Goal: Task Accomplishment & Management: Complete application form

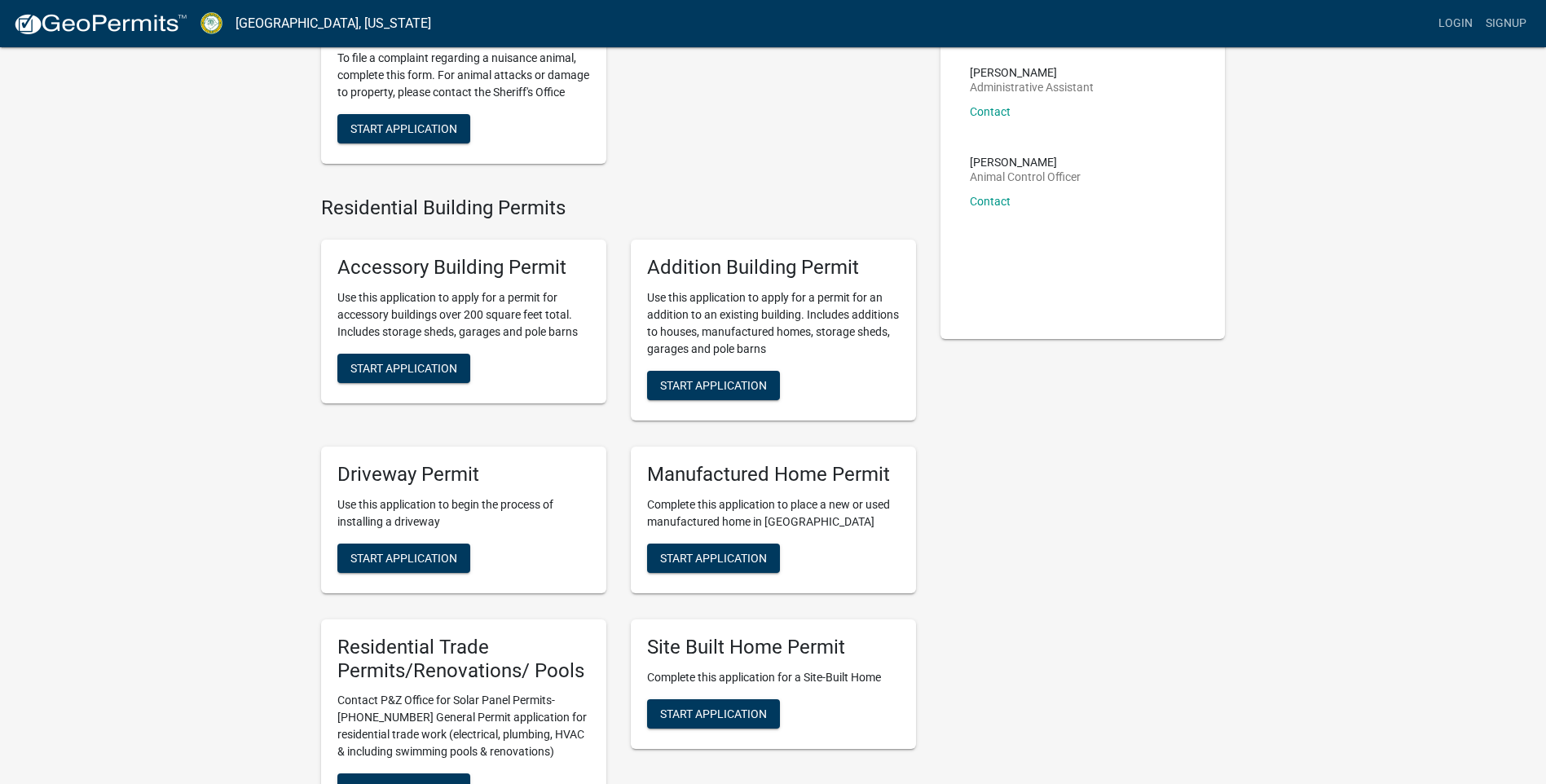
scroll to position [245, 0]
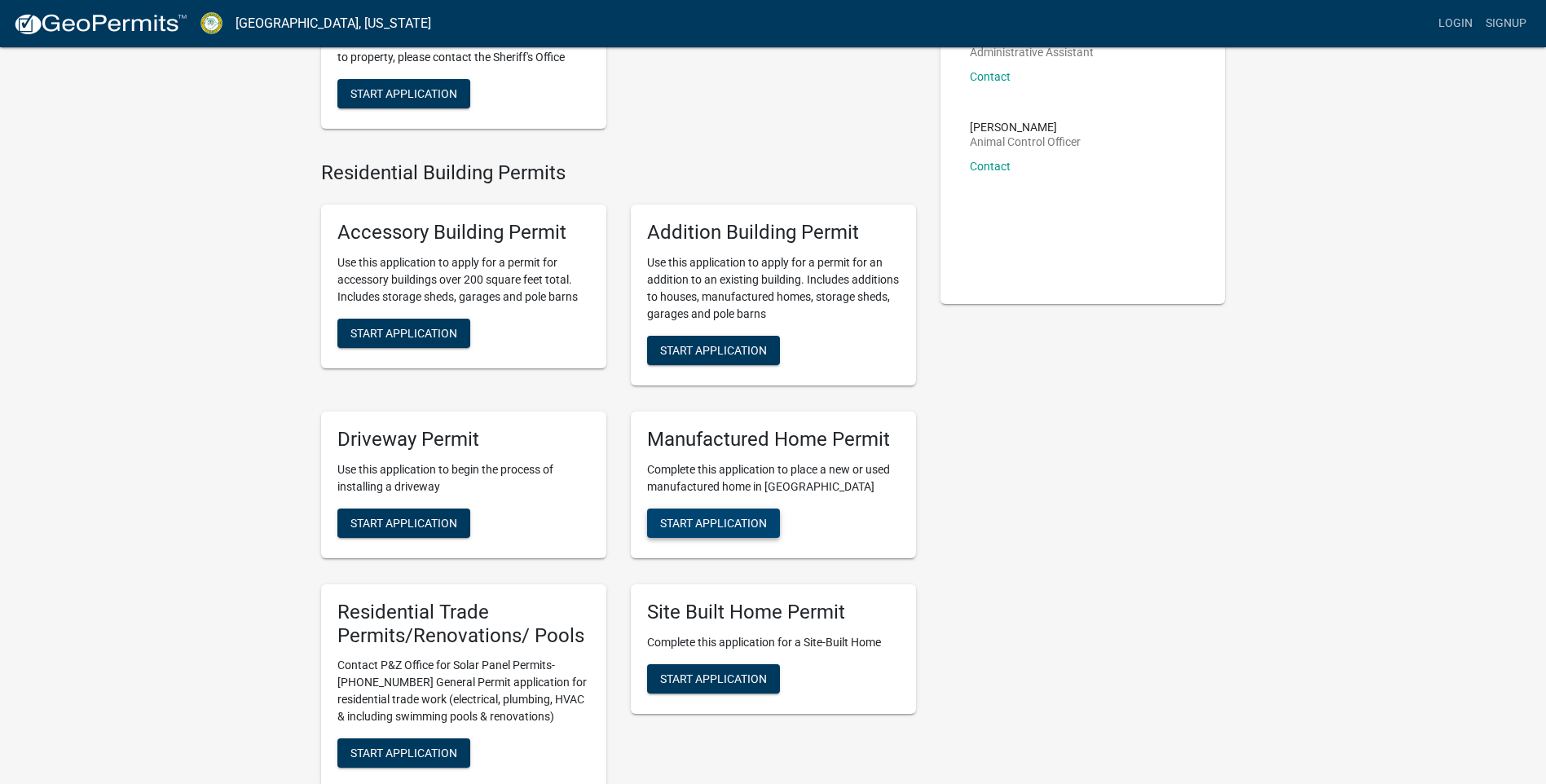
click at [723, 528] on span "Start Application" at bounding box center [713, 522] width 107 height 13
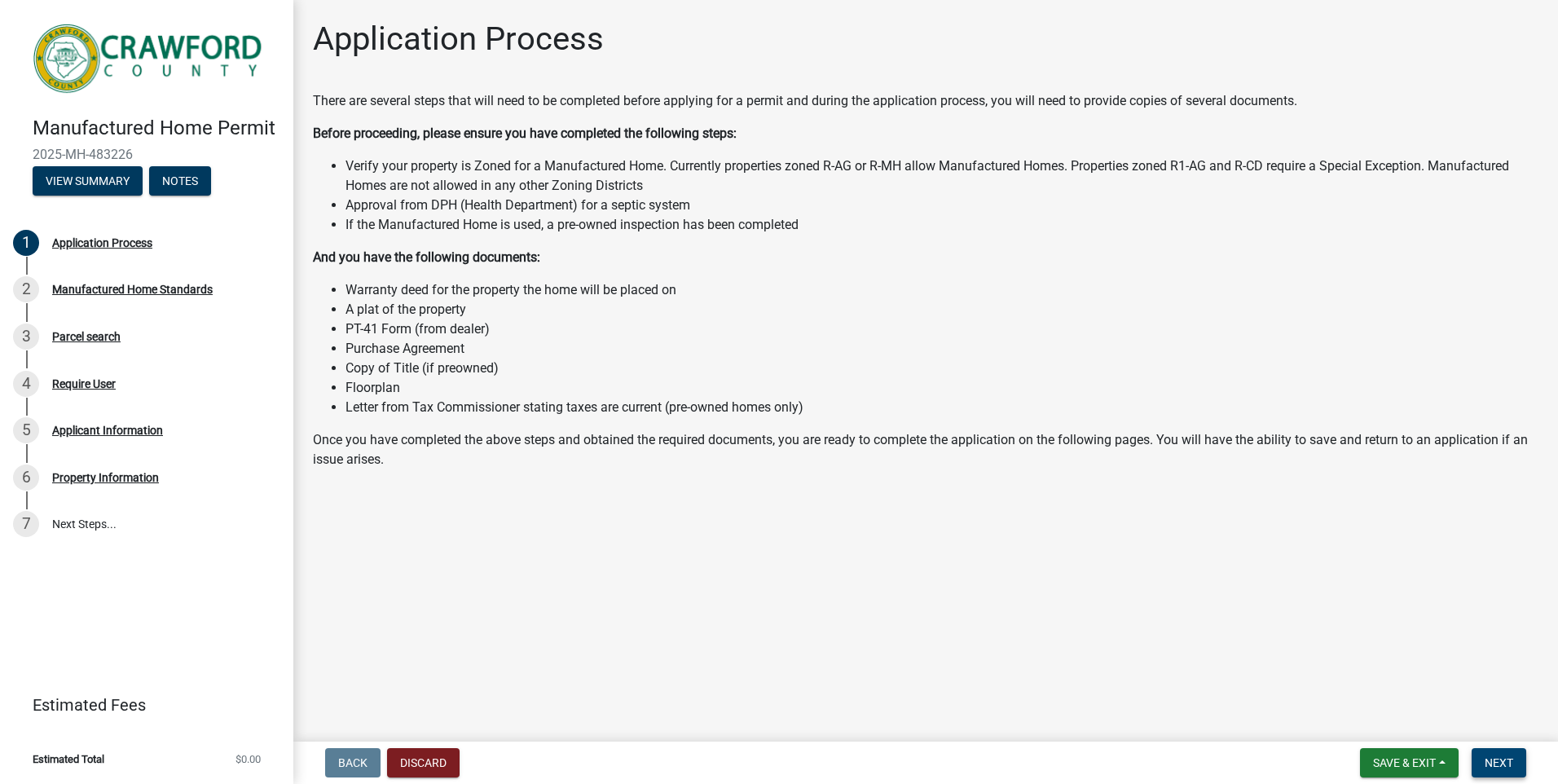
click at [1498, 761] on span "Next" at bounding box center [1499, 762] width 28 height 13
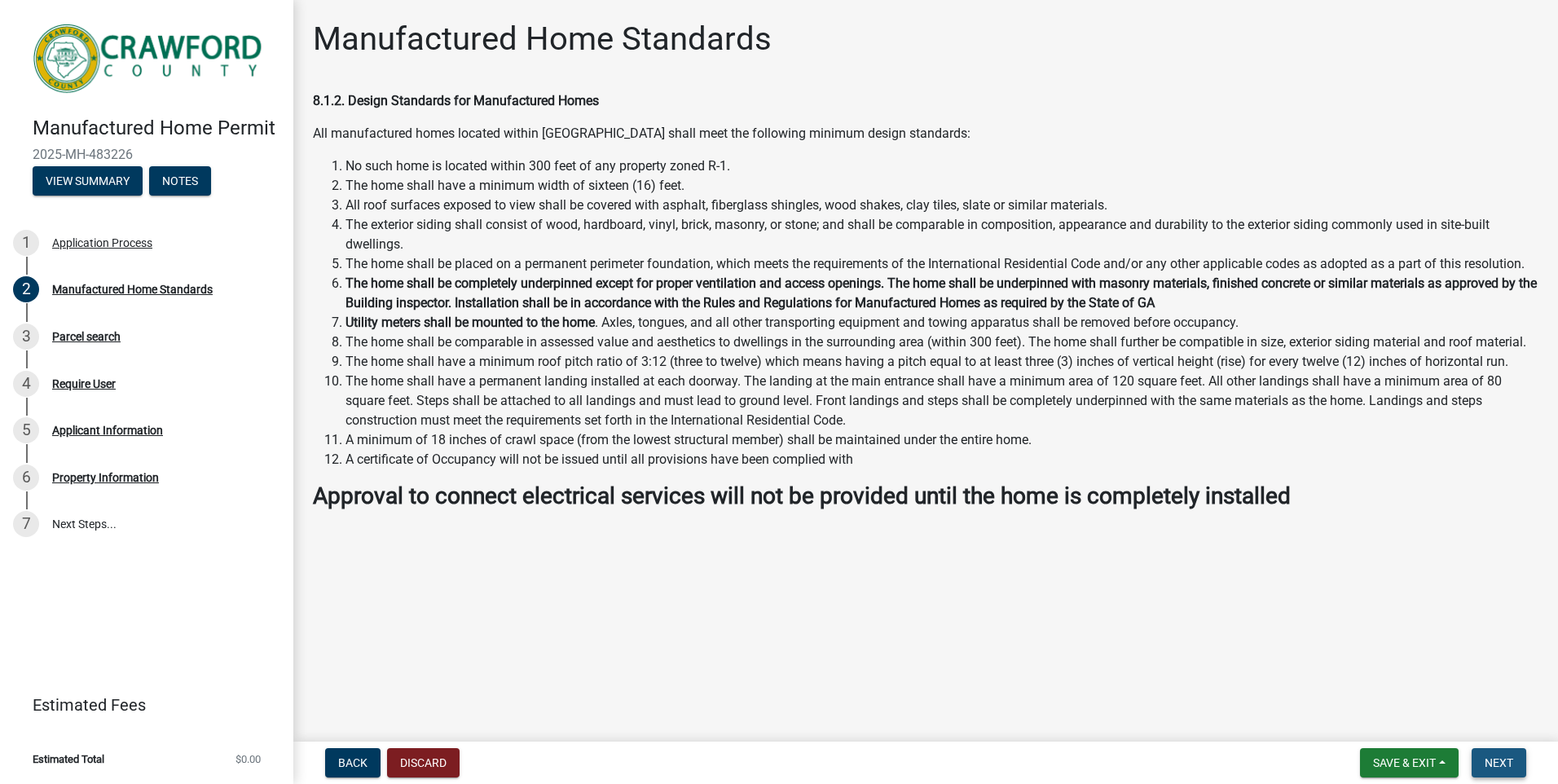
click at [1494, 764] on span "Next" at bounding box center [1499, 762] width 28 height 13
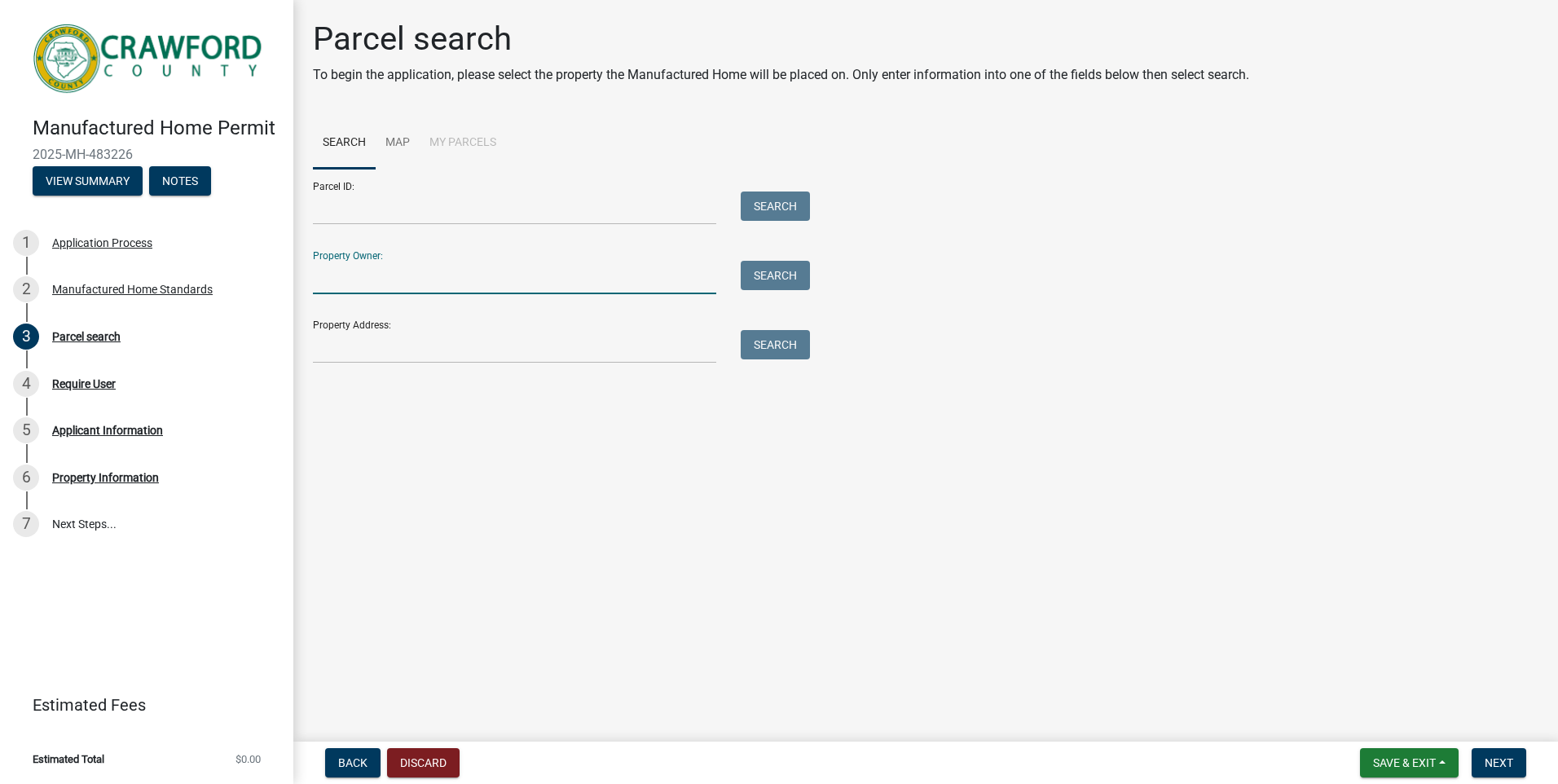
click at [463, 263] on input "Property Owner:" at bounding box center [514, 277] width 403 height 33
type input "Marvin Wayne Ayers"
click at [432, 332] on input "Property Address:" at bounding box center [514, 347] width 403 height 33
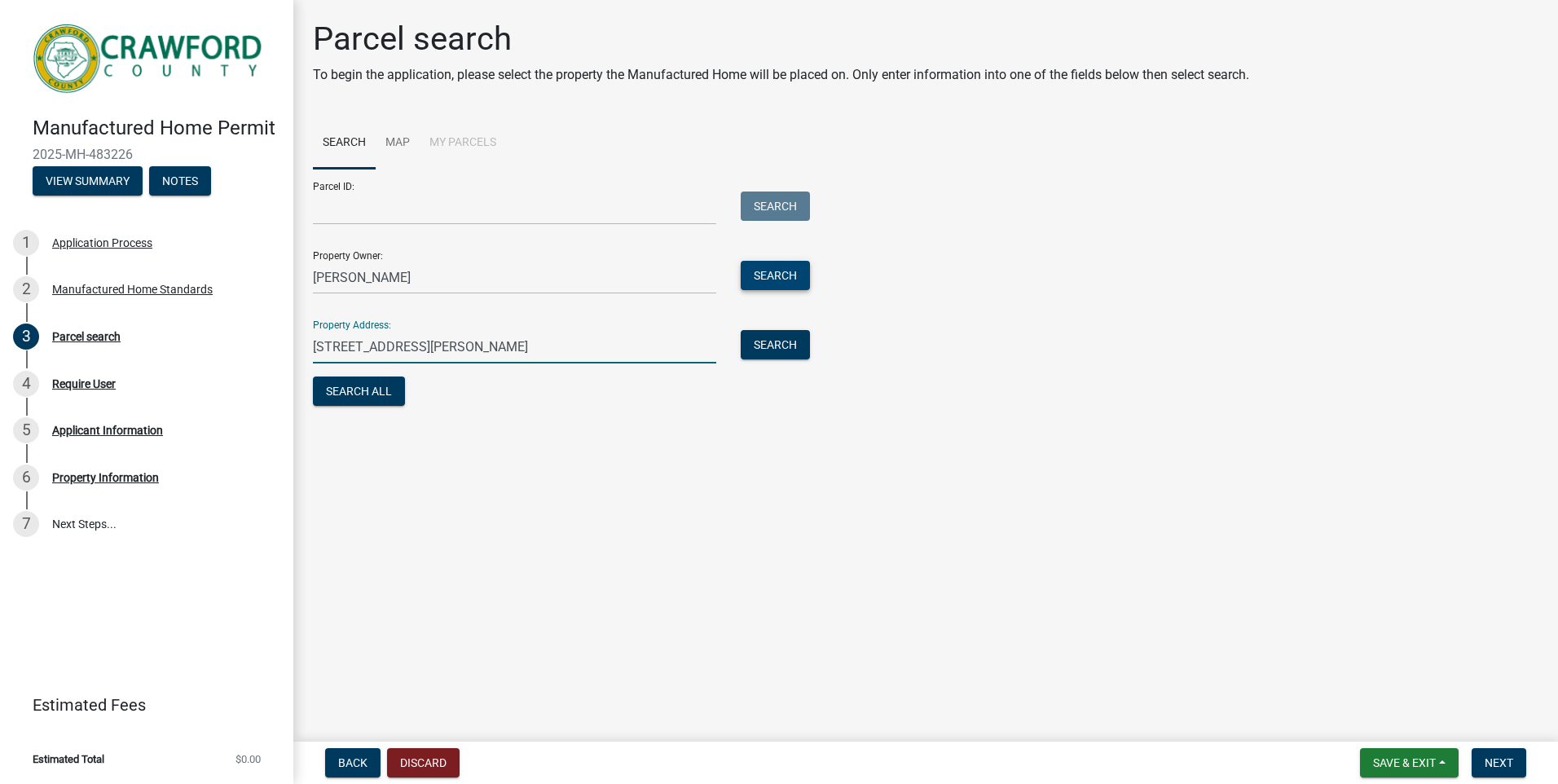
type input "1060 Sandy Point Circle Knoxville, Ga 31050"
click at [779, 277] on button "Search" at bounding box center [775, 275] width 69 height 29
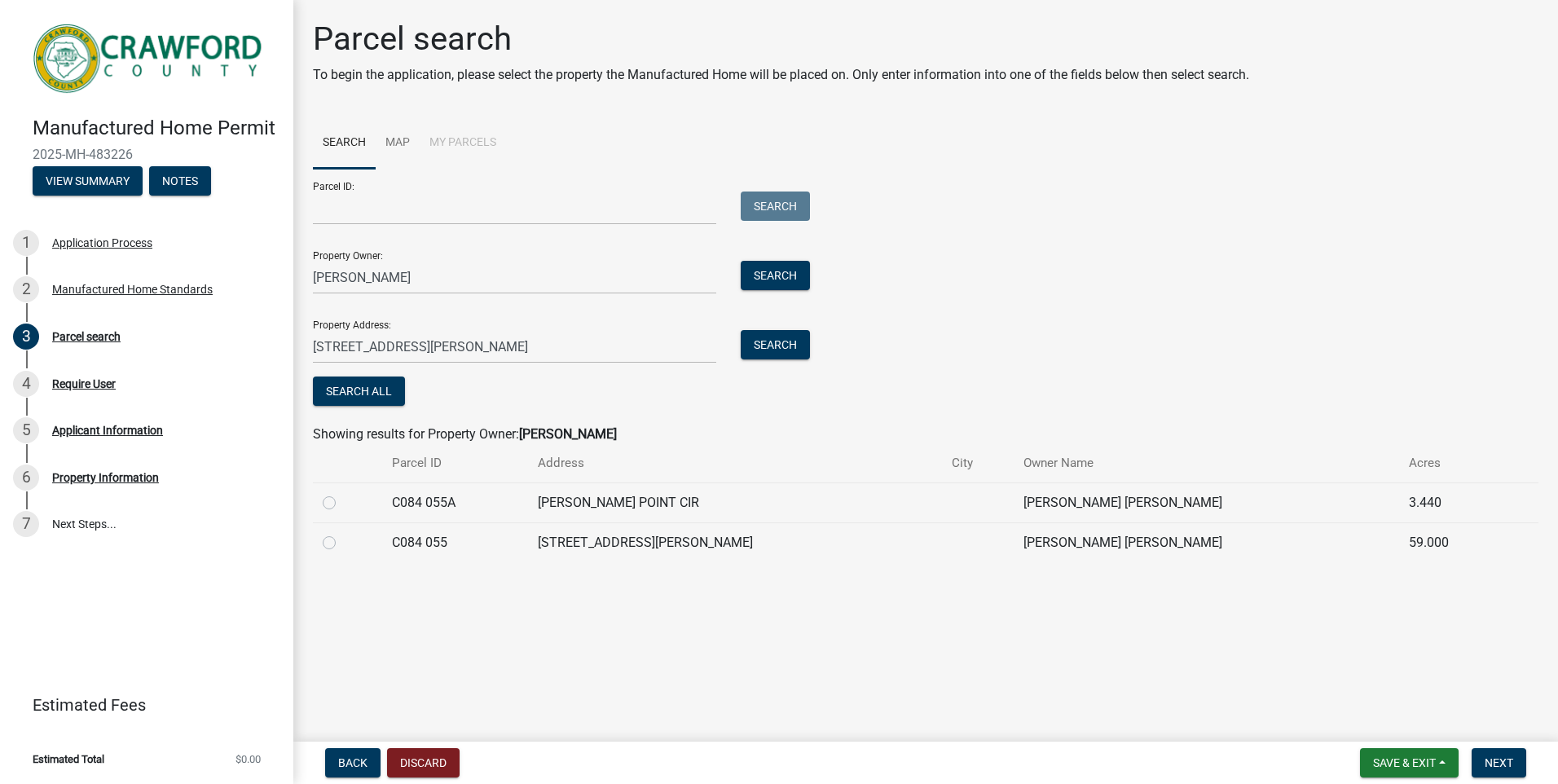
click at [342, 493] on label at bounding box center [342, 493] width 0 height 0
click at [342, 498] on 055A "radio" at bounding box center [347, 497] width 11 height 11
radio 055A "true"
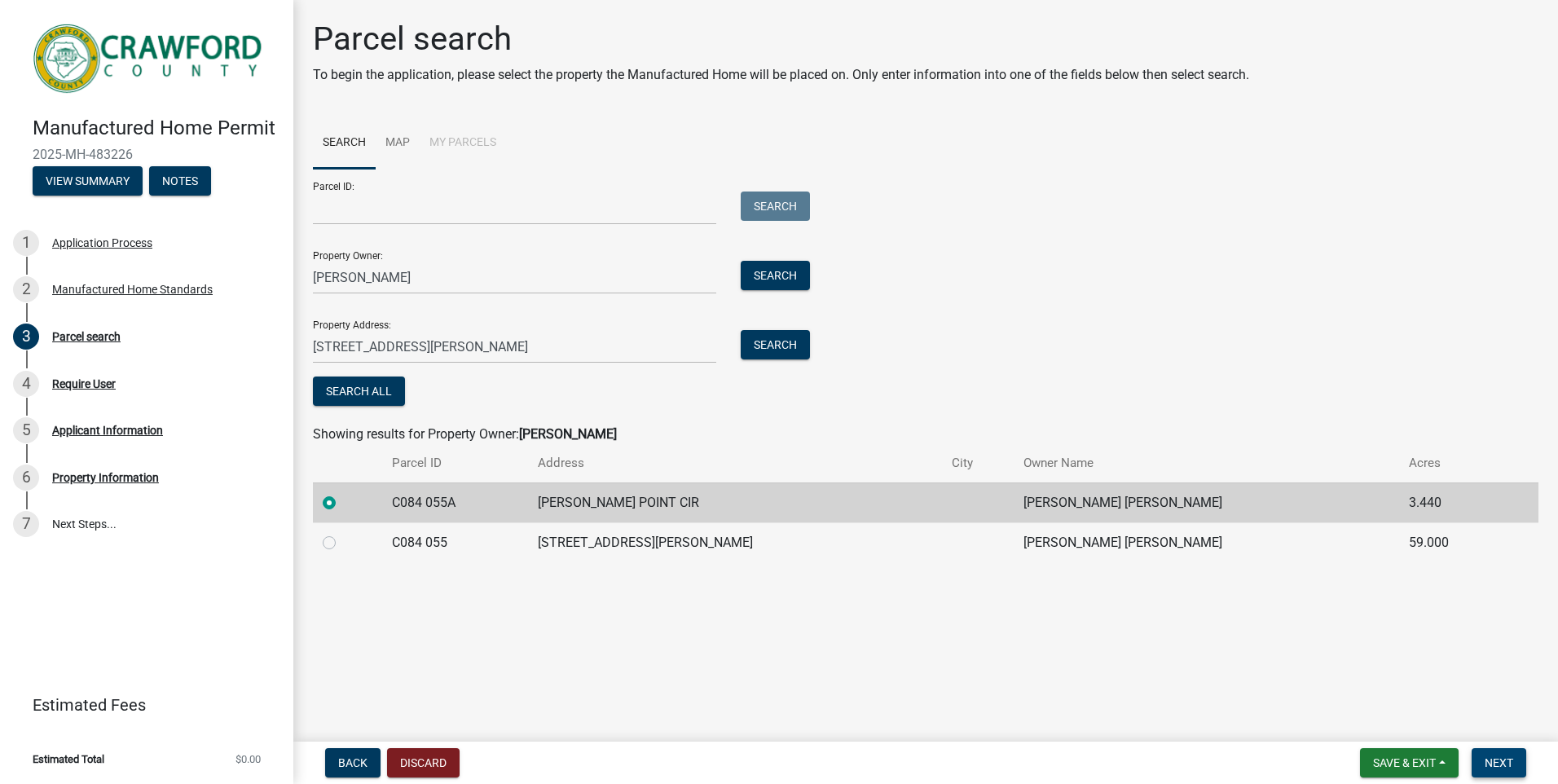
click at [1487, 765] on span "Next" at bounding box center [1499, 762] width 28 height 13
click at [427, 198] on input "Parcel ID:" at bounding box center [514, 208] width 403 height 33
type input "C084055A"
click at [1409, 763] on span "Save & Exit" at bounding box center [1404, 762] width 63 height 13
click at [1500, 757] on span "Next" at bounding box center [1499, 762] width 28 height 13
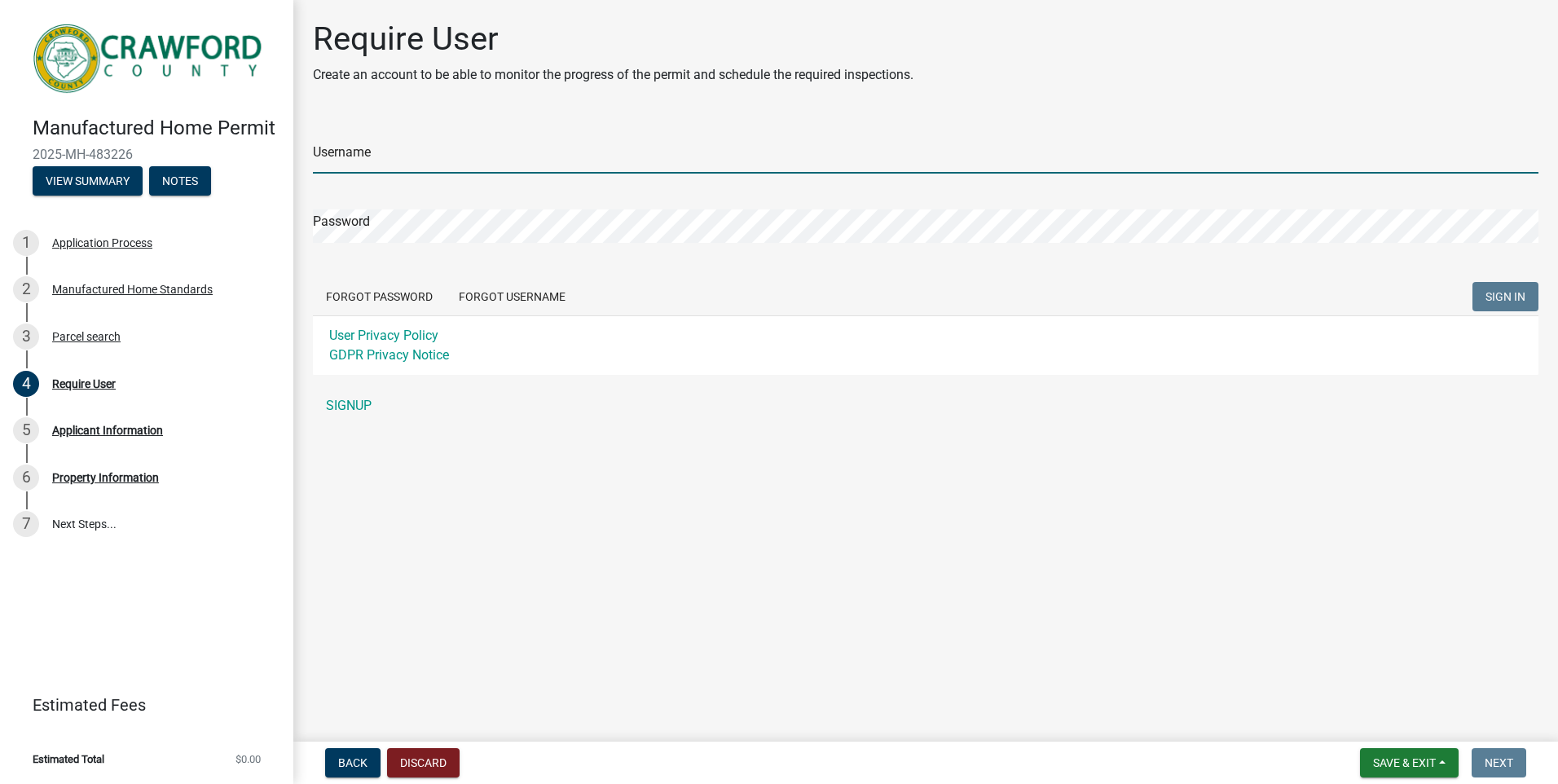
click at [535, 148] on input "Username" at bounding box center [925, 156] width 1226 height 33
type input "mhodge"
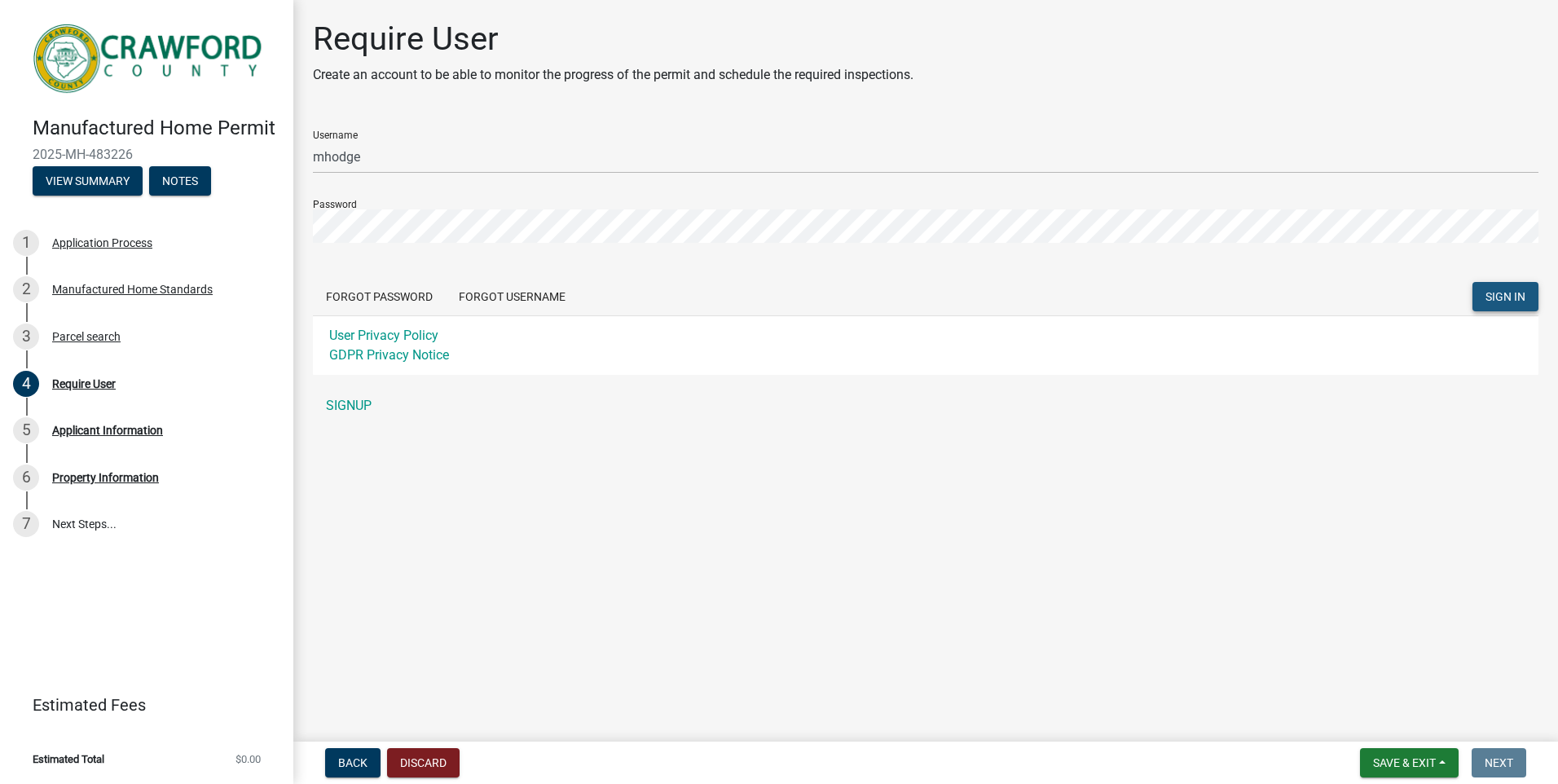
click at [1507, 300] on span "SIGN IN" at bounding box center [1506, 296] width 40 height 13
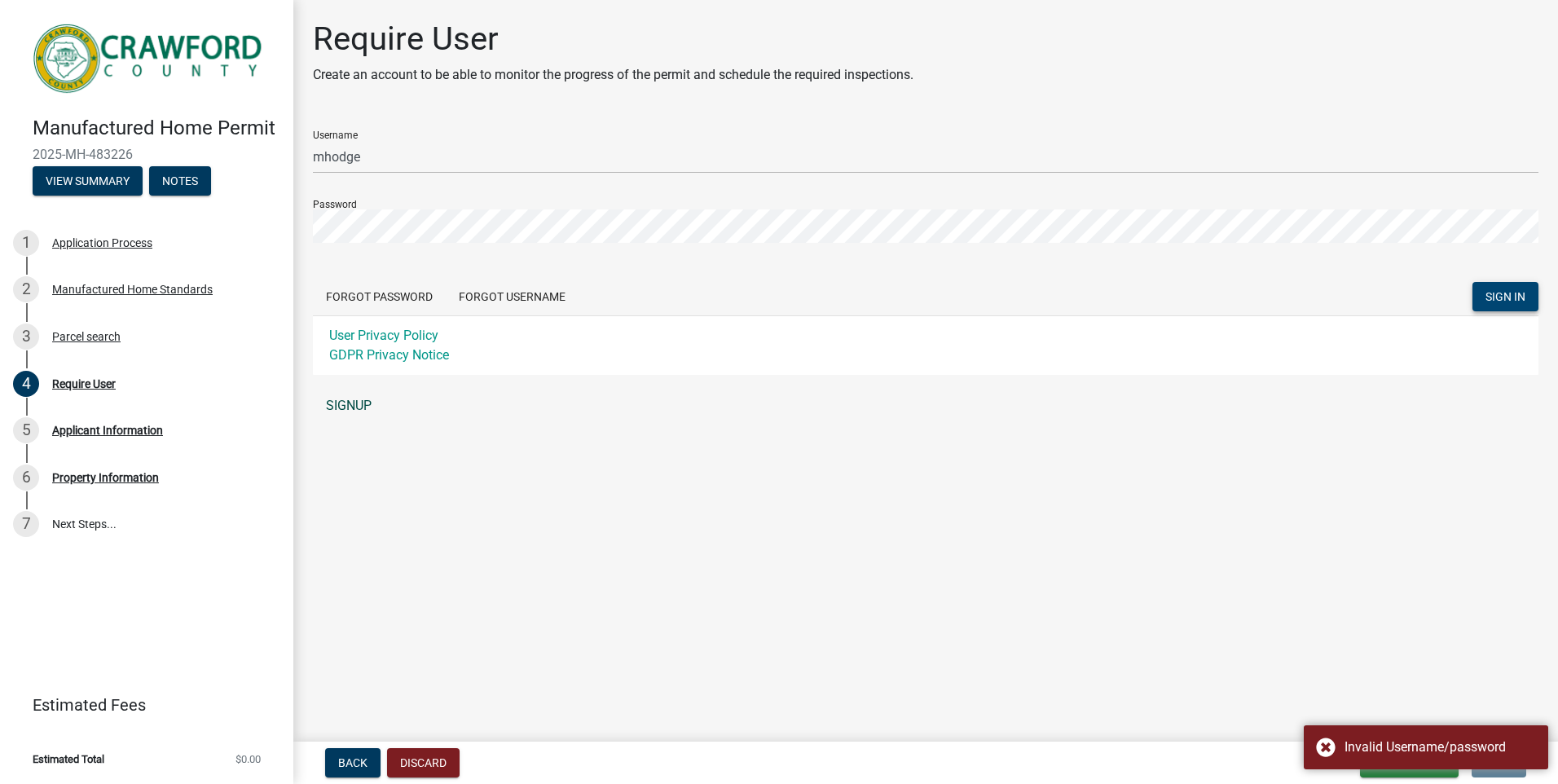
click at [346, 403] on link "SIGNUP" at bounding box center [925, 406] width 1226 height 33
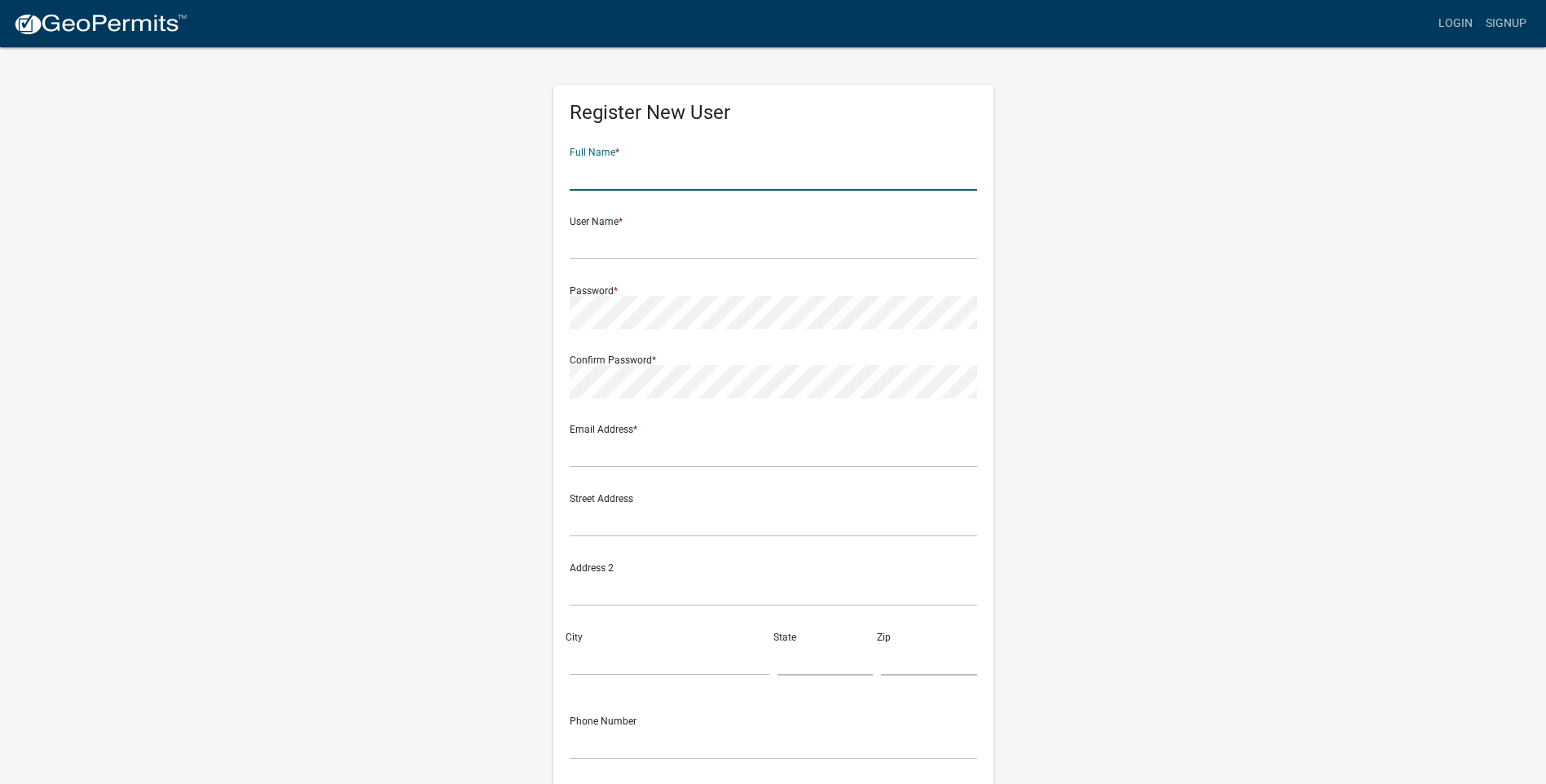
click at [638, 184] on input "text" at bounding box center [773, 174] width 407 height 33
type input "Michelle Hodge"
type input "mhodge@orthoga.org"
type input "4787872182"
click at [669, 239] on input "text" at bounding box center [773, 243] width 407 height 33
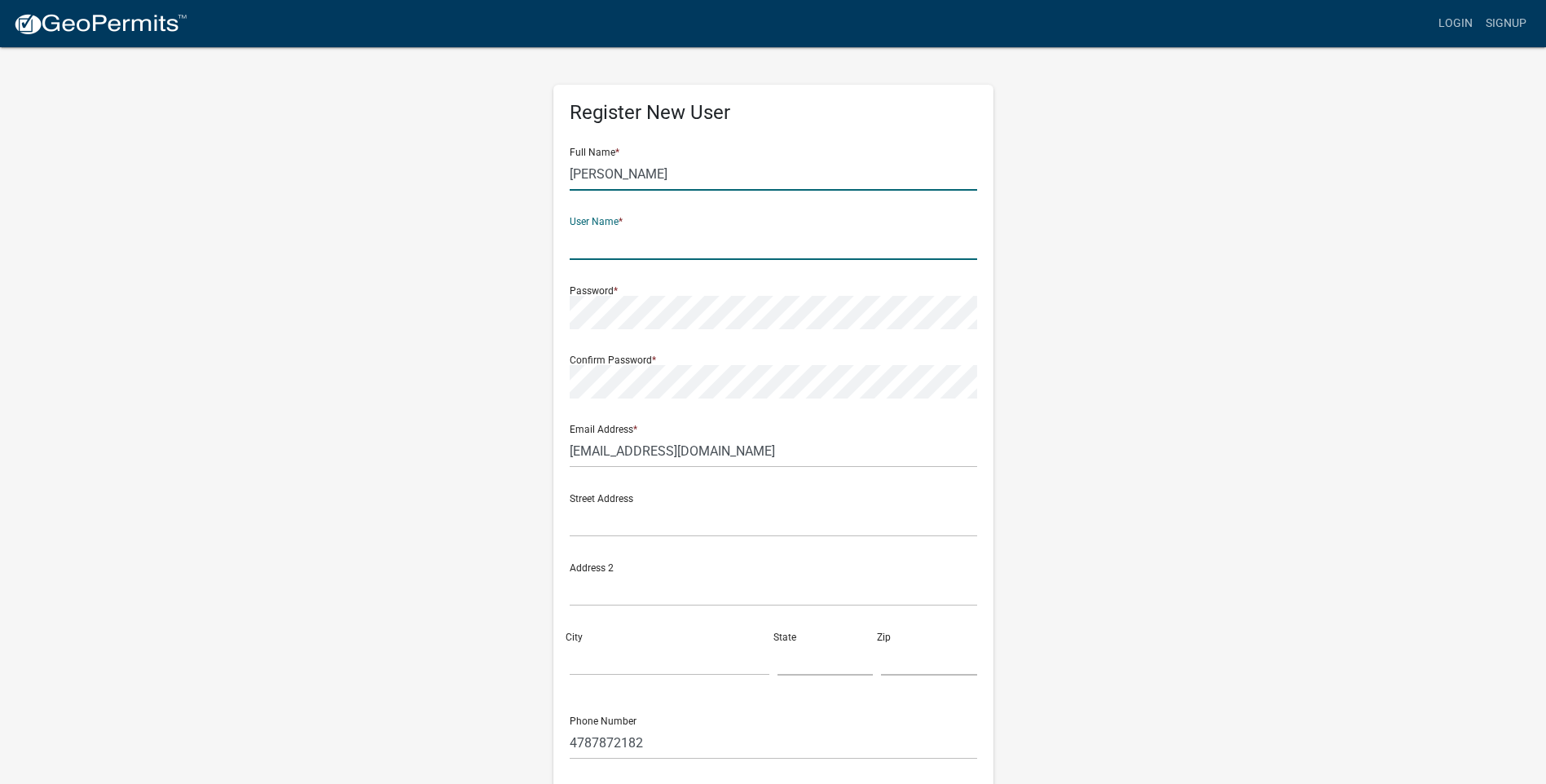
click at [573, 170] on input "Michelle Hodge" at bounding box center [773, 174] width 407 height 33
type input "Tammy Michelle Hodge"
click at [610, 241] on input "text" at bounding box center [773, 243] width 407 height 33
type input "mhodge"
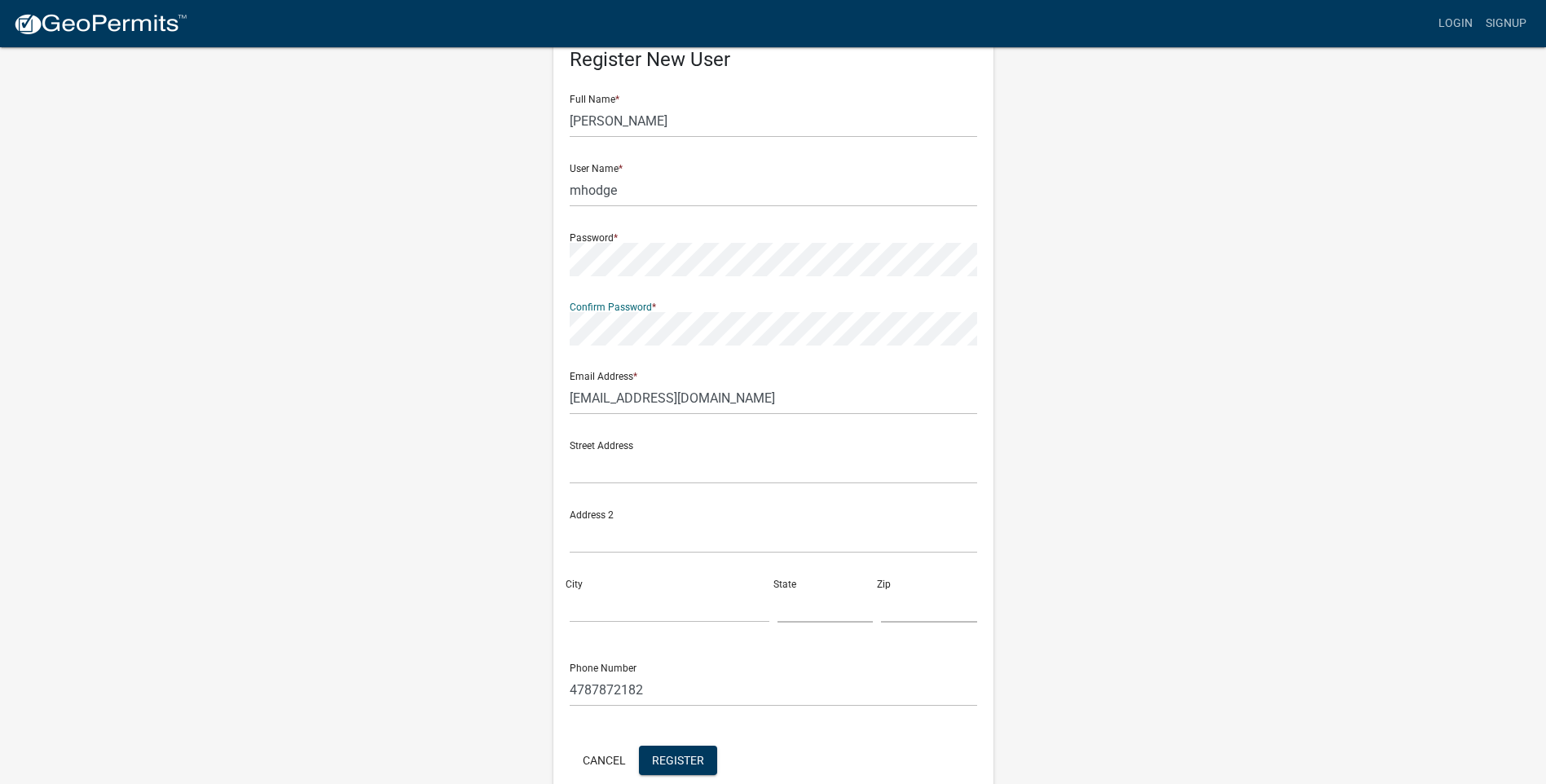
scroll to position [82, 0]
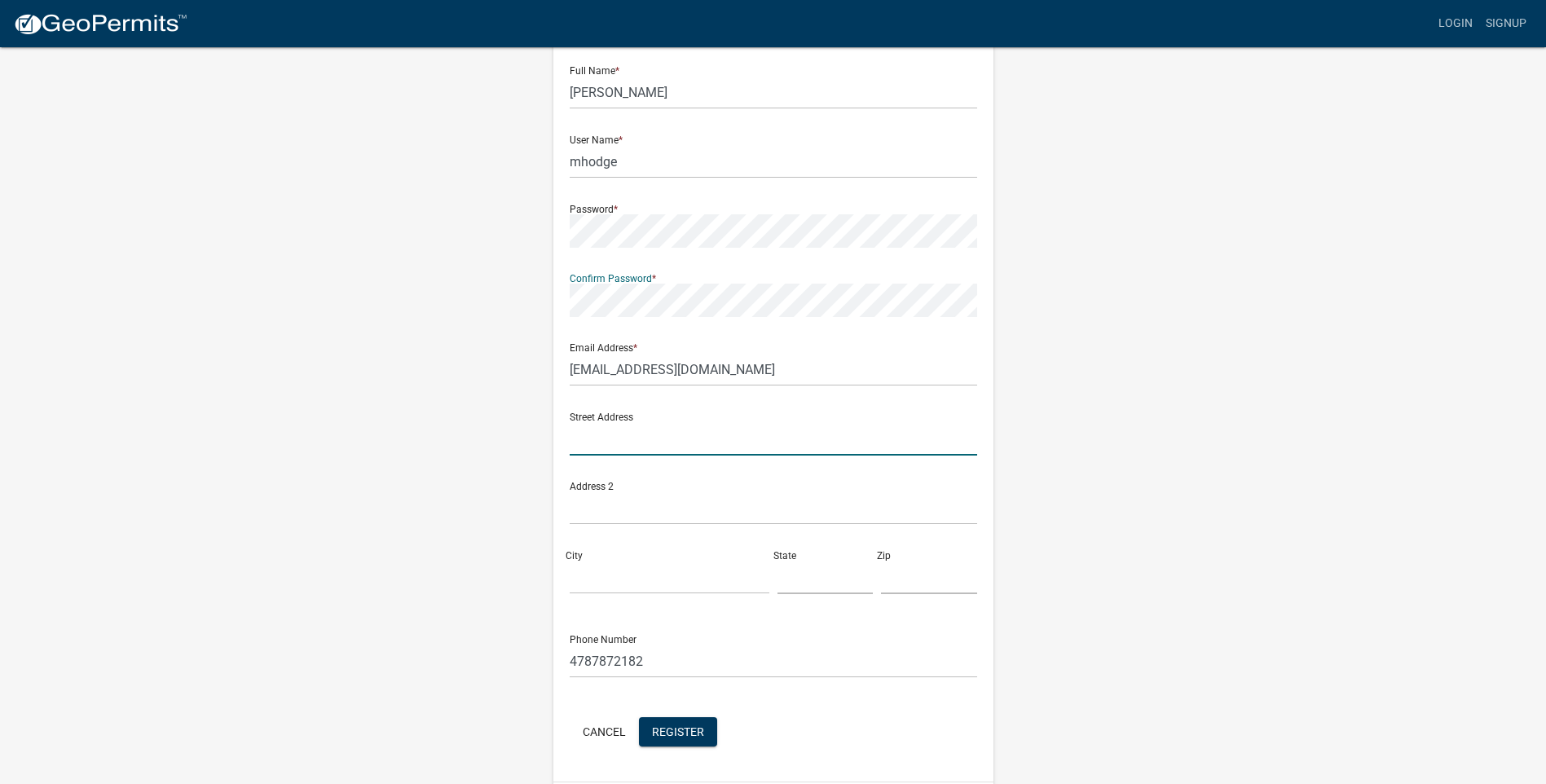
click at [649, 432] on input "text" at bounding box center [773, 438] width 407 height 33
type input "492 Spring Hill Church Rd"
click at [602, 561] on input "City" at bounding box center [669, 577] width 199 height 33
type input "Lizella"
click at [821, 577] on input "text" at bounding box center [825, 577] width 96 height 33
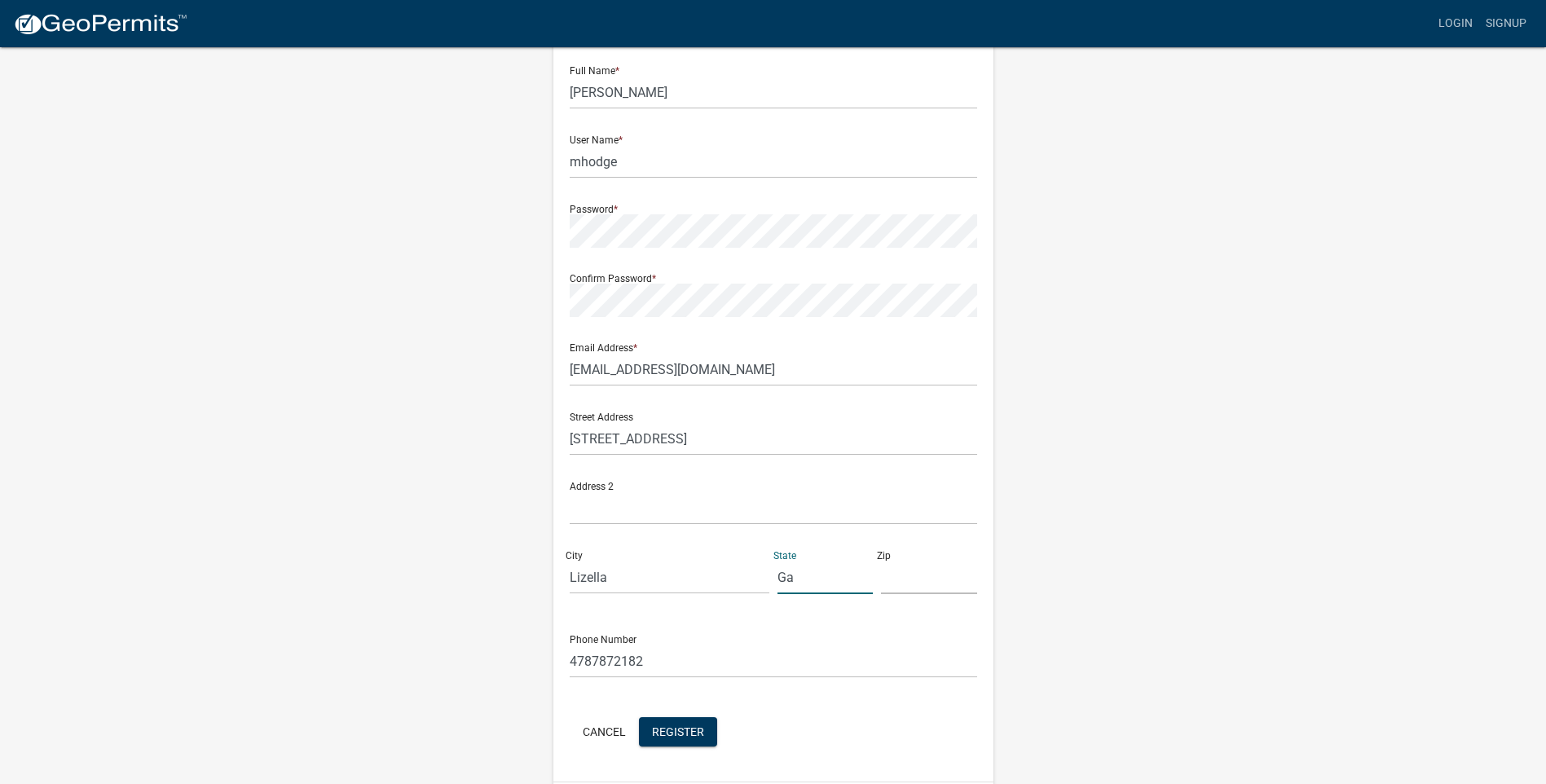
type input "Ga"
click at [912, 582] on input "text" at bounding box center [929, 577] width 96 height 33
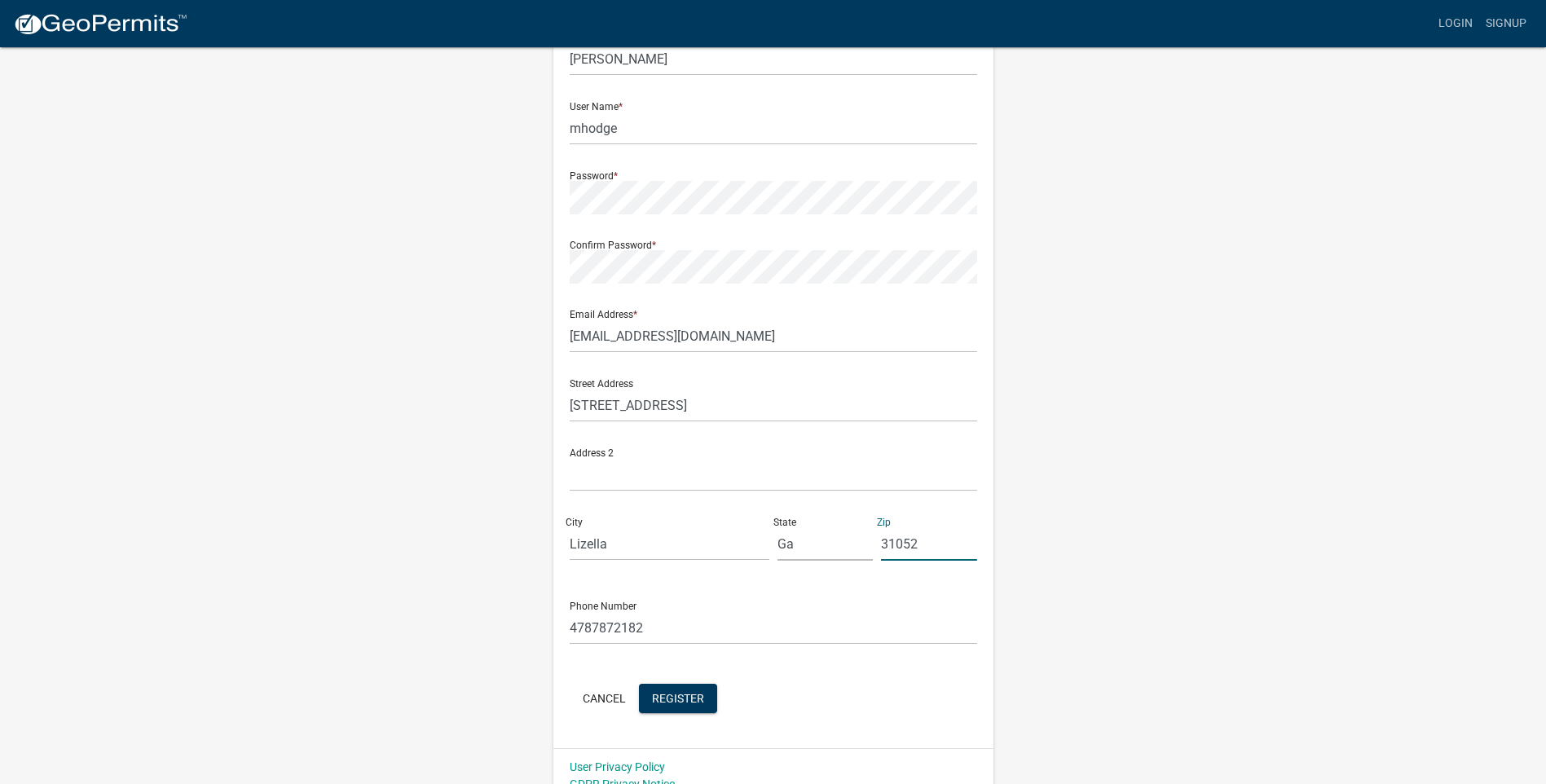
scroll to position [134, 0]
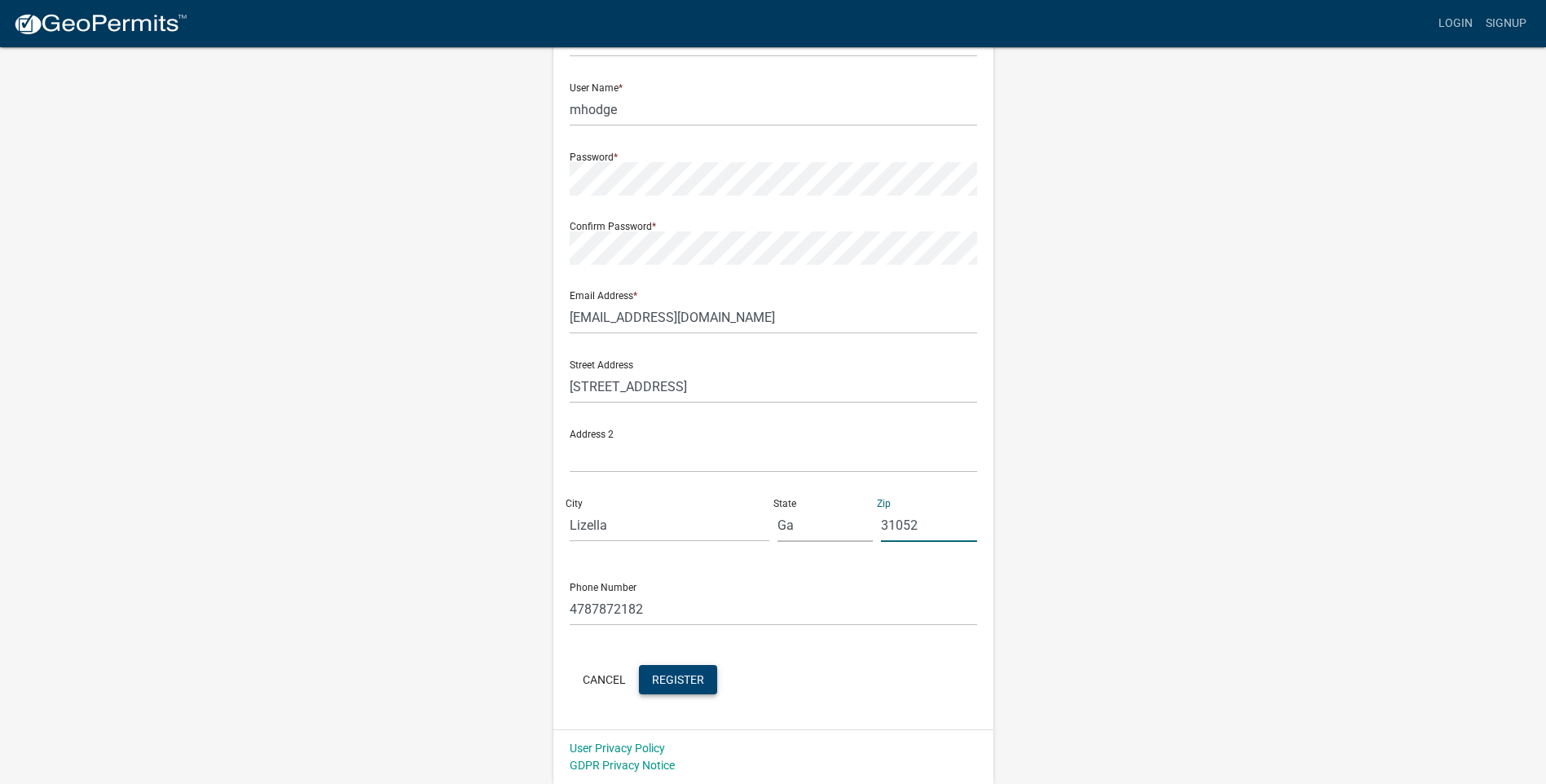
type input "31052"
click at [693, 678] on span "Register" at bounding box center [678, 678] width 52 height 13
click at [670, 104] on input "mhodge" at bounding box center [773, 110] width 407 height 33
type input "m"
type input "tmhodge"
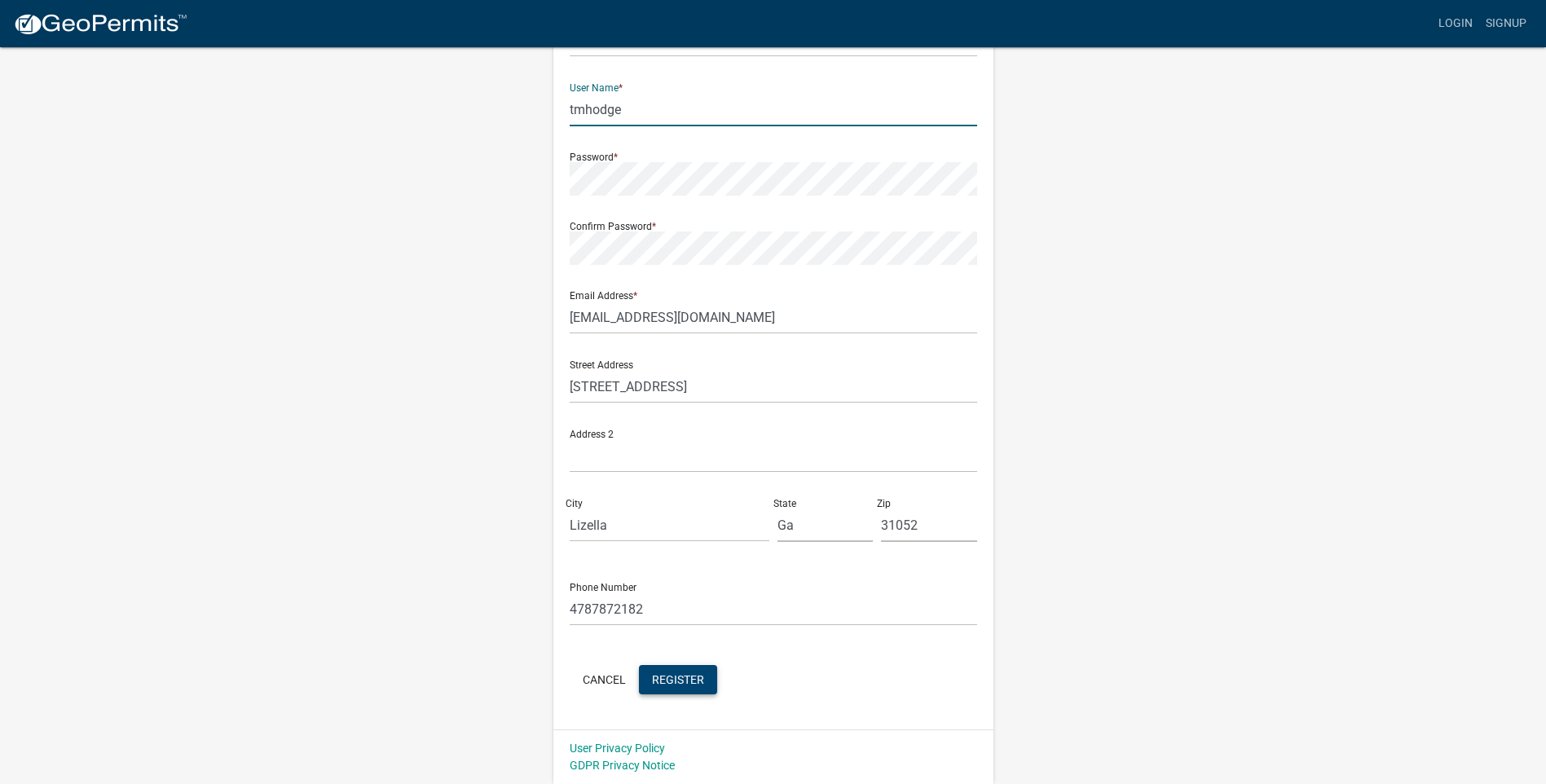
click at [698, 673] on span "Register" at bounding box center [678, 678] width 52 height 13
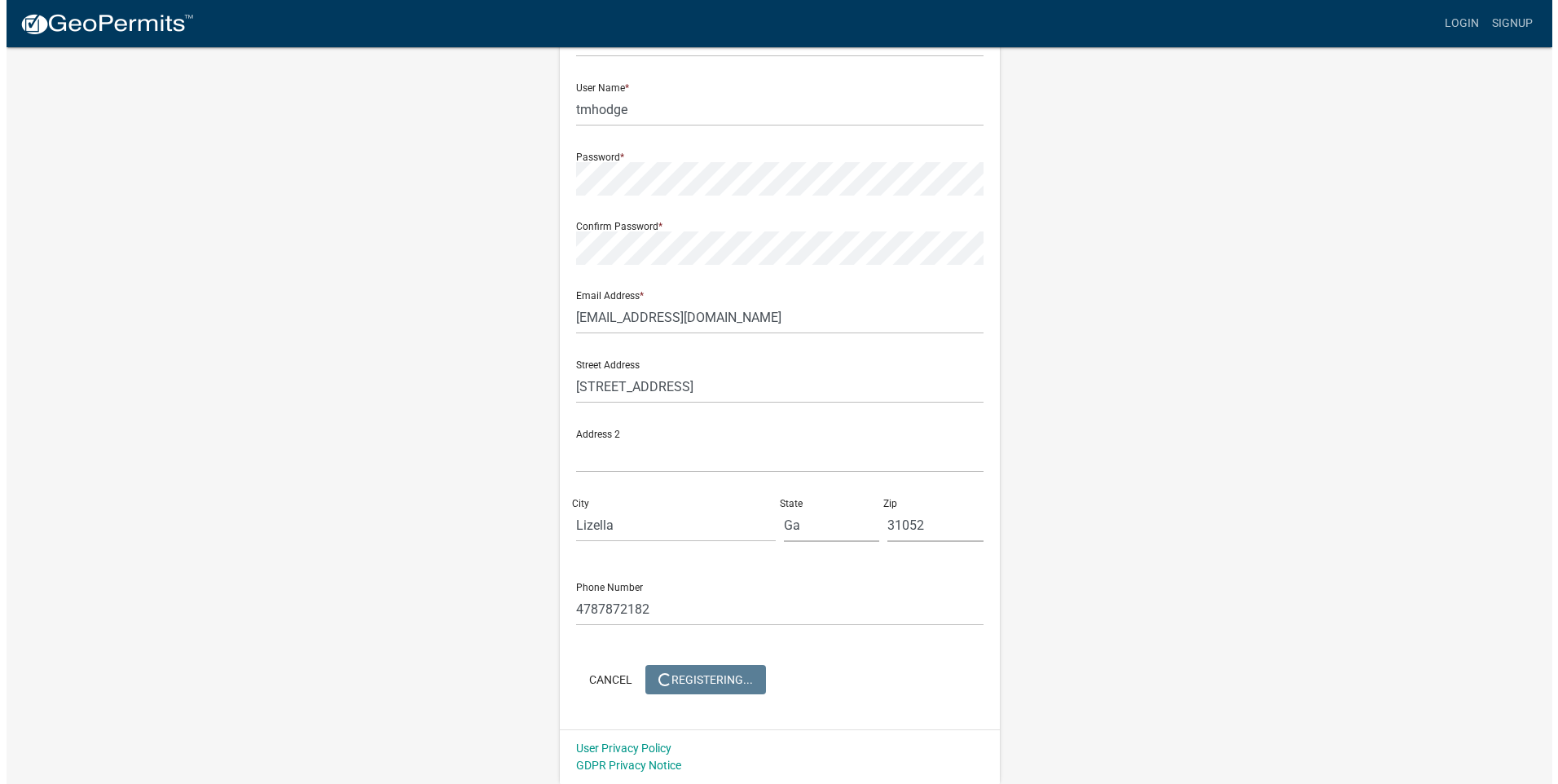
scroll to position [0, 0]
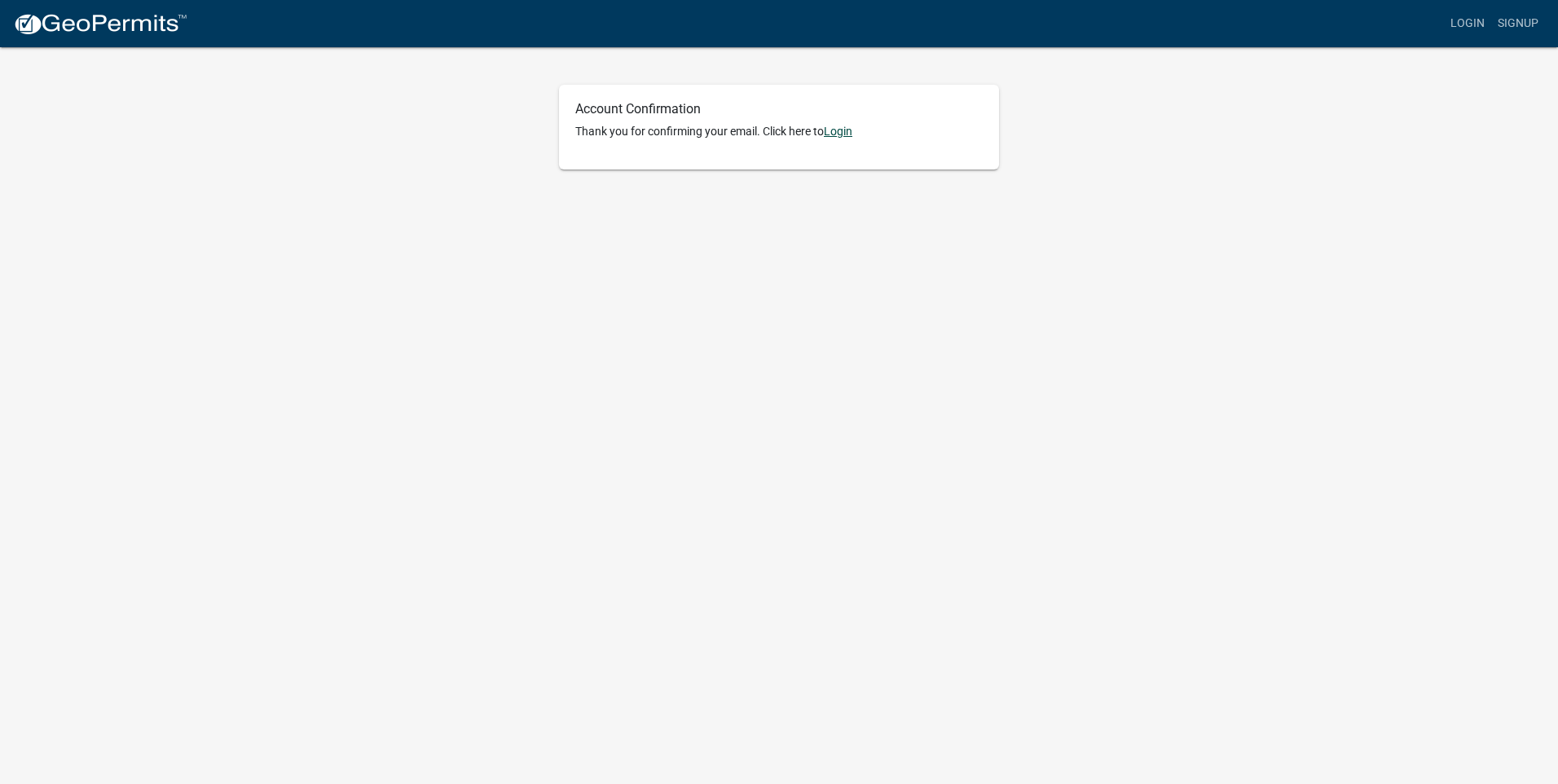
click at [845, 134] on link "Login" at bounding box center [838, 130] width 28 height 13
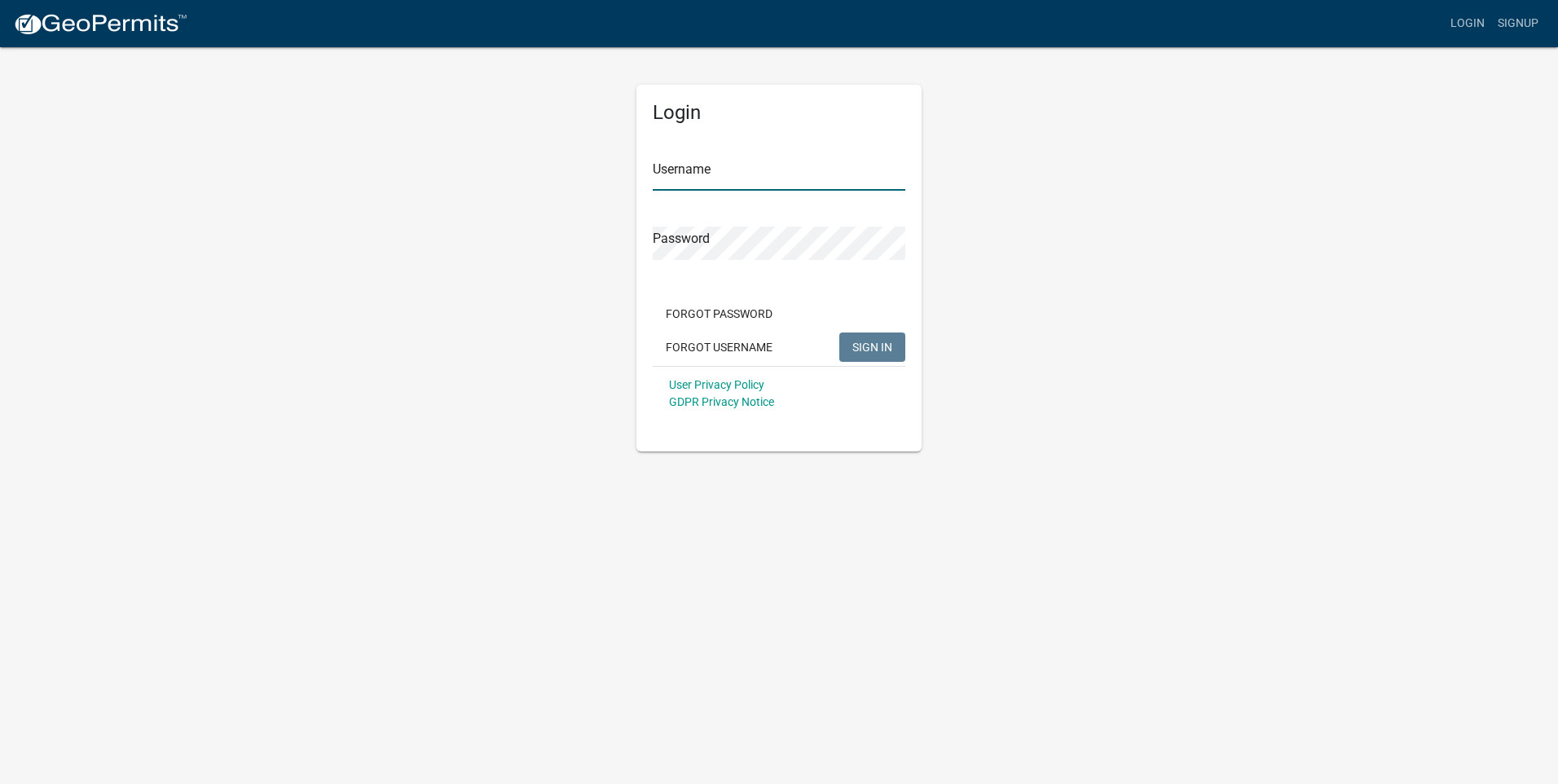
click at [732, 167] on input "Username" at bounding box center [779, 174] width 253 height 33
type input "tmhodge"
click at [746, 224] on div "Password" at bounding box center [779, 232] width 253 height 56
click at [864, 339] on button "SIGN IN" at bounding box center [873, 347] width 66 height 29
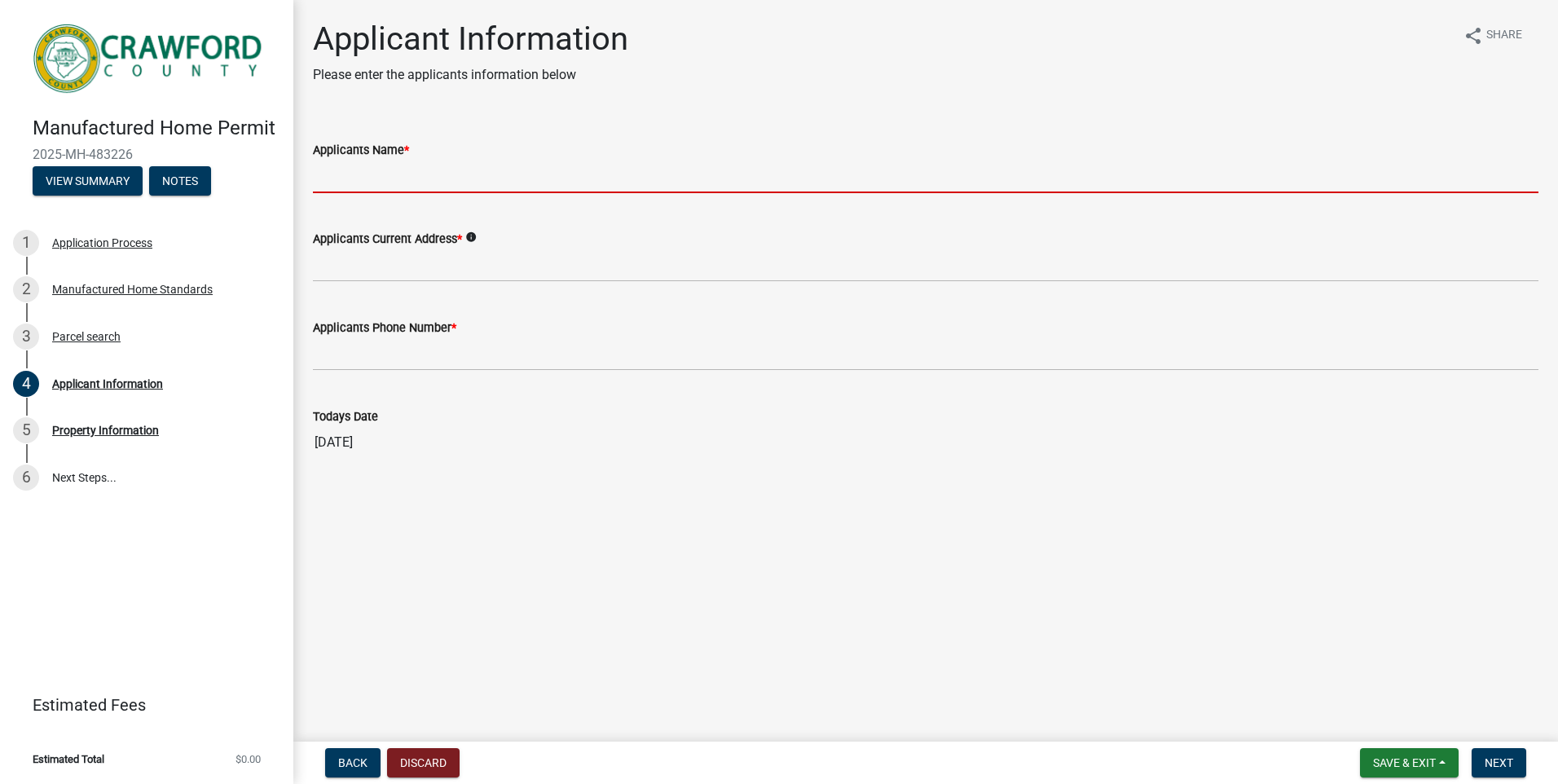
click at [447, 174] on input "Applicants Name *" at bounding box center [925, 176] width 1226 height 33
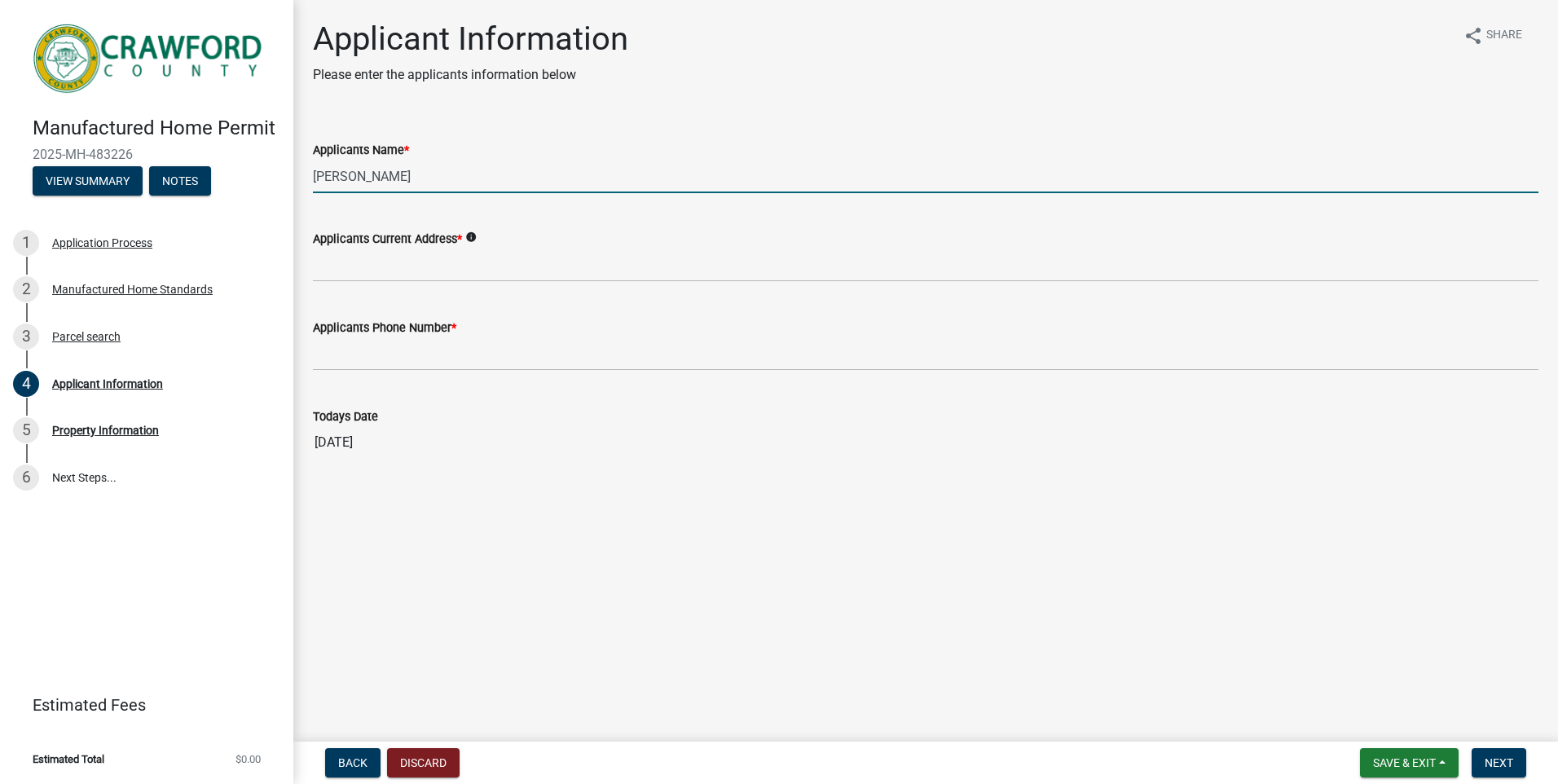
type input "Tammy Michelle Hodge"
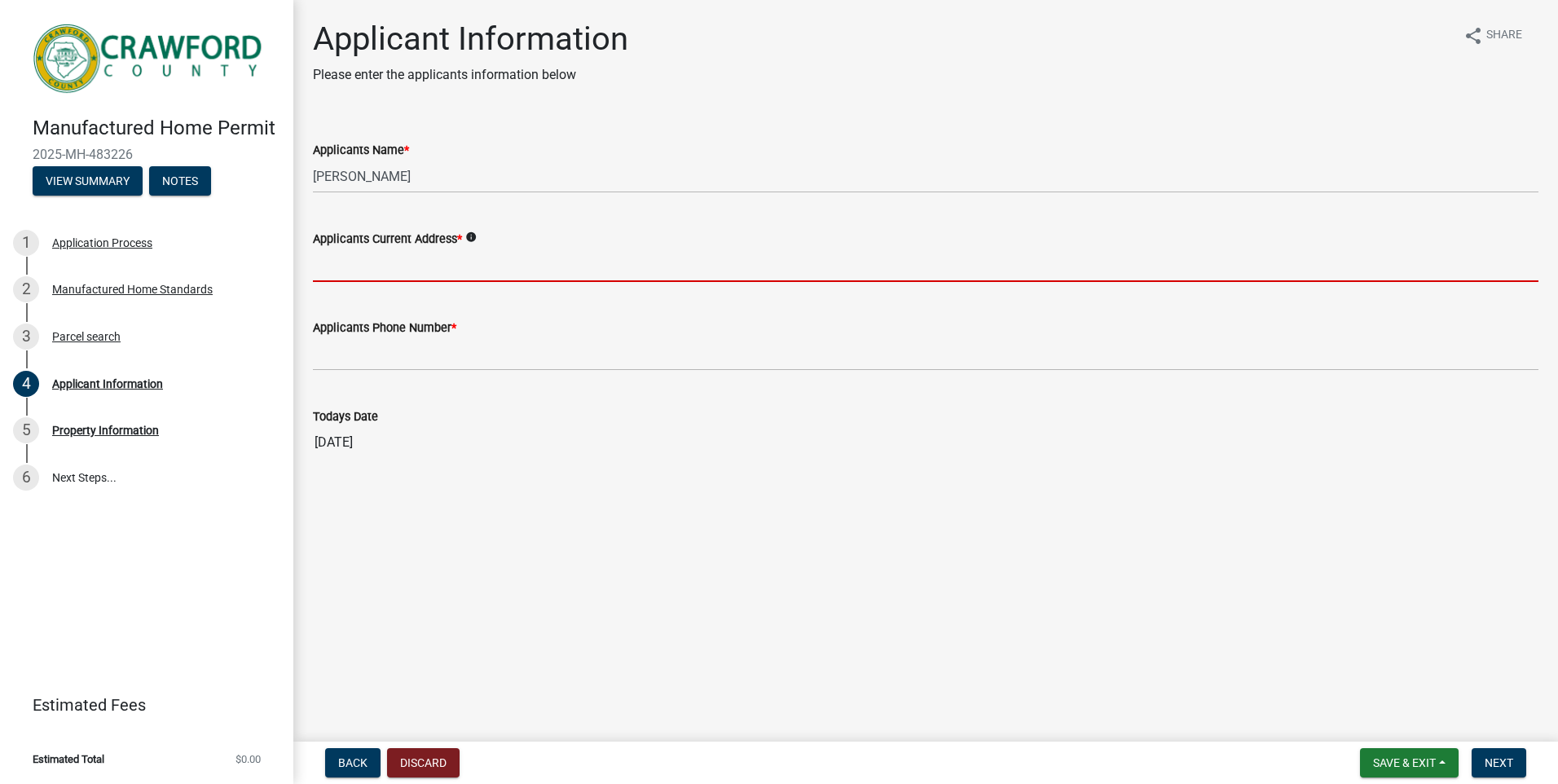
click at [437, 265] on input "Applicants Current Address *" at bounding box center [925, 265] width 1226 height 33
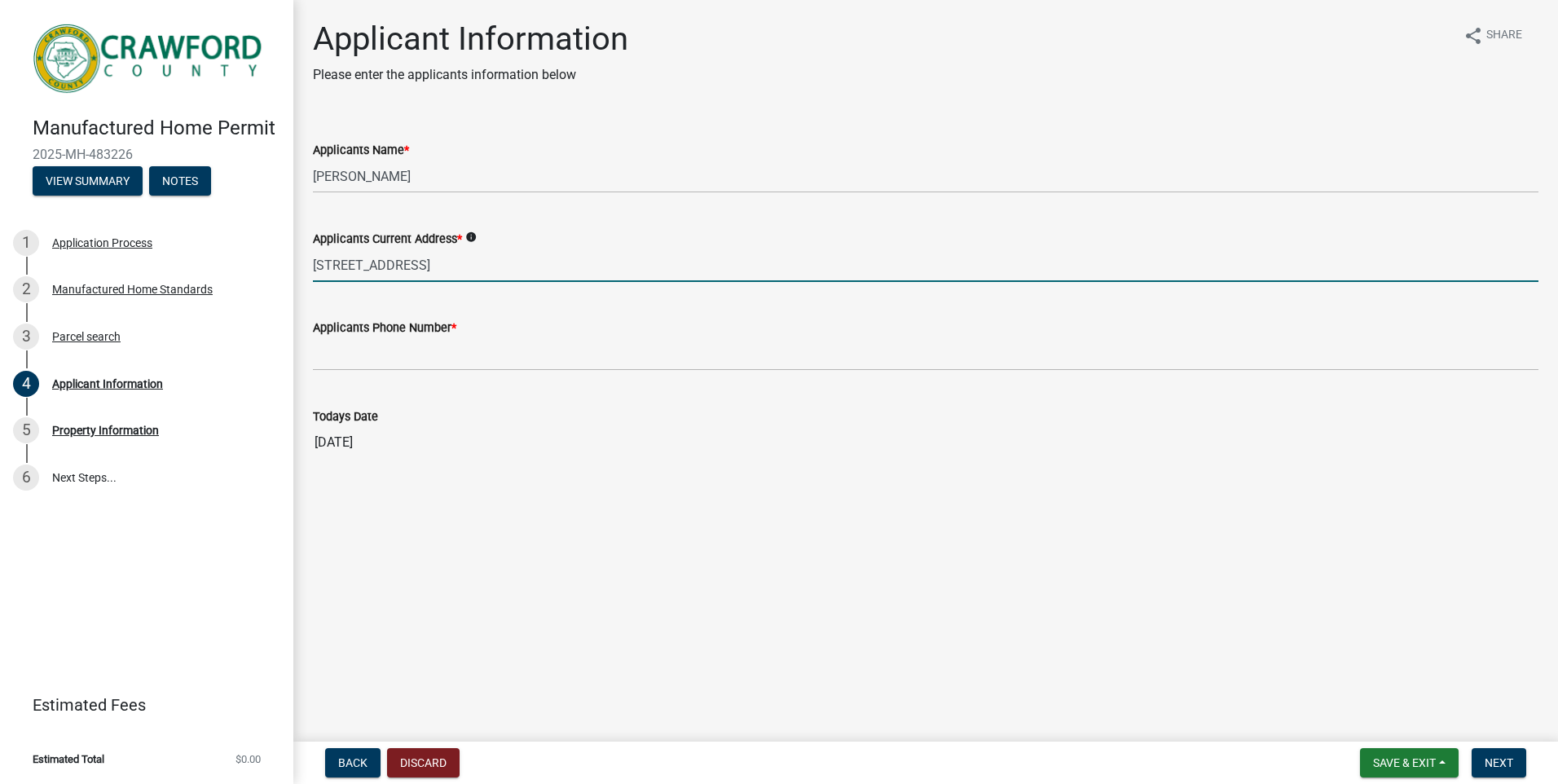
type input "492 Spring Hill Church Rd Lizella, Ga 31052"
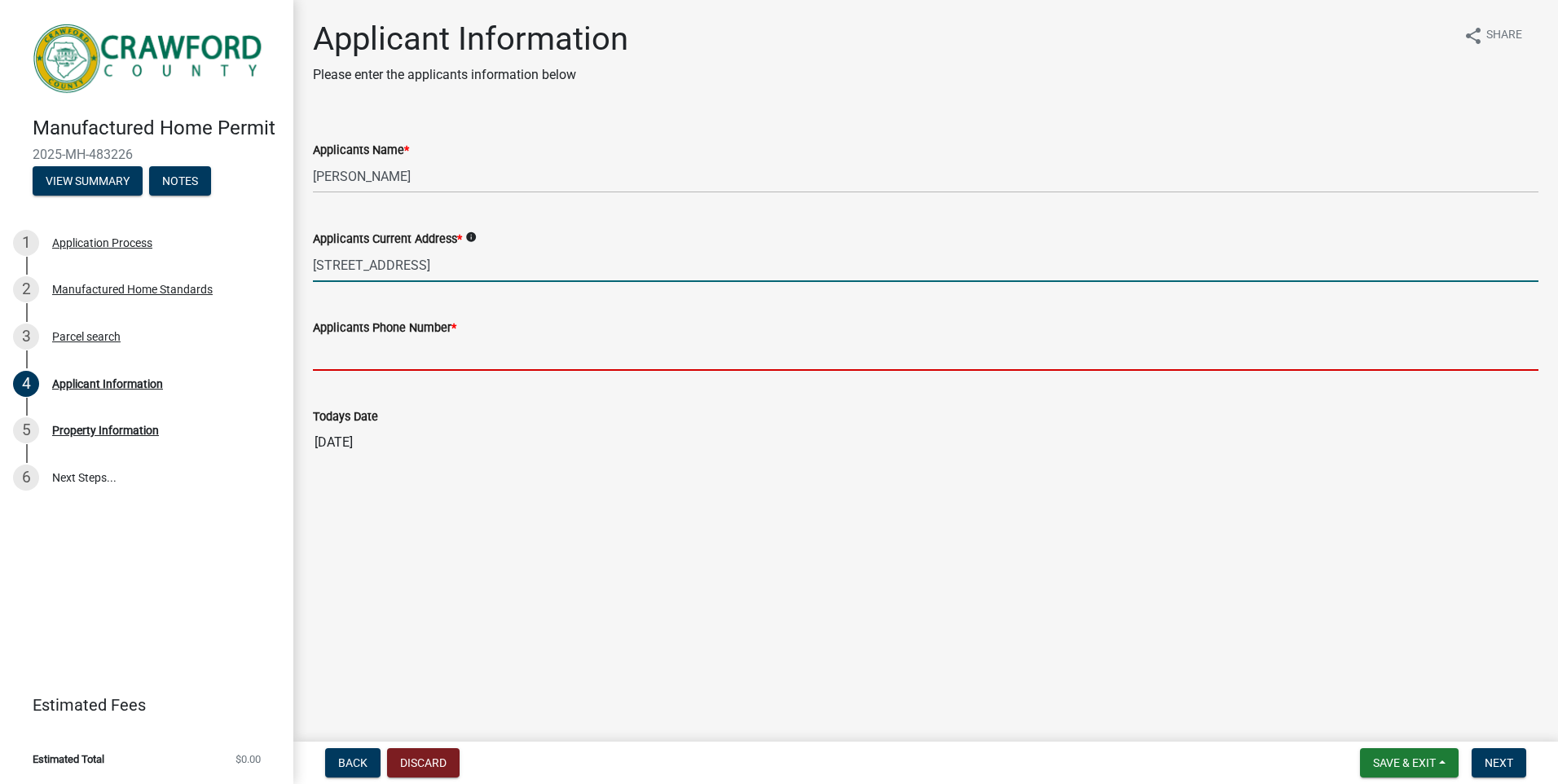
click at [417, 354] on input "Applicants Phone Number *" at bounding box center [925, 354] width 1226 height 33
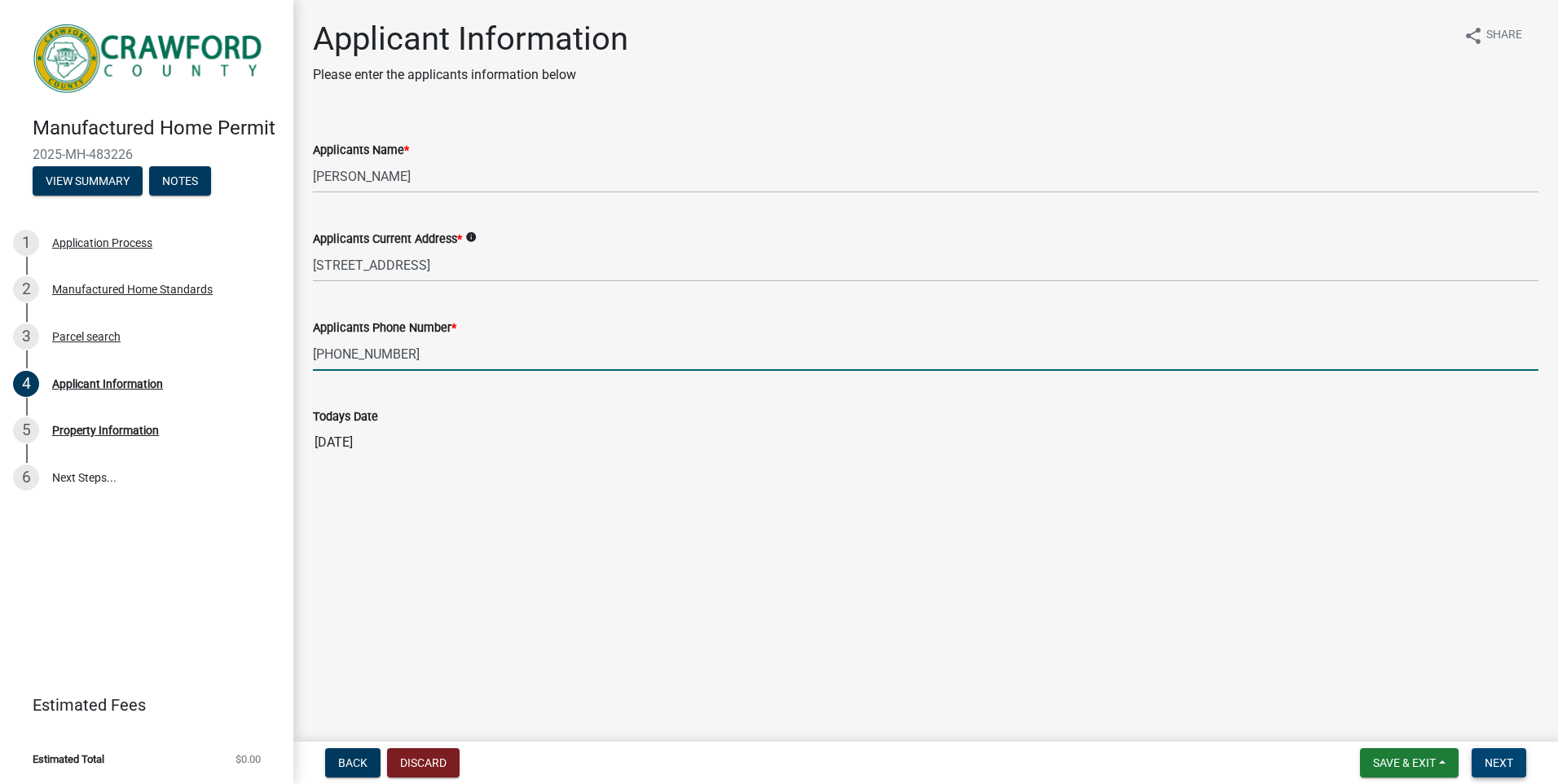
type input "478-787-2182"
click at [1497, 764] on span "Next" at bounding box center [1499, 762] width 28 height 13
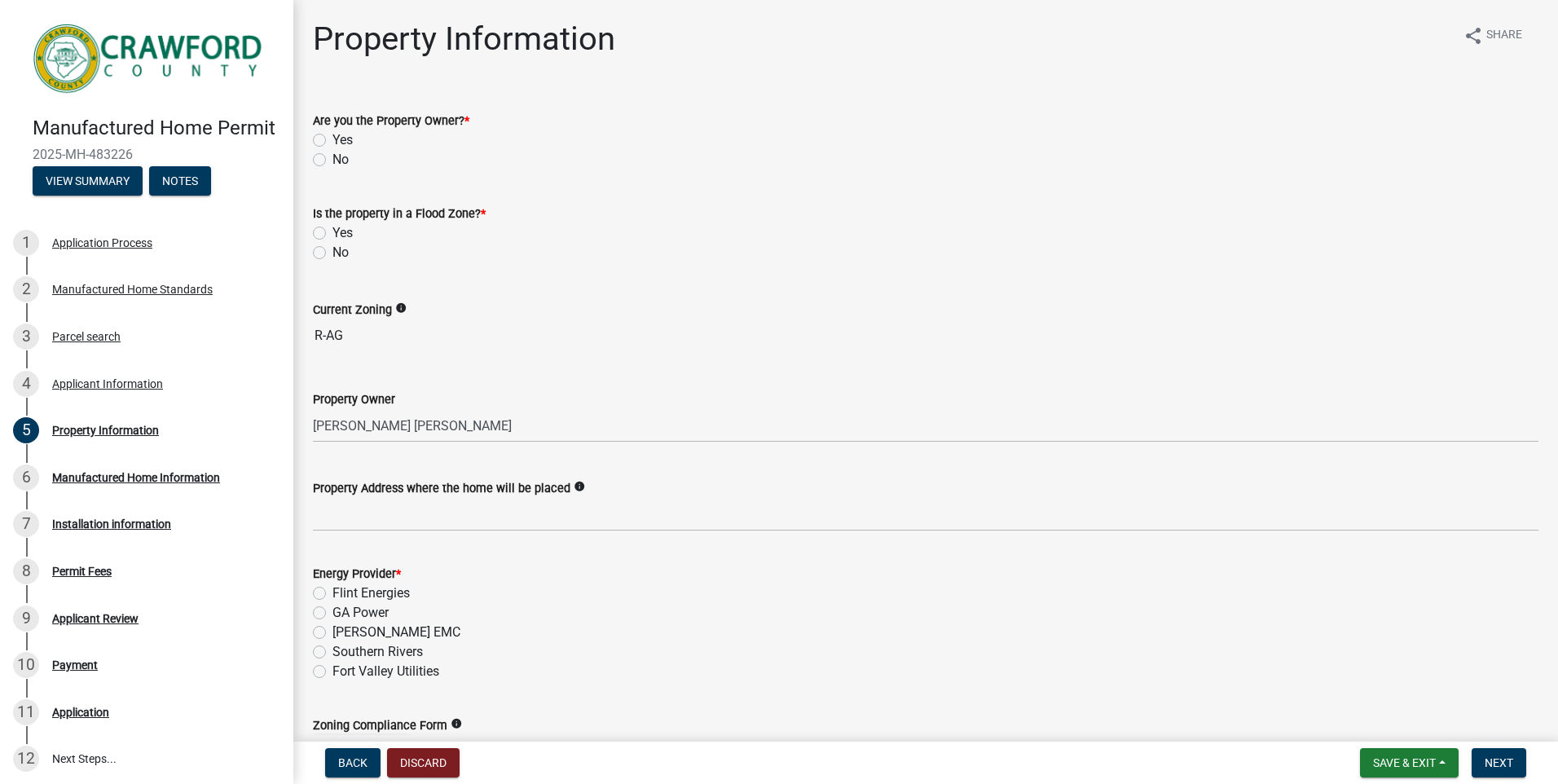
click at [332, 158] on label "No" at bounding box center [340, 159] width 17 height 19
click at [332, 158] on input "No" at bounding box center [337, 154] width 11 height 11
radio input "true"
click at [332, 252] on label "No" at bounding box center [340, 253] width 17 height 19
click at [332, 252] on input "No" at bounding box center [337, 248] width 11 height 11
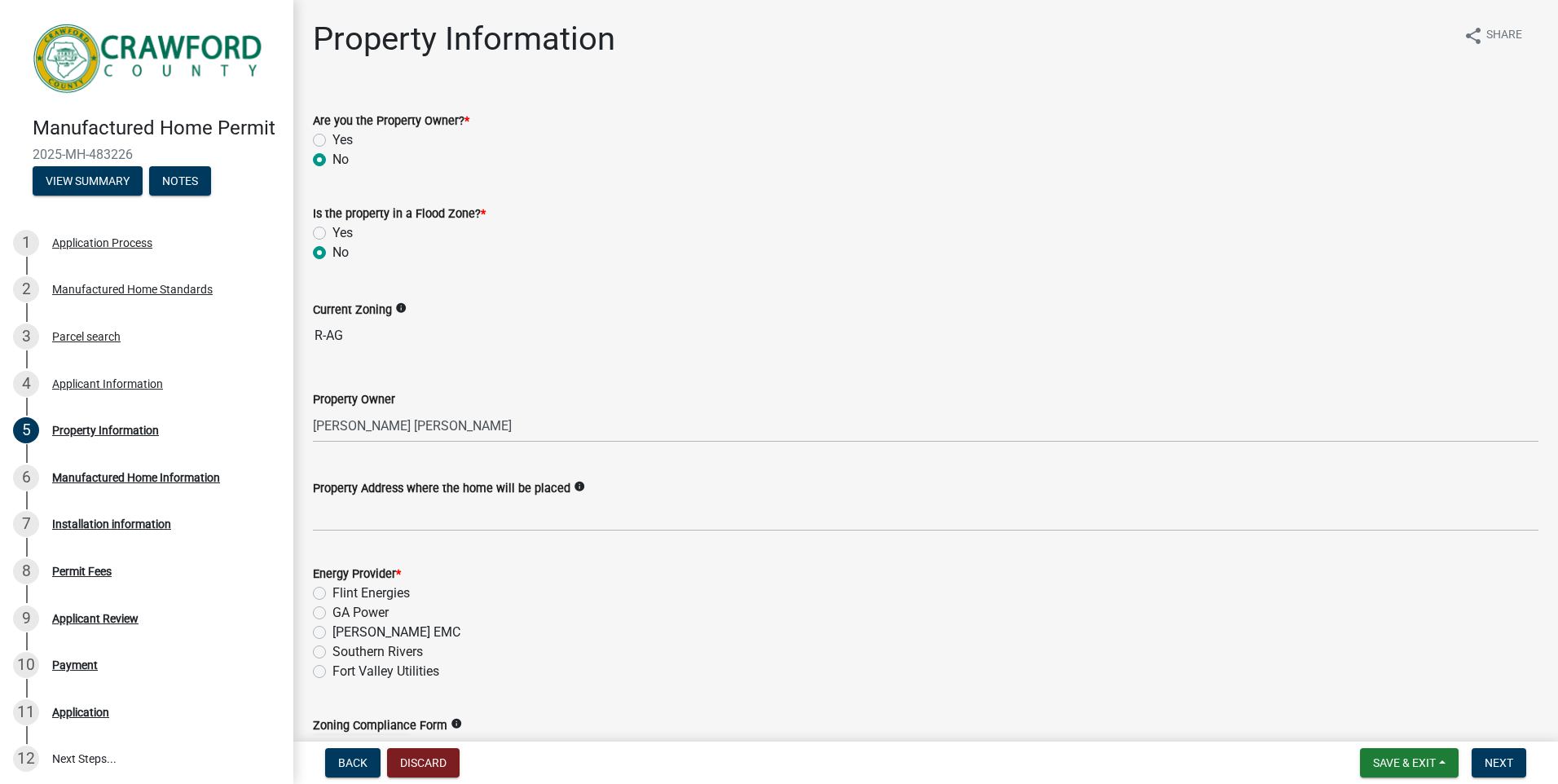
radio input "true"
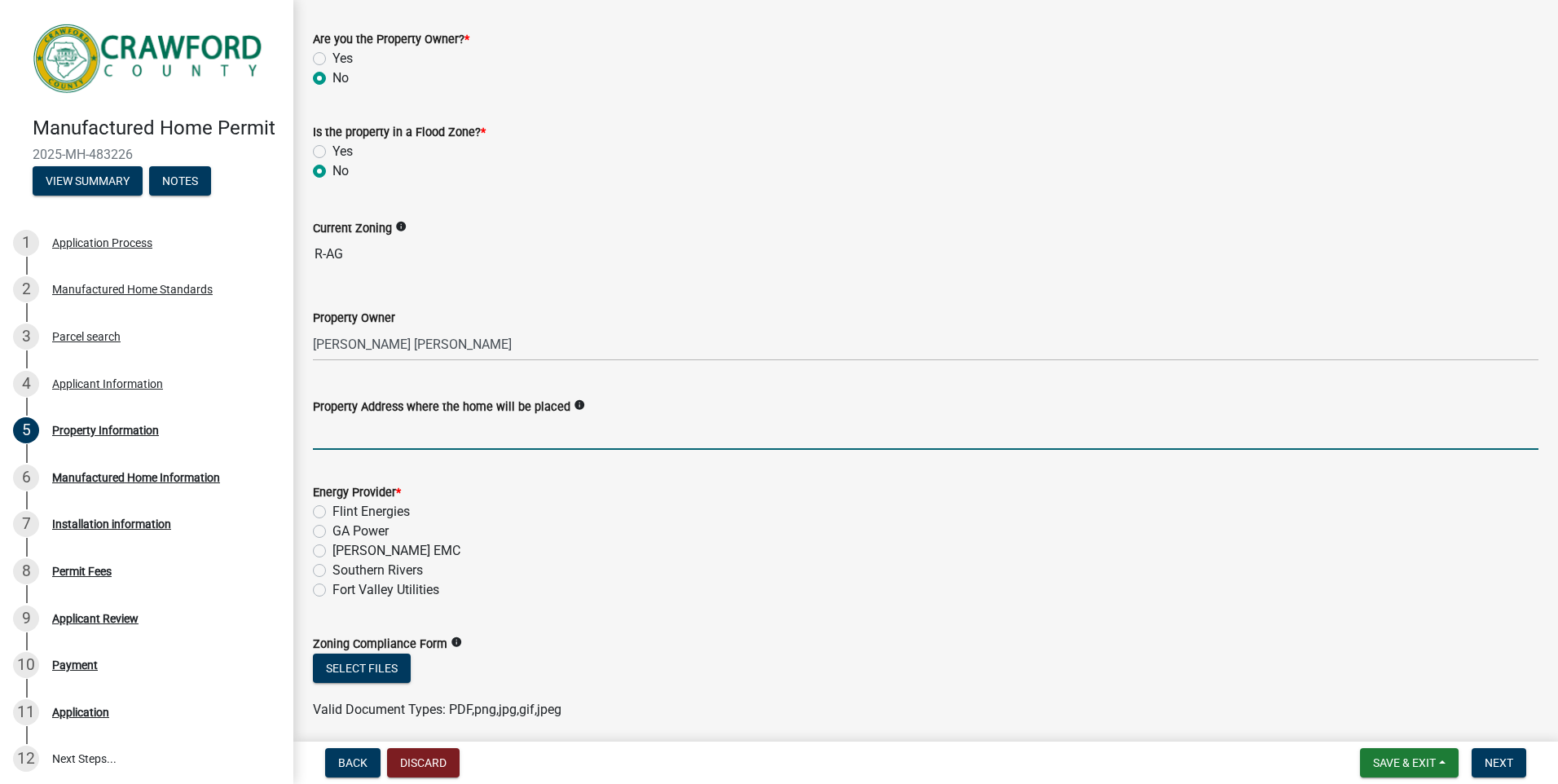
click at [383, 431] on input "Property Address where the home will be placed" at bounding box center [925, 433] width 1226 height 33
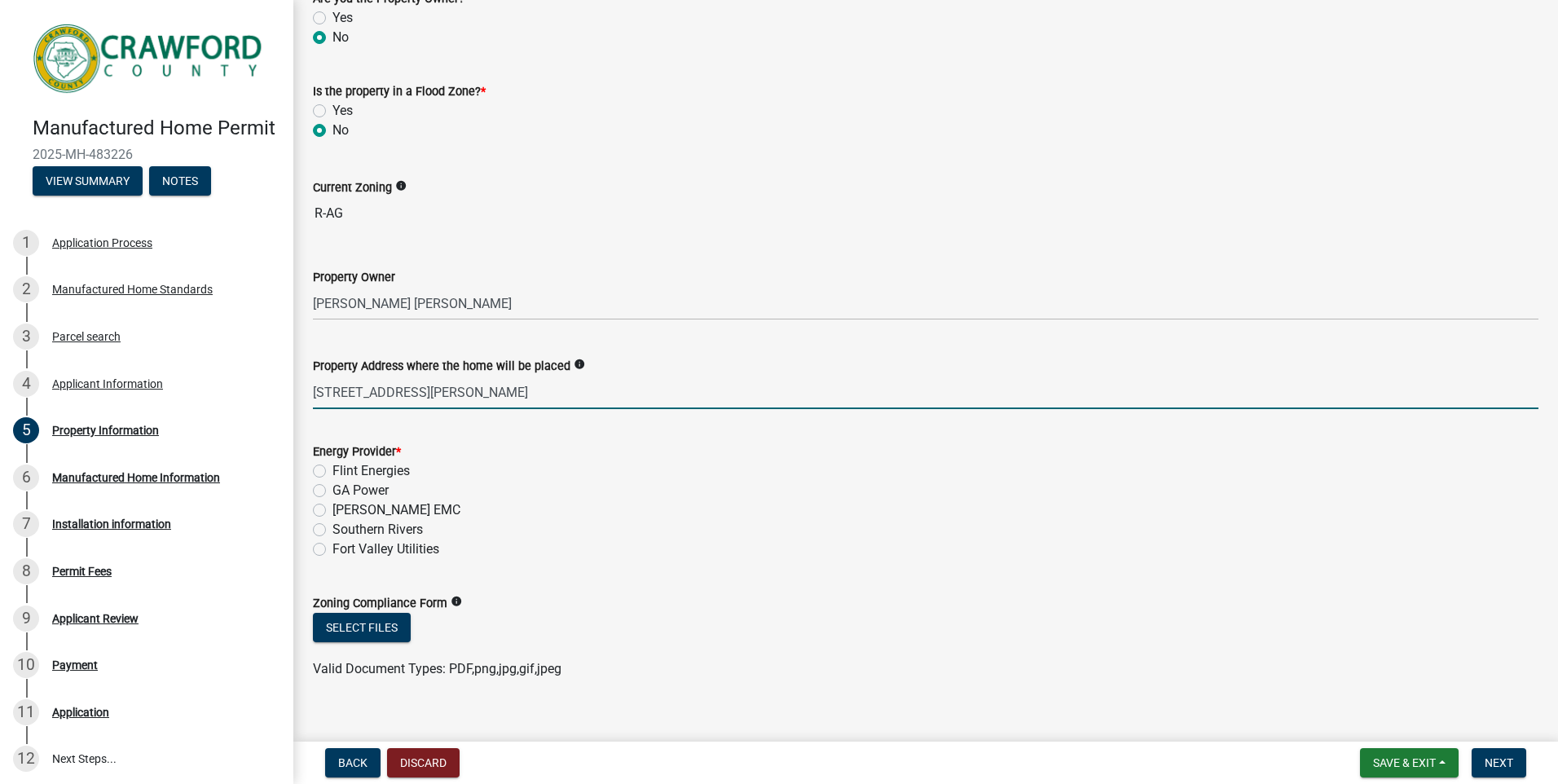
scroll to position [144, 0]
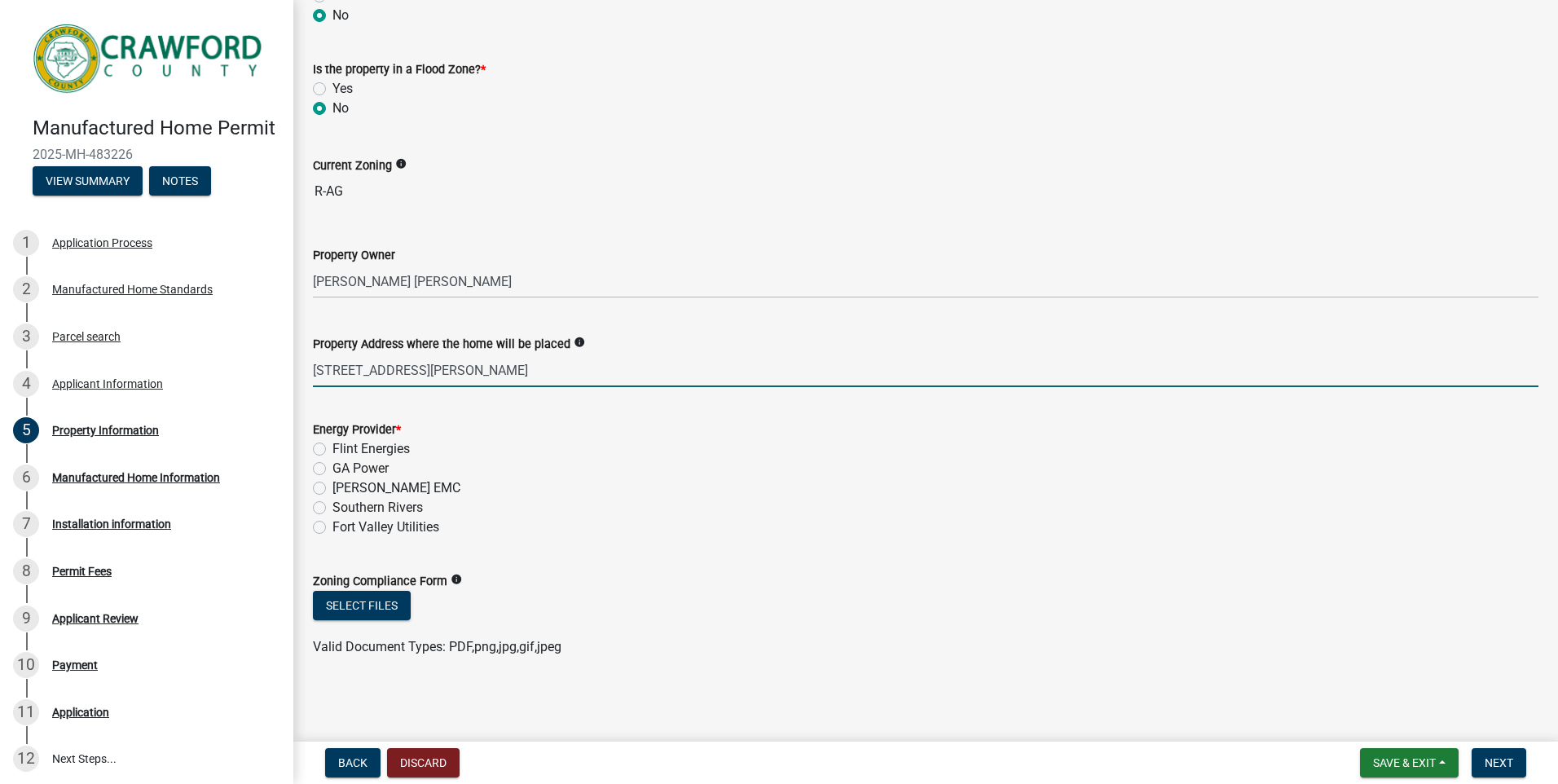
type input "1062 Sandy Point Circle Knoxville, Ga 31050"
click at [332, 447] on label "Flint Energies" at bounding box center [371, 449] width 78 height 19
click at [332, 447] on input "Flint Energies" at bounding box center [337, 444] width 11 height 11
radio input "true"
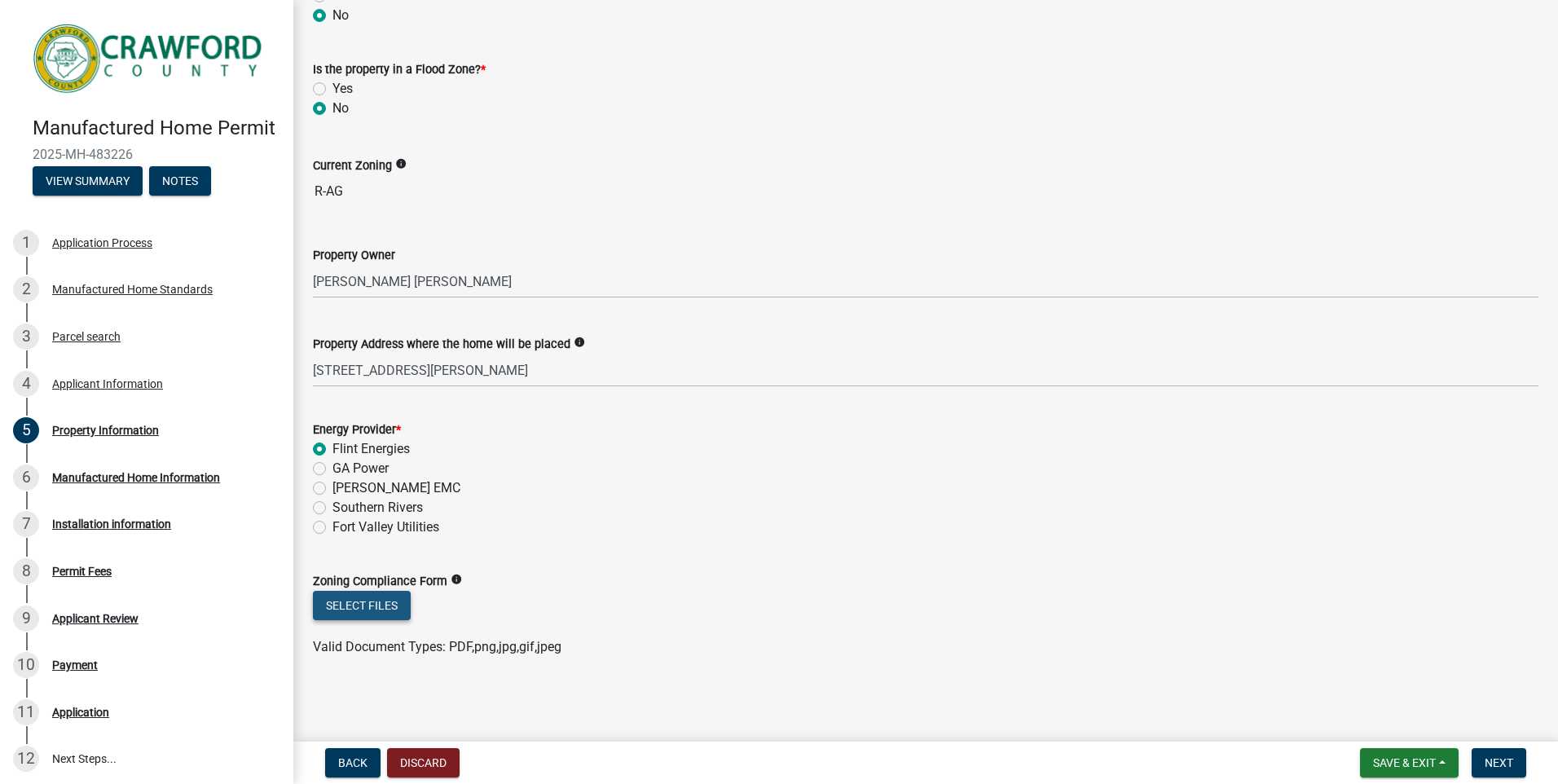
click at [377, 602] on button "Select files" at bounding box center [362, 605] width 98 height 29
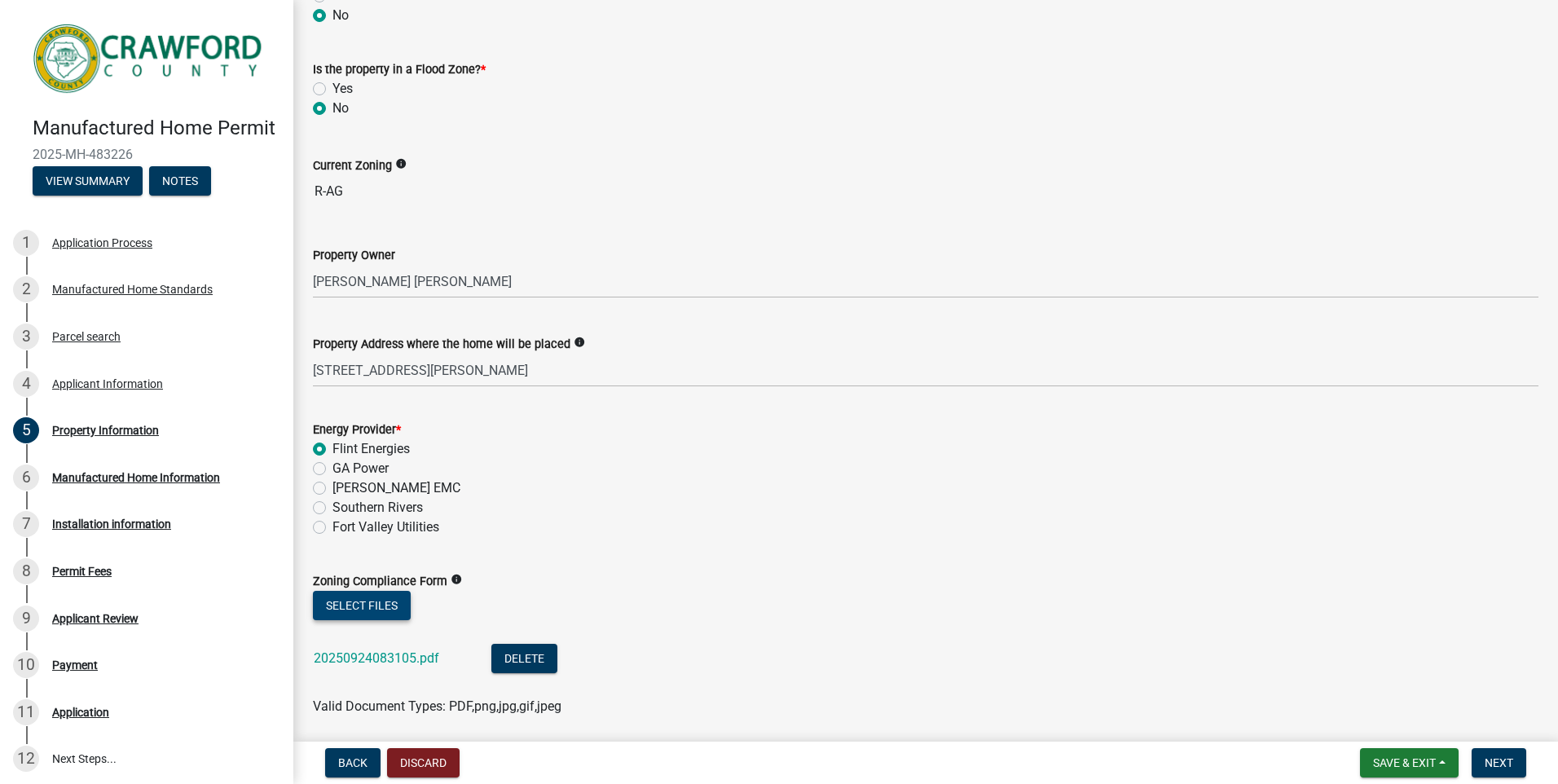
click at [370, 599] on button "Select files" at bounding box center [362, 605] width 98 height 29
click at [373, 602] on button "Select files" at bounding box center [362, 605] width 98 height 29
click at [379, 608] on button "Select files" at bounding box center [362, 605] width 98 height 29
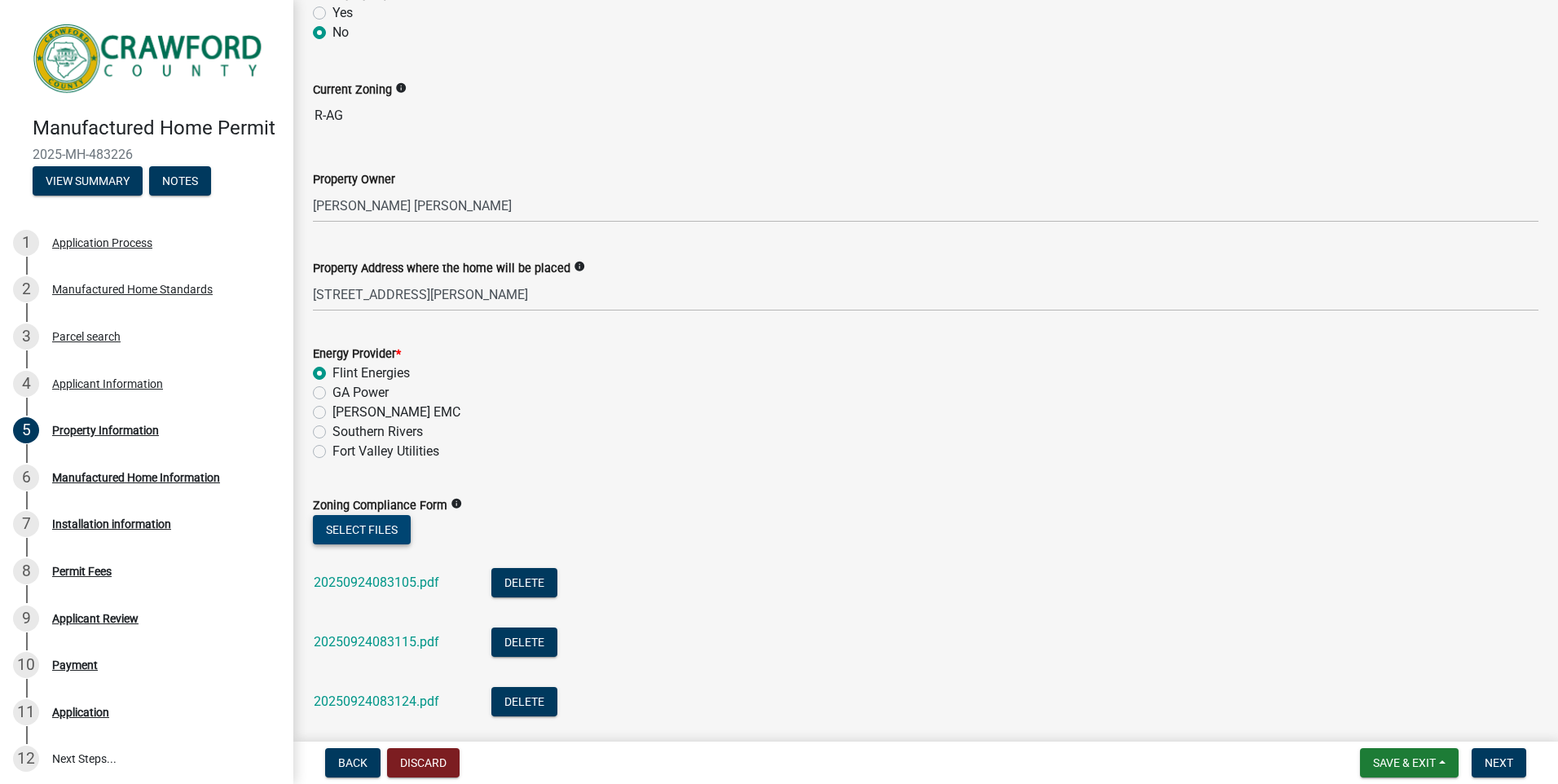
scroll to position [382, 0]
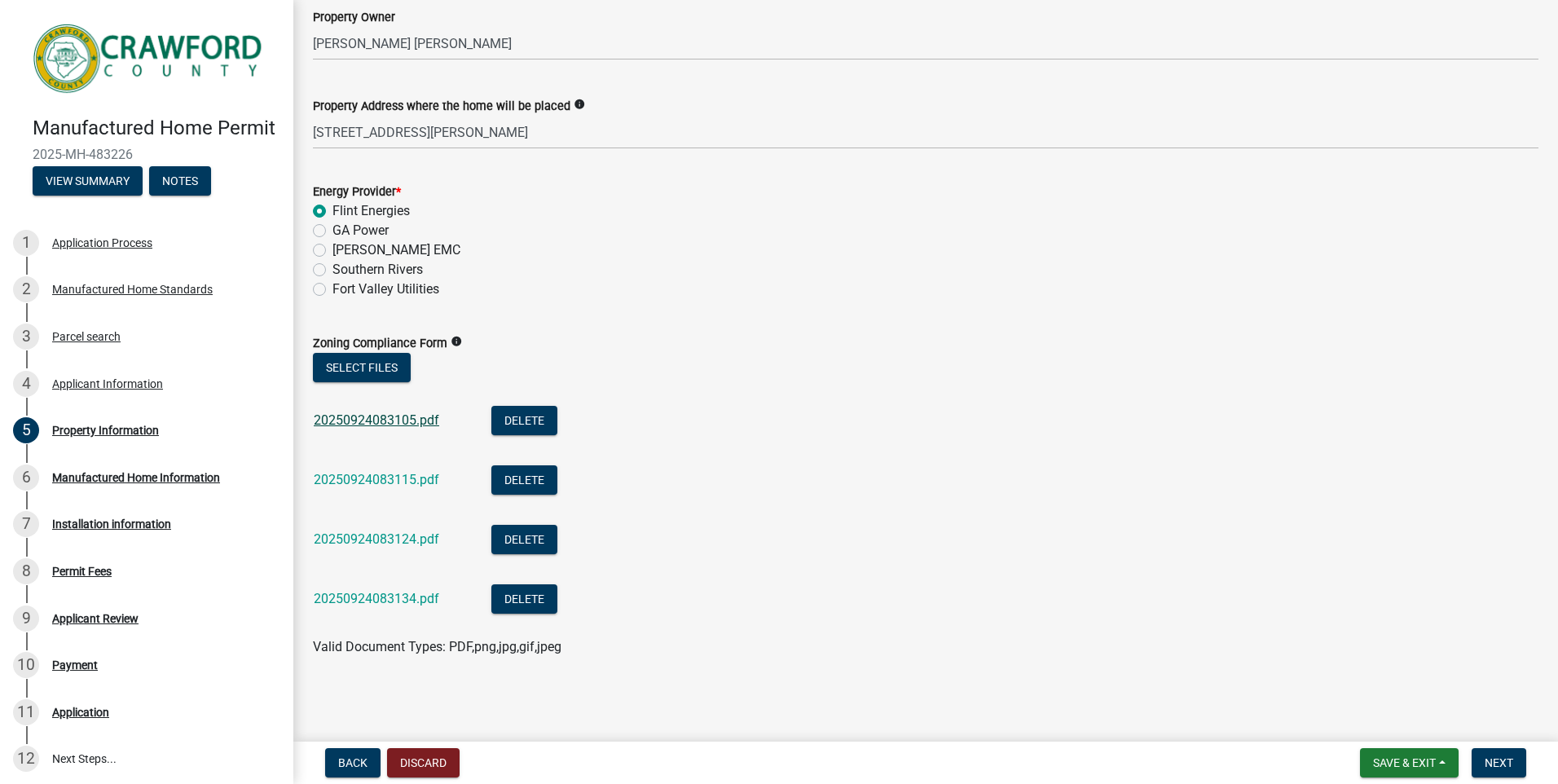
click at [389, 421] on link "20250924083105.pdf" at bounding box center [376, 420] width 125 height 16
click at [390, 475] on link "20250924083115.pdf" at bounding box center [376, 480] width 125 height 16
click at [400, 540] on link "20250924083124.pdf" at bounding box center [376, 539] width 125 height 16
click at [408, 598] on link "20250924083134.pdf" at bounding box center [376, 598] width 125 height 16
click at [1488, 754] on button "Next" at bounding box center [1500, 763] width 54 height 29
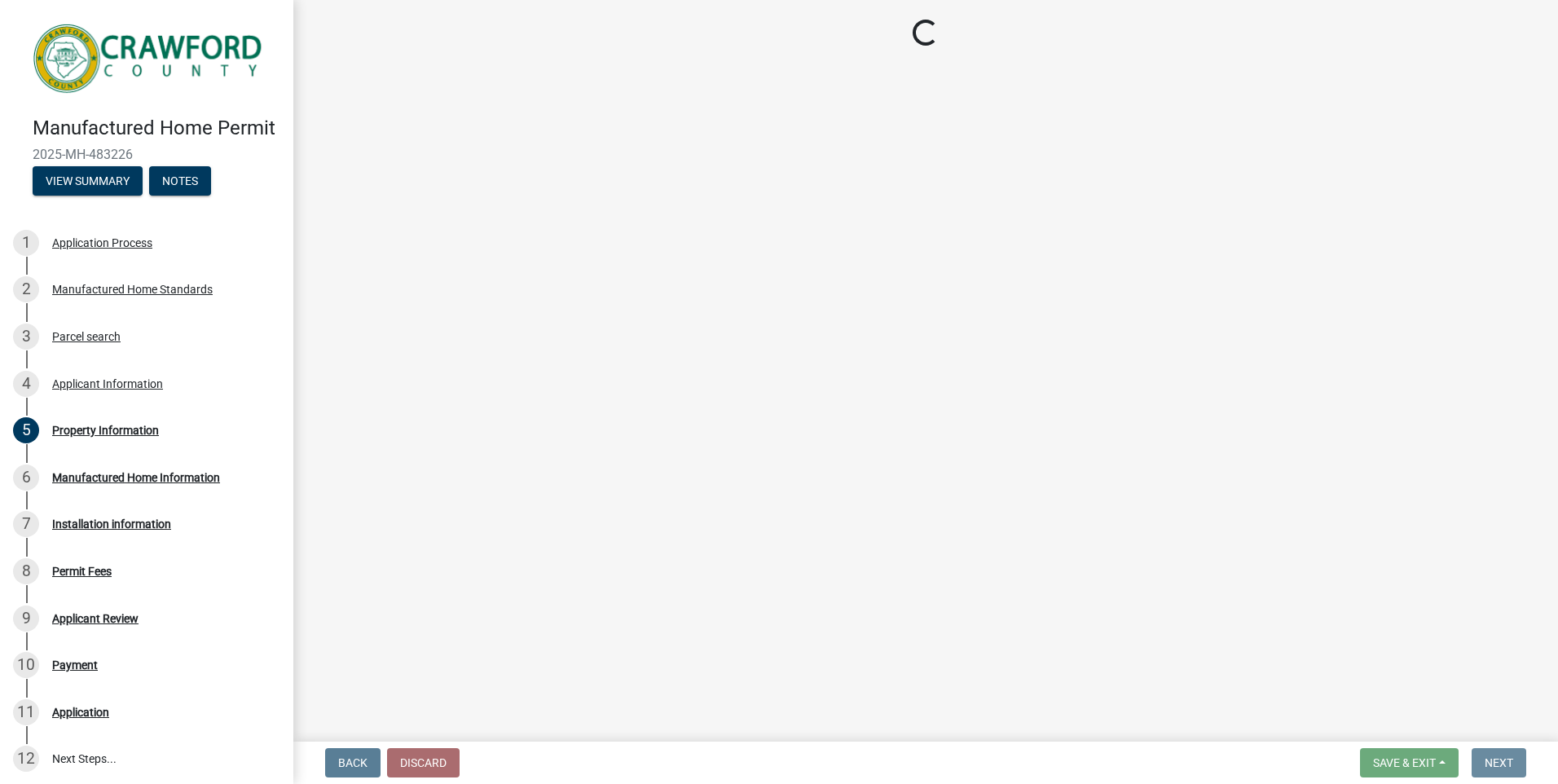
scroll to position [0, 0]
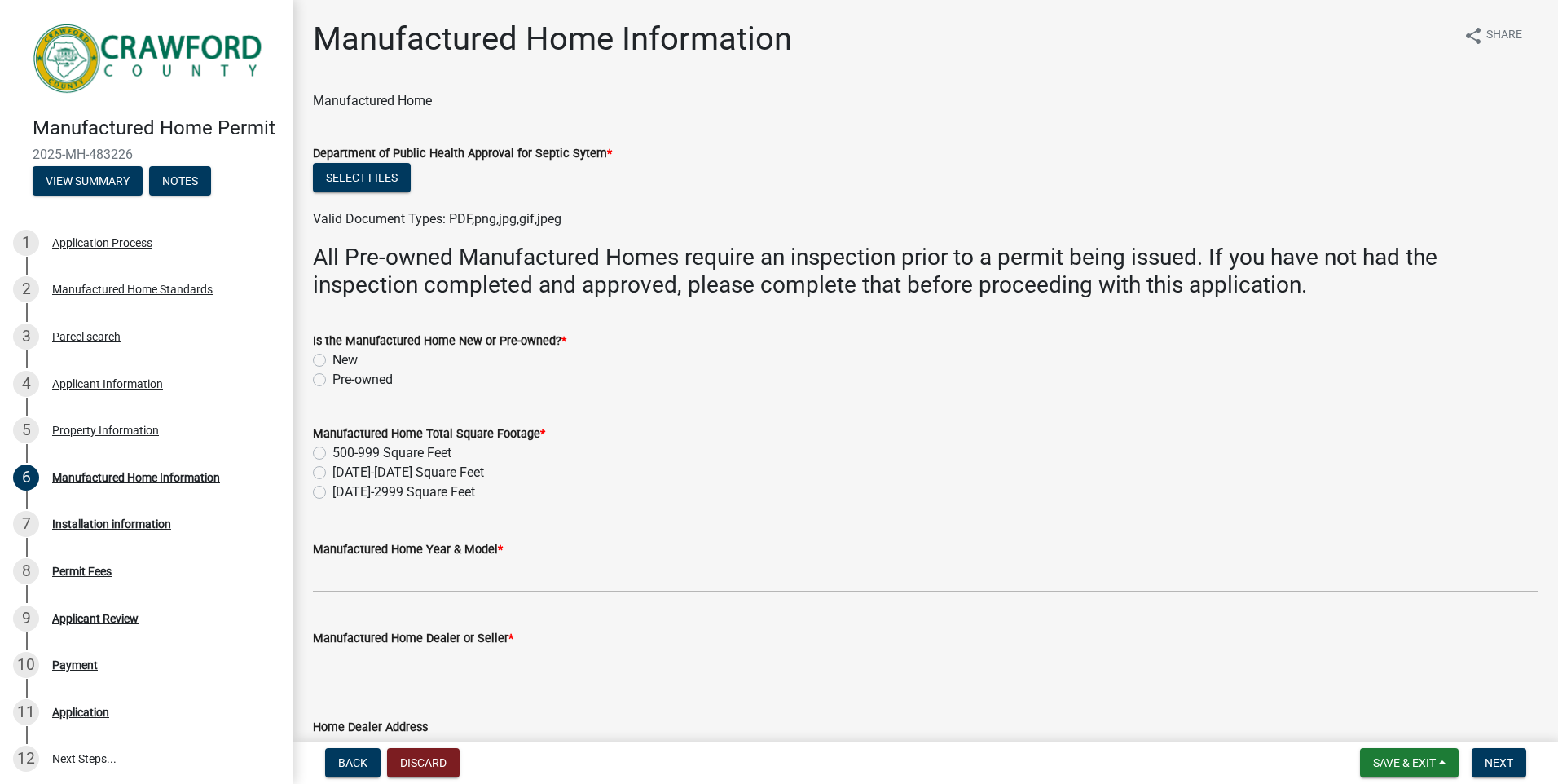
click at [332, 361] on label "New" at bounding box center [345, 360] width 25 height 19
click at [332, 361] on input "New" at bounding box center [337, 356] width 11 height 11
radio input "true"
click at [332, 474] on label "1000-1999 Square Feet" at bounding box center [408, 472] width 152 height 19
click at [332, 473] on input "1000-1999 Square Feet" at bounding box center [337, 467] width 11 height 11
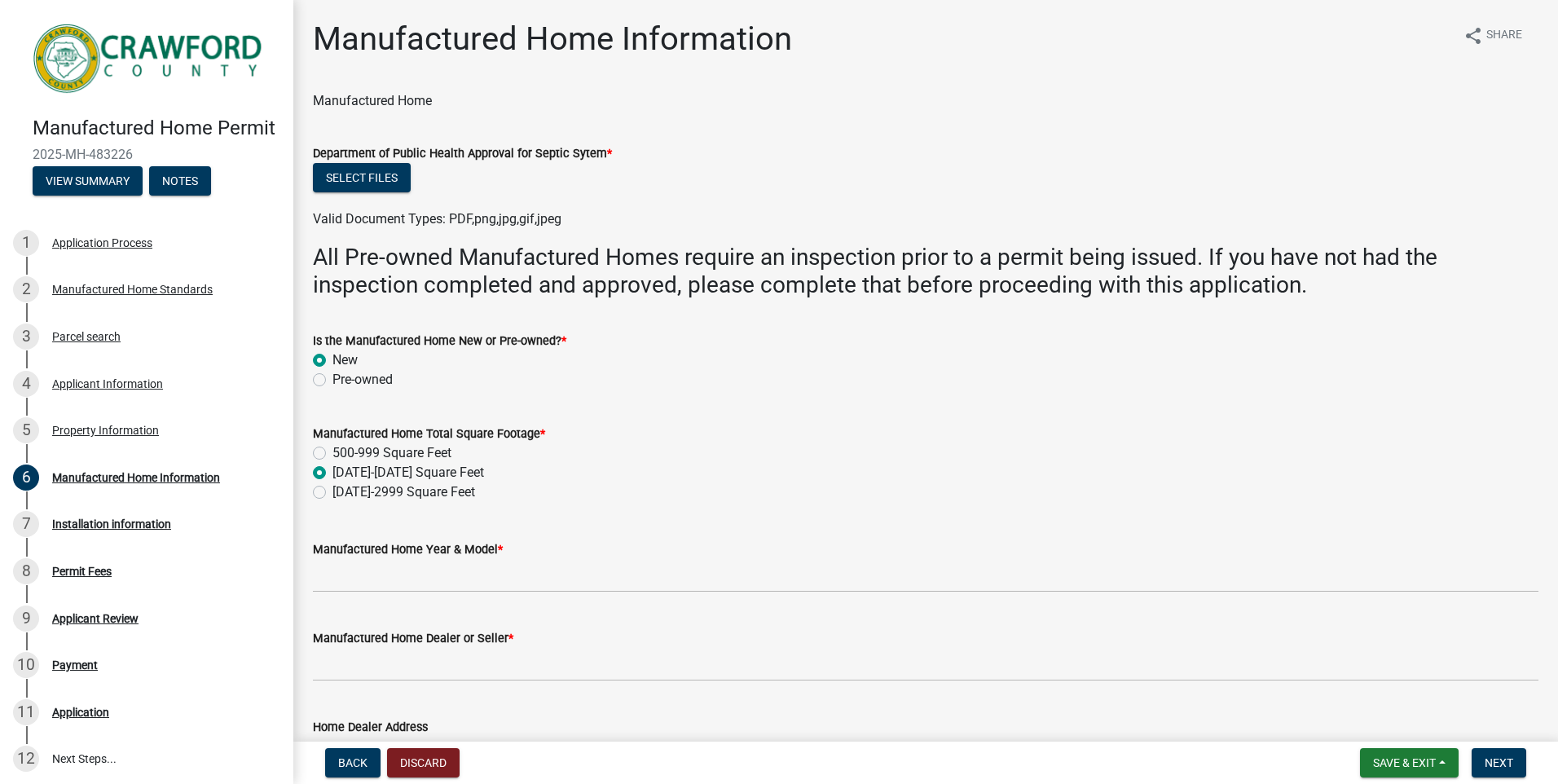
radio input "true"
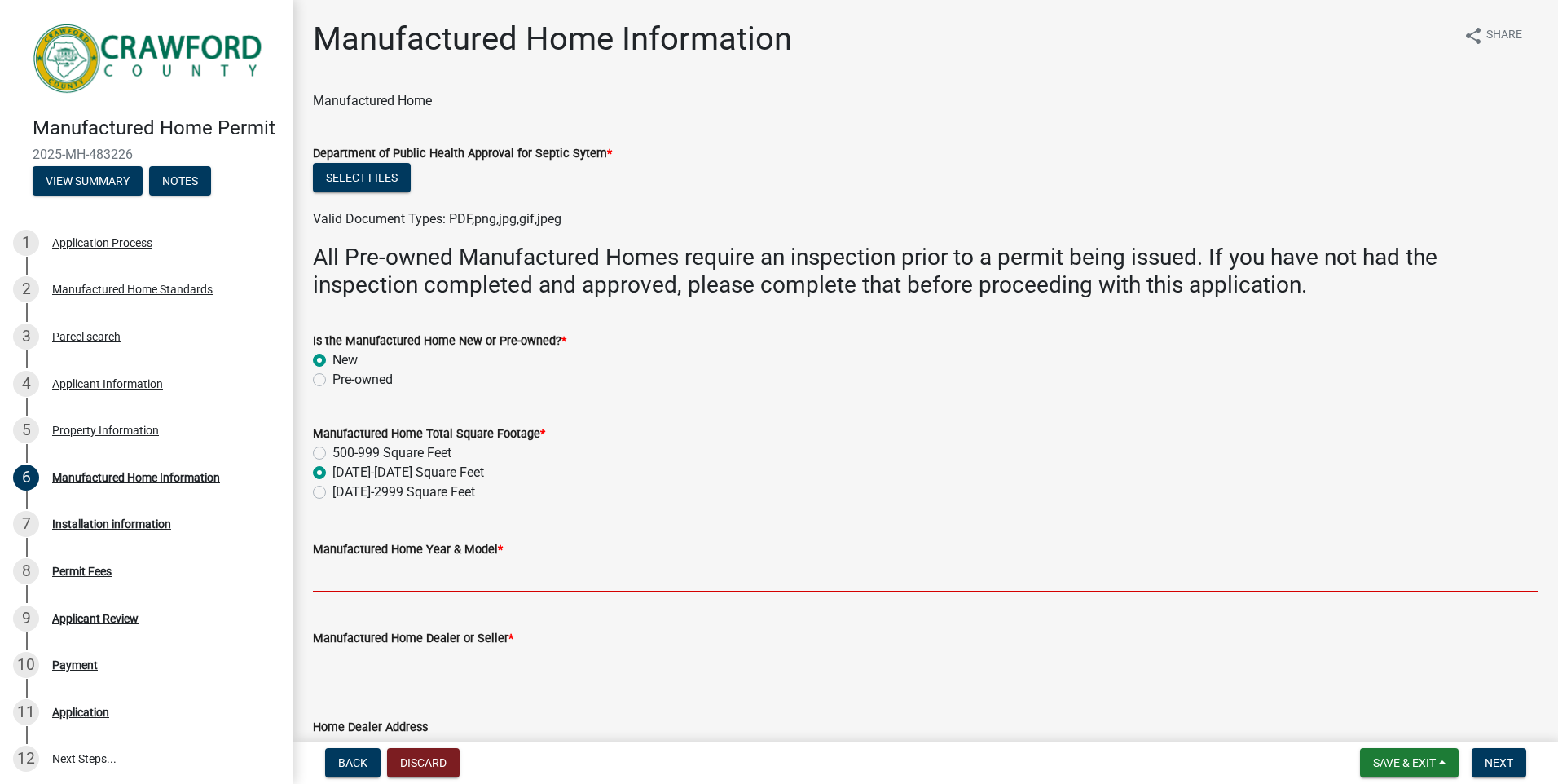
click at [439, 578] on input "Manufactured Home Year & Model *" at bounding box center [925, 575] width 1226 height 33
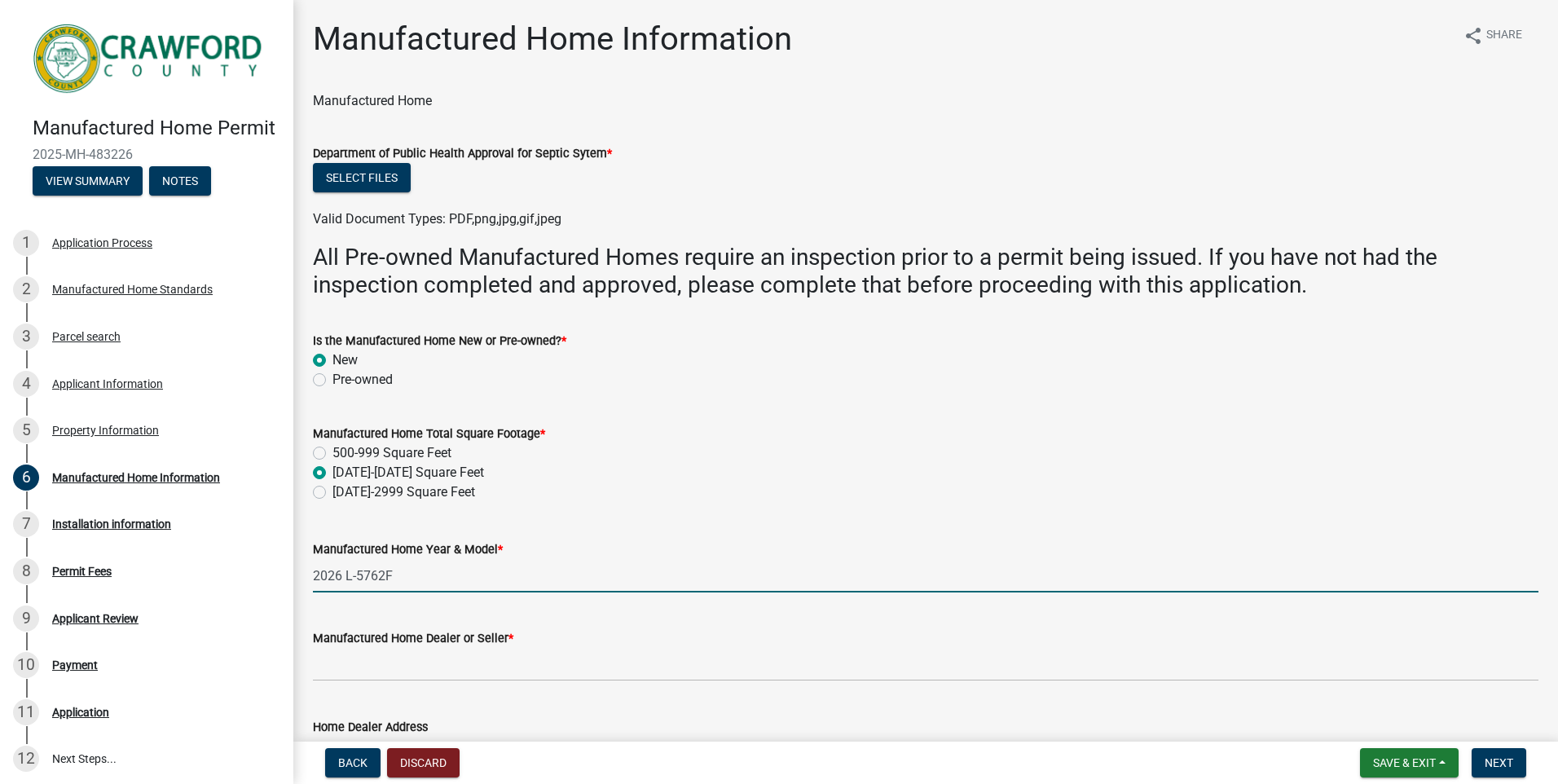
type input "2026 L-5762F"
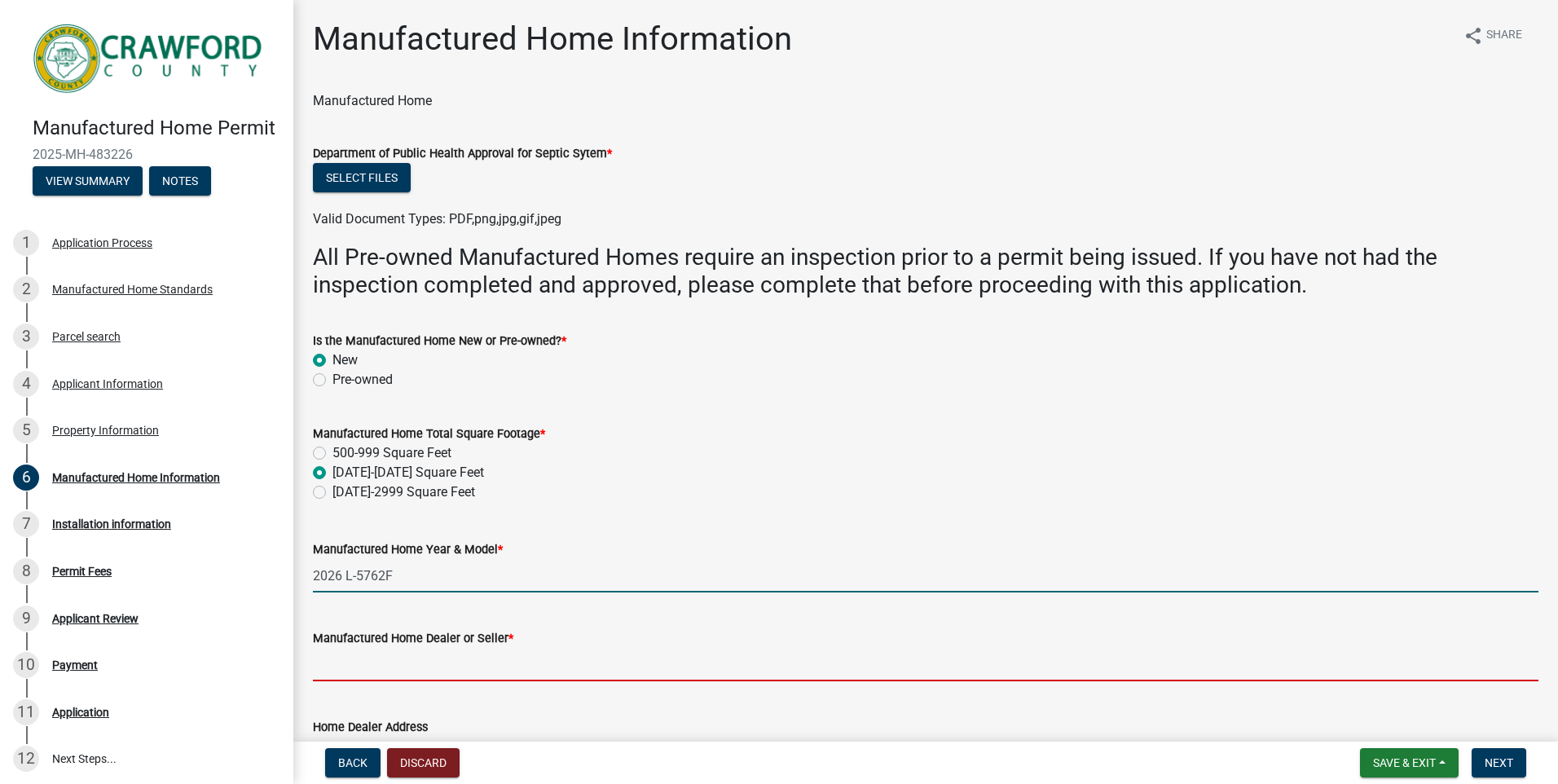
click at [474, 668] on input "Manufactured Home Dealer or Seller *" at bounding box center [925, 665] width 1226 height 33
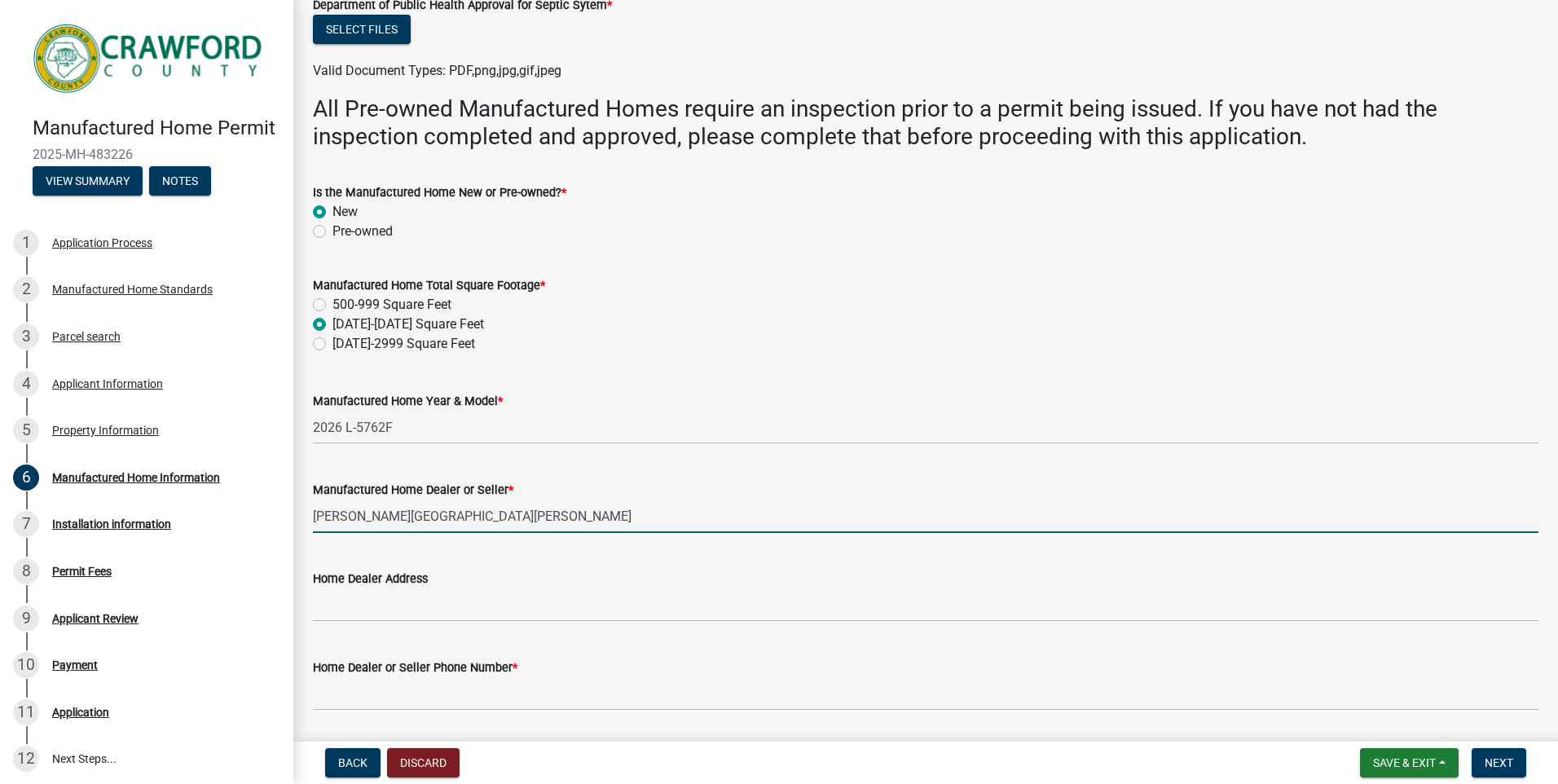
scroll to position [163, 0]
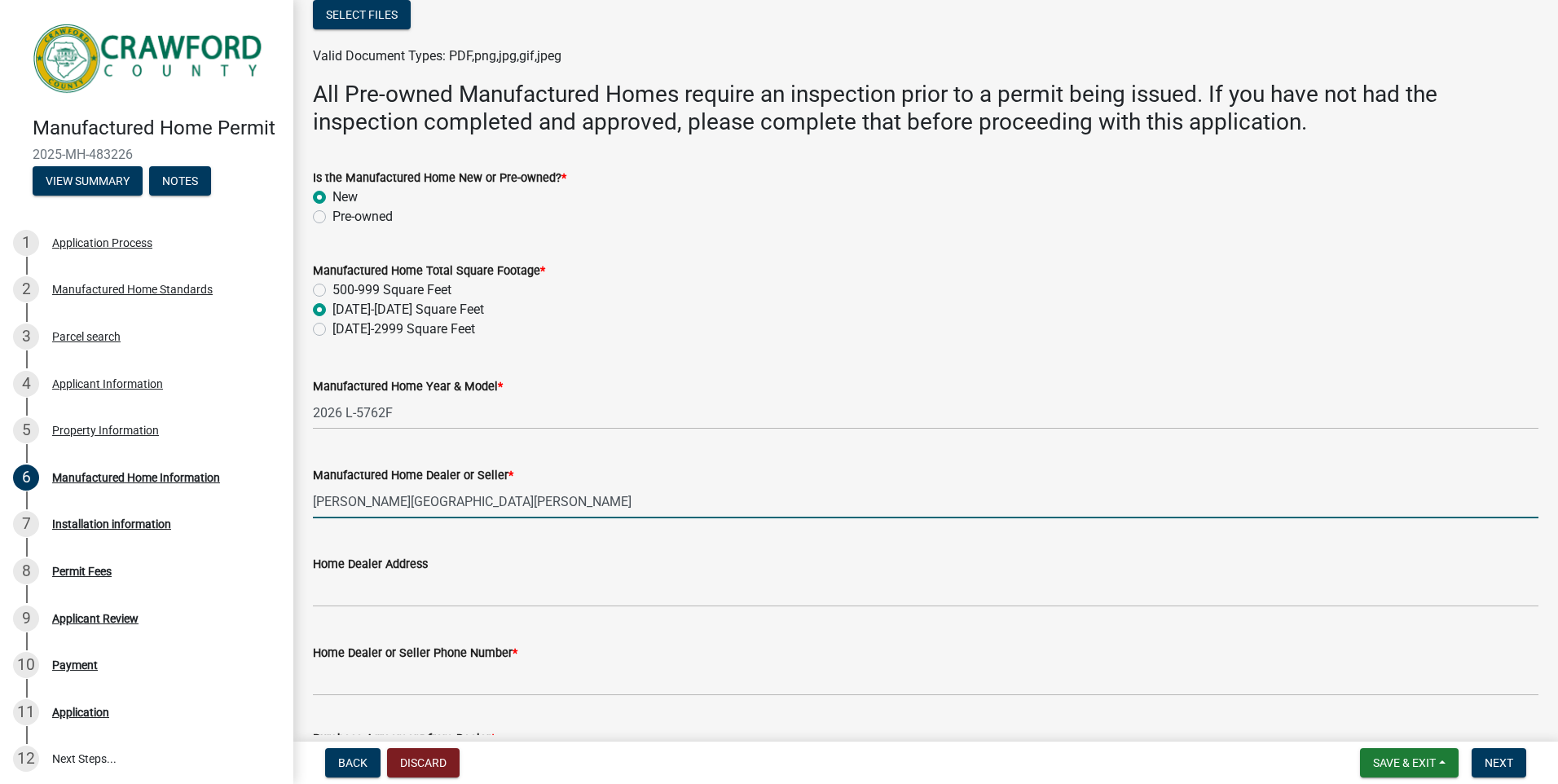
type input "Wayne Friar Home Center of Byron"
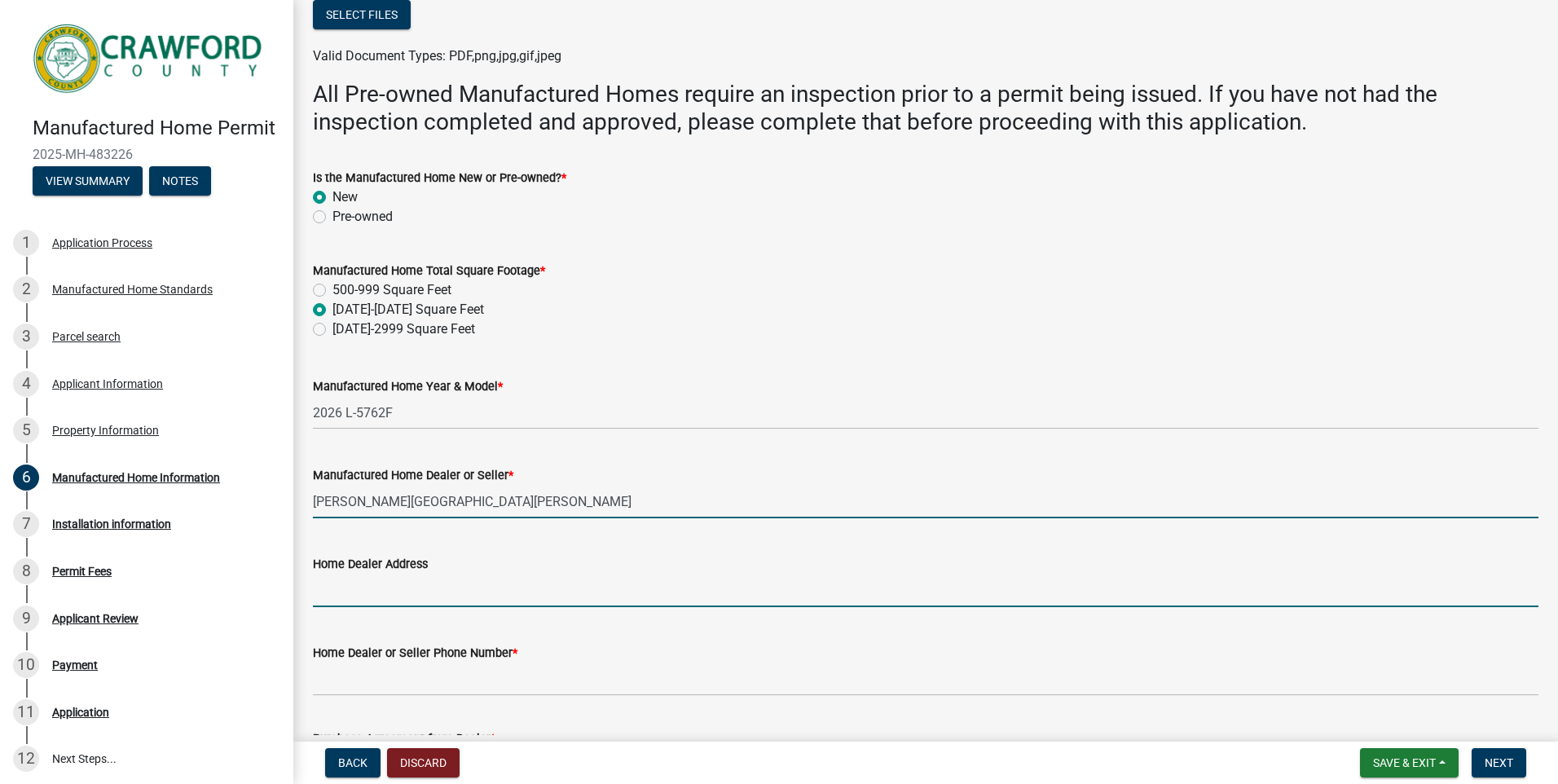
click at [474, 594] on input "Home Dealer Address" at bounding box center [925, 590] width 1226 height 33
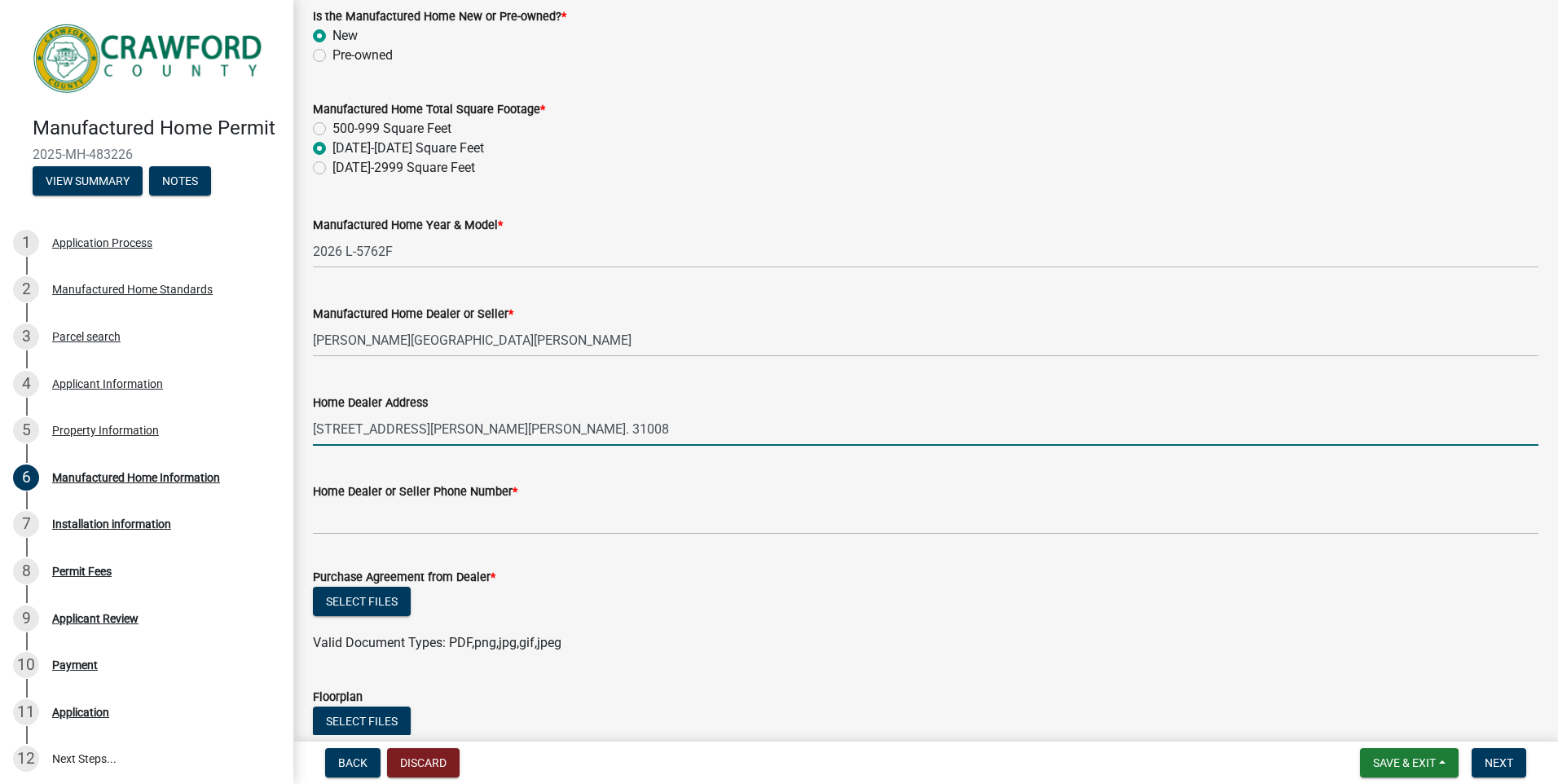
scroll to position [325, 0]
type input "245 Chapman Road Byron, Ga. 31008"
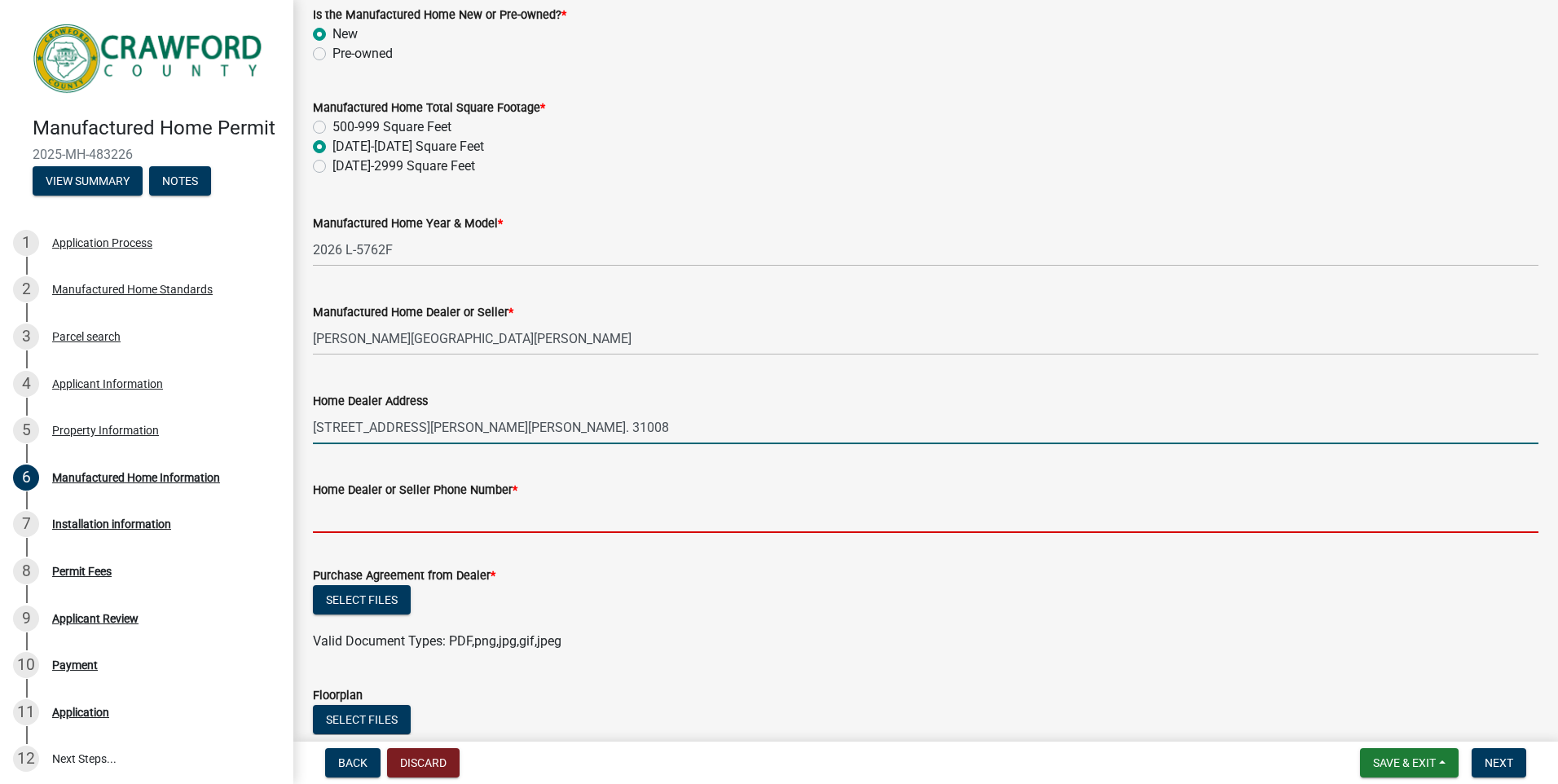
click at [396, 515] on input "Home Dealer or Seller Phone Number *" at bounding box center [925, 516] width 1226 height 33
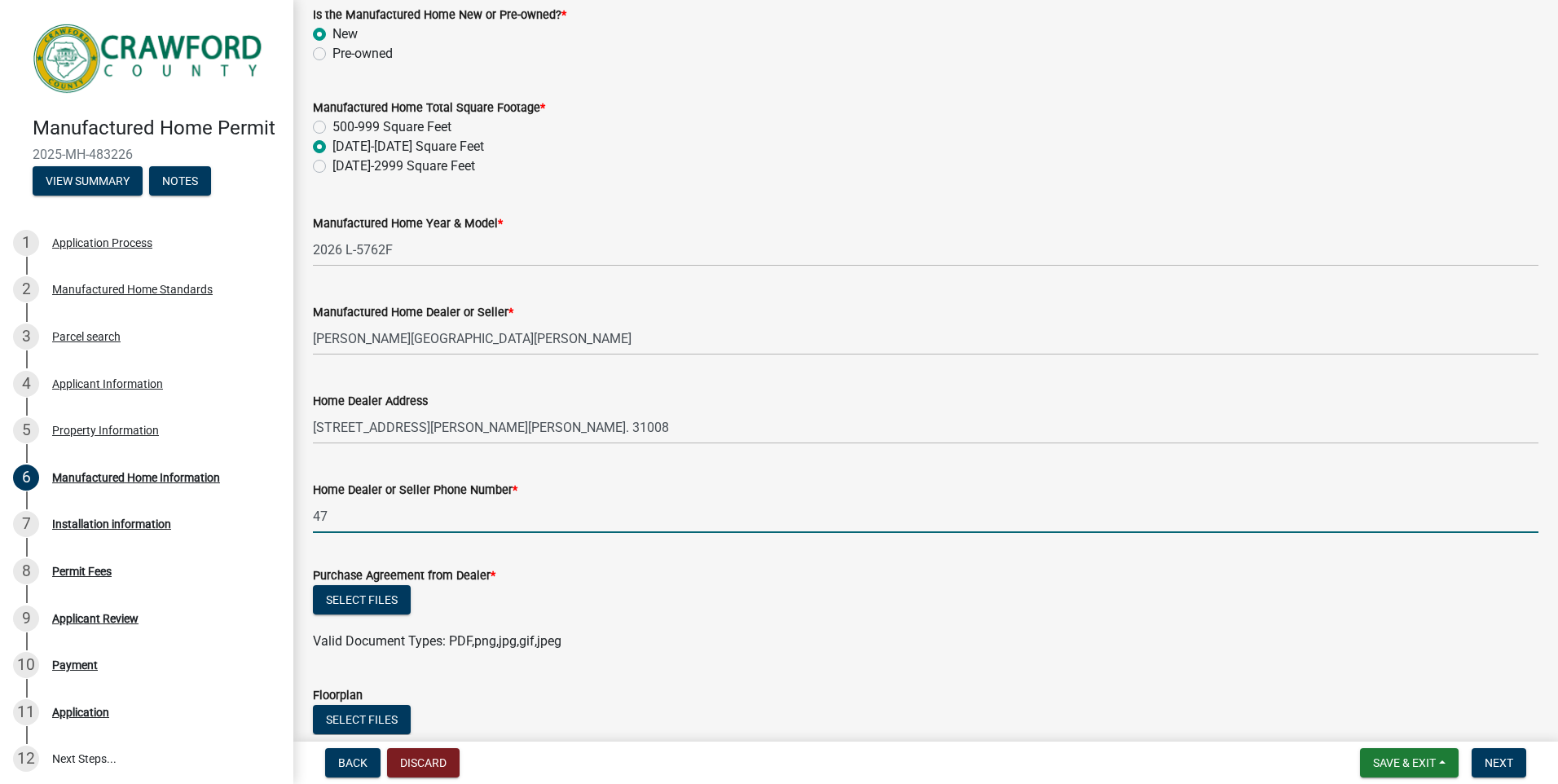
type input "4"
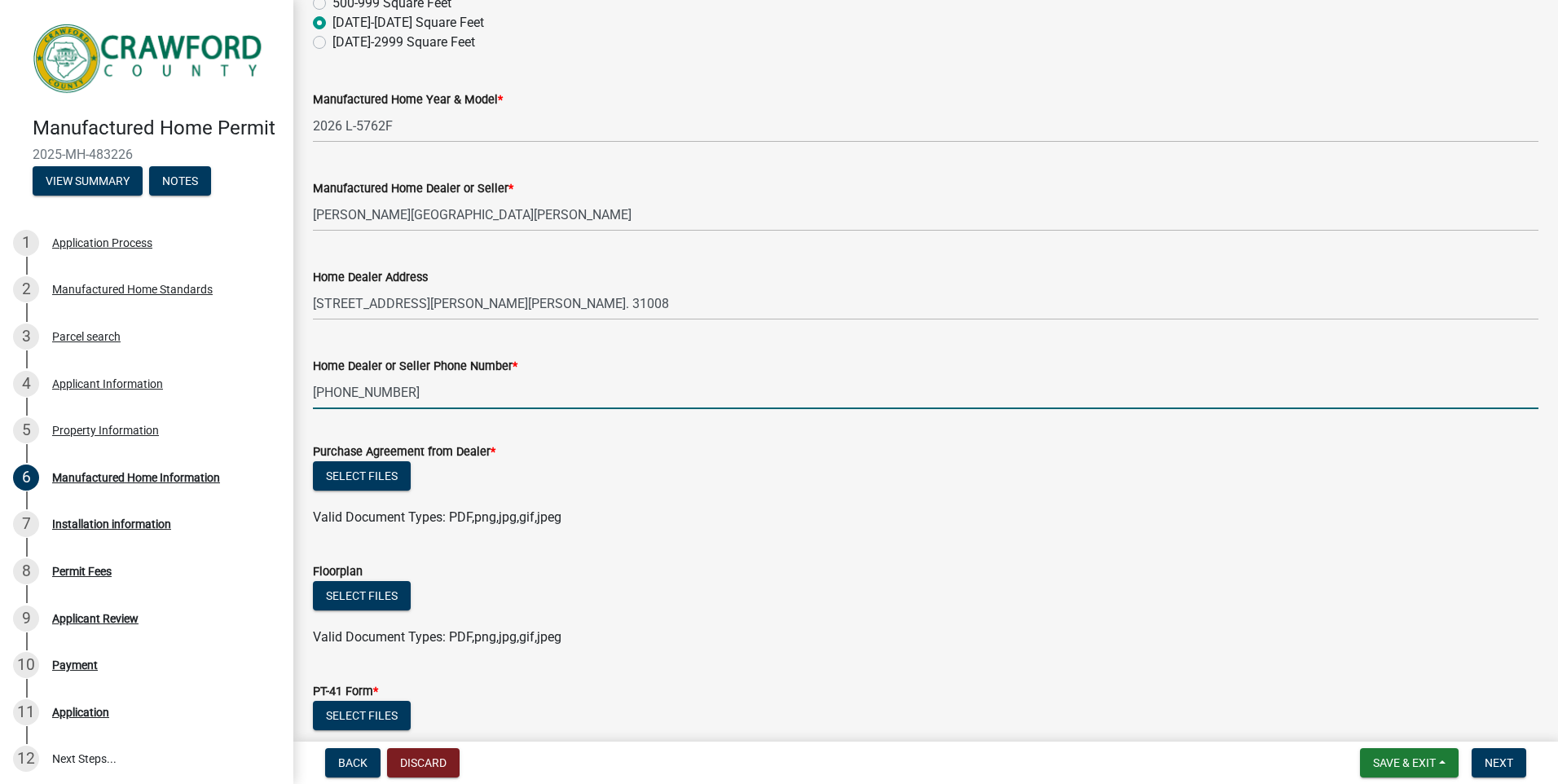
scroll to position [489, 0]
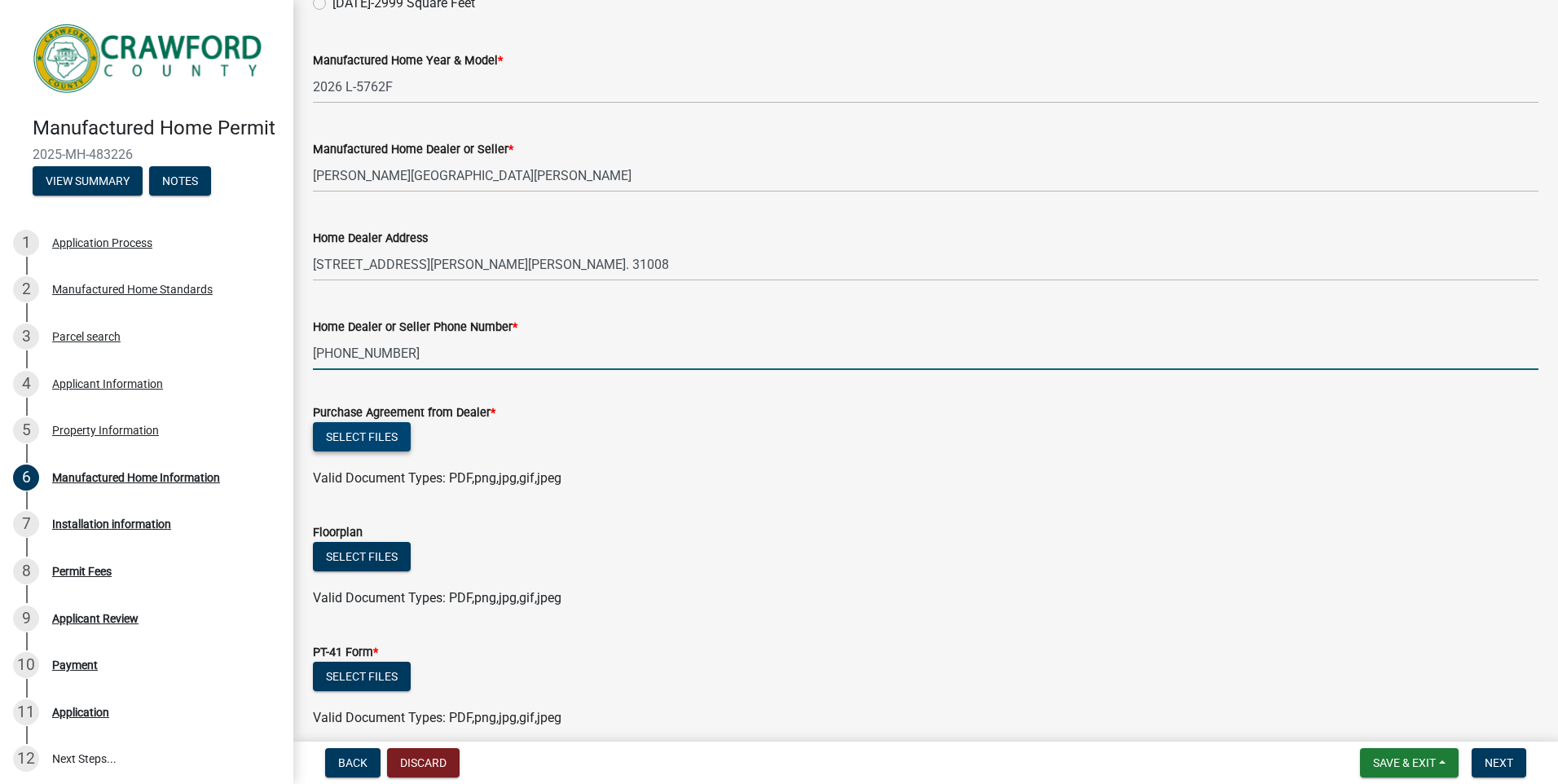
type input "(478)956-1107"
click at [362, 439] on button "Select files" at bounding box center [362, 436] width 98 height 29
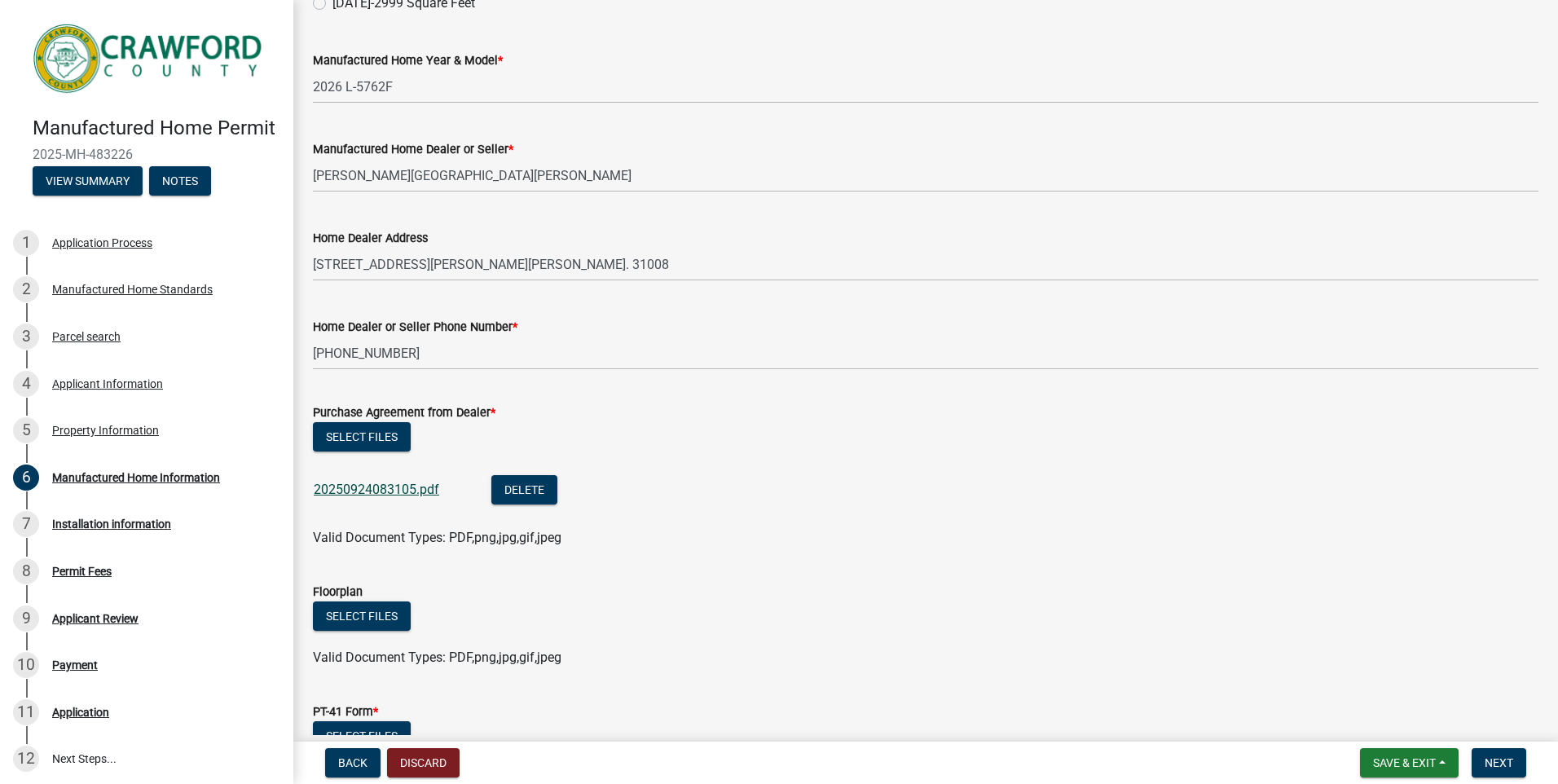
click at [400, 493] on link "20250924083105.pdf" at bounding box center [376, 490] width 125 height 16
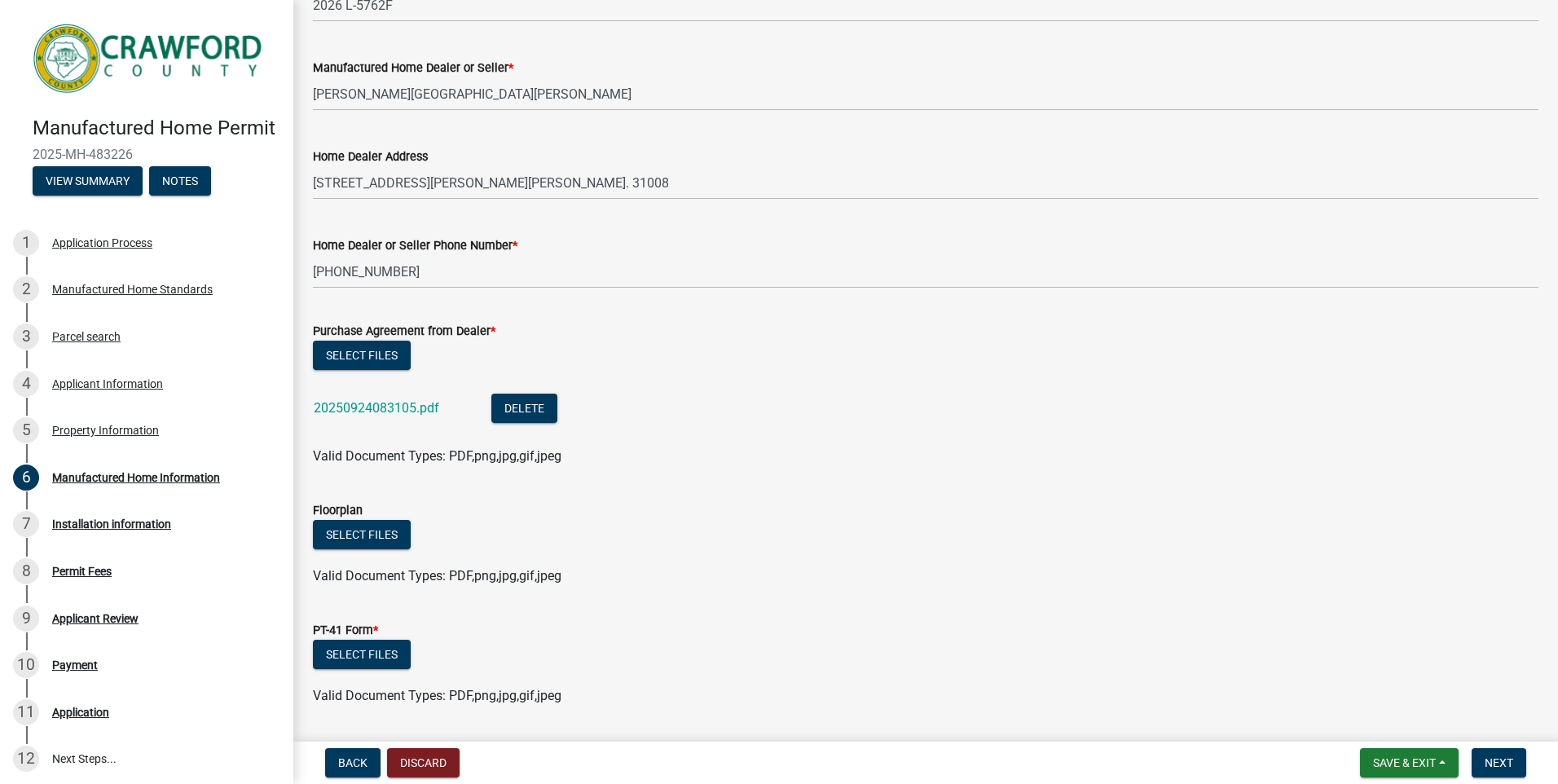
scroll to position [619, 0]
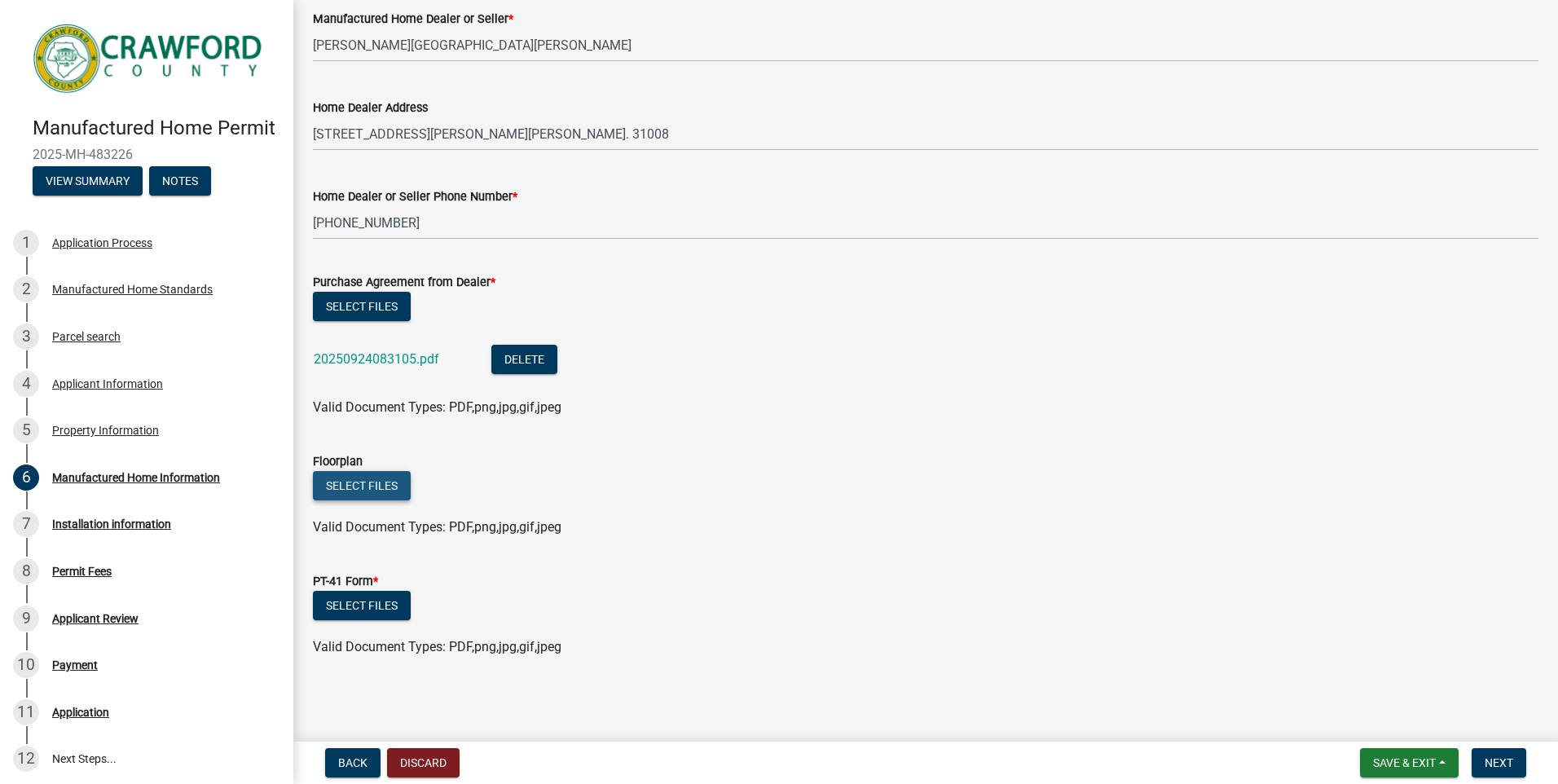
click at [359, 487] on button "Select files" at bounding box center [362, 486] width 98 height 29
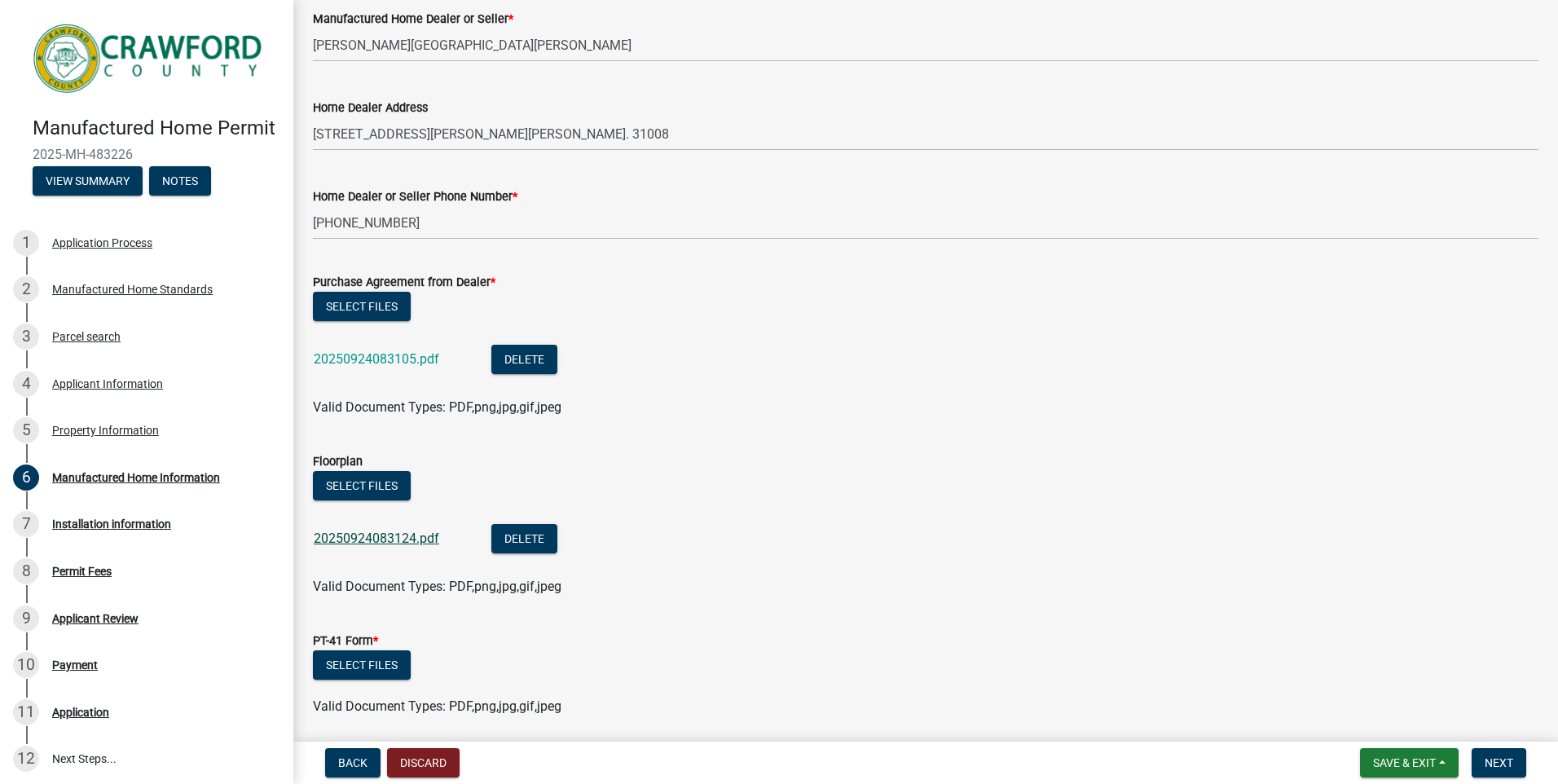
click at [365, 533] on link "20250924083124.pdf" at bounding box center [376, 538] width 125 height 16
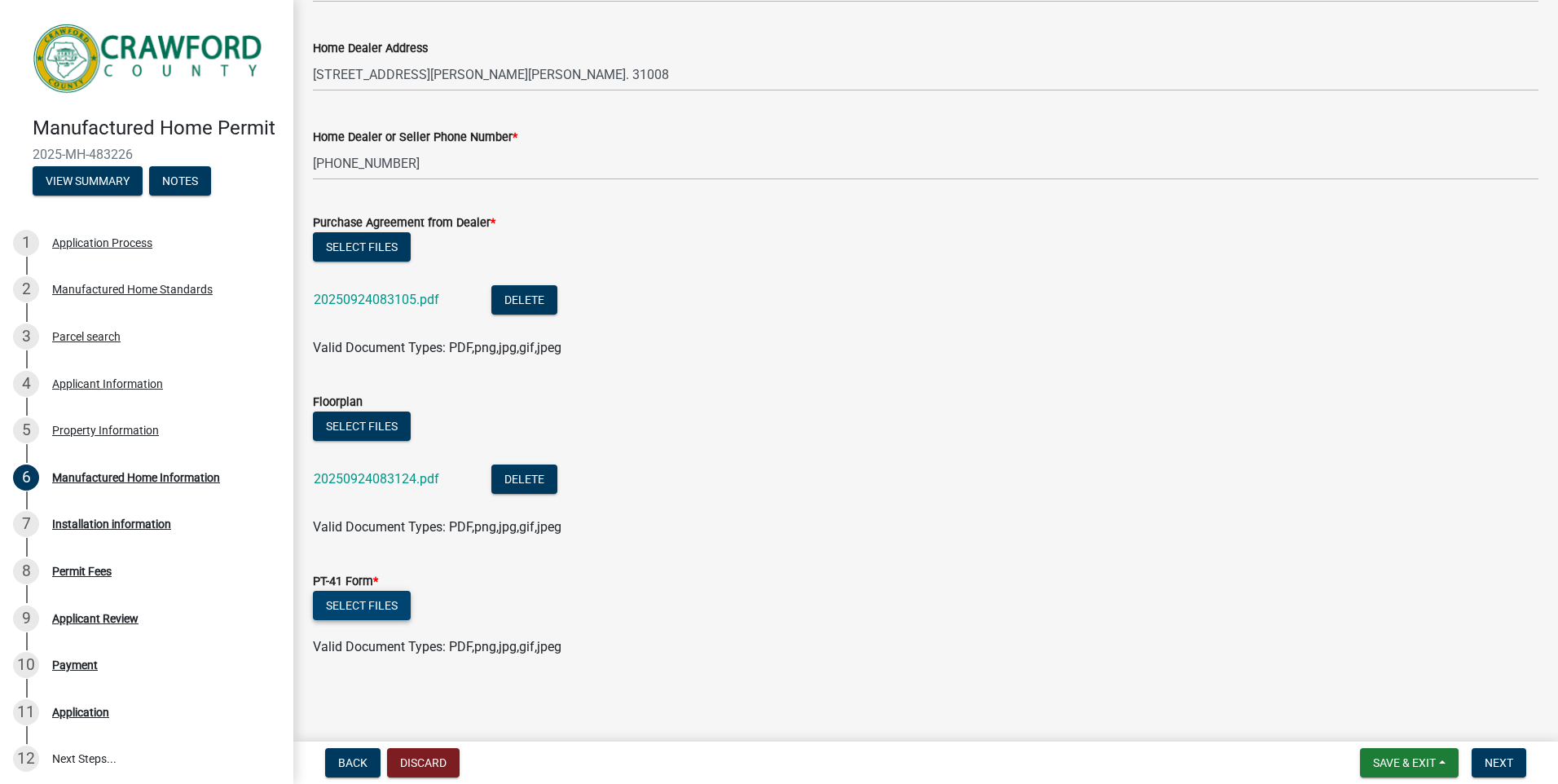
click at [370, 603] on button "Select files" at bounding box center [362, 605] width 98 height 29
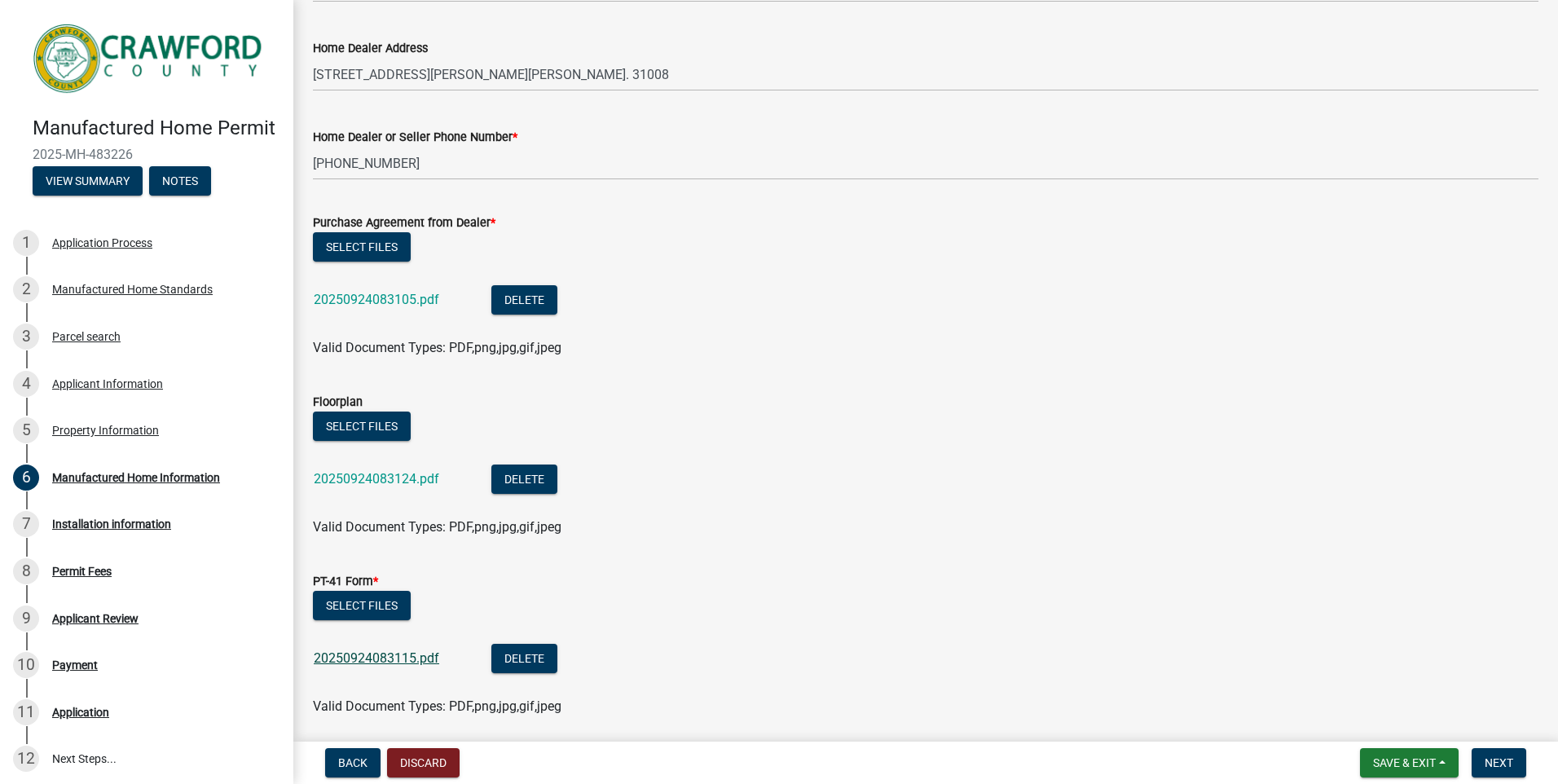
click at [394, 662] on link "20250924083115.pdf" at bounding box center [376, 658] width 125 height 16
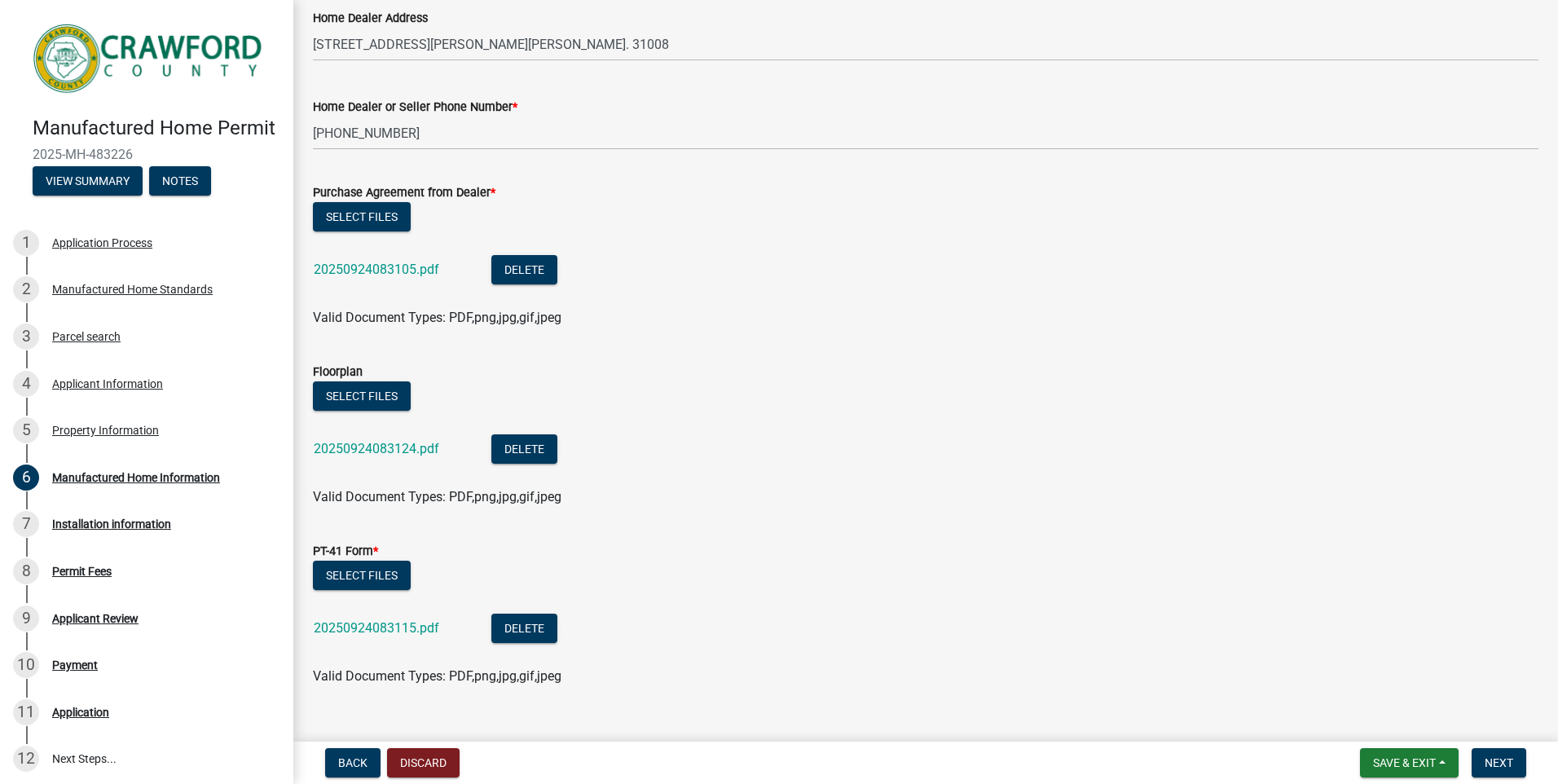
scroll to position [738, 0]
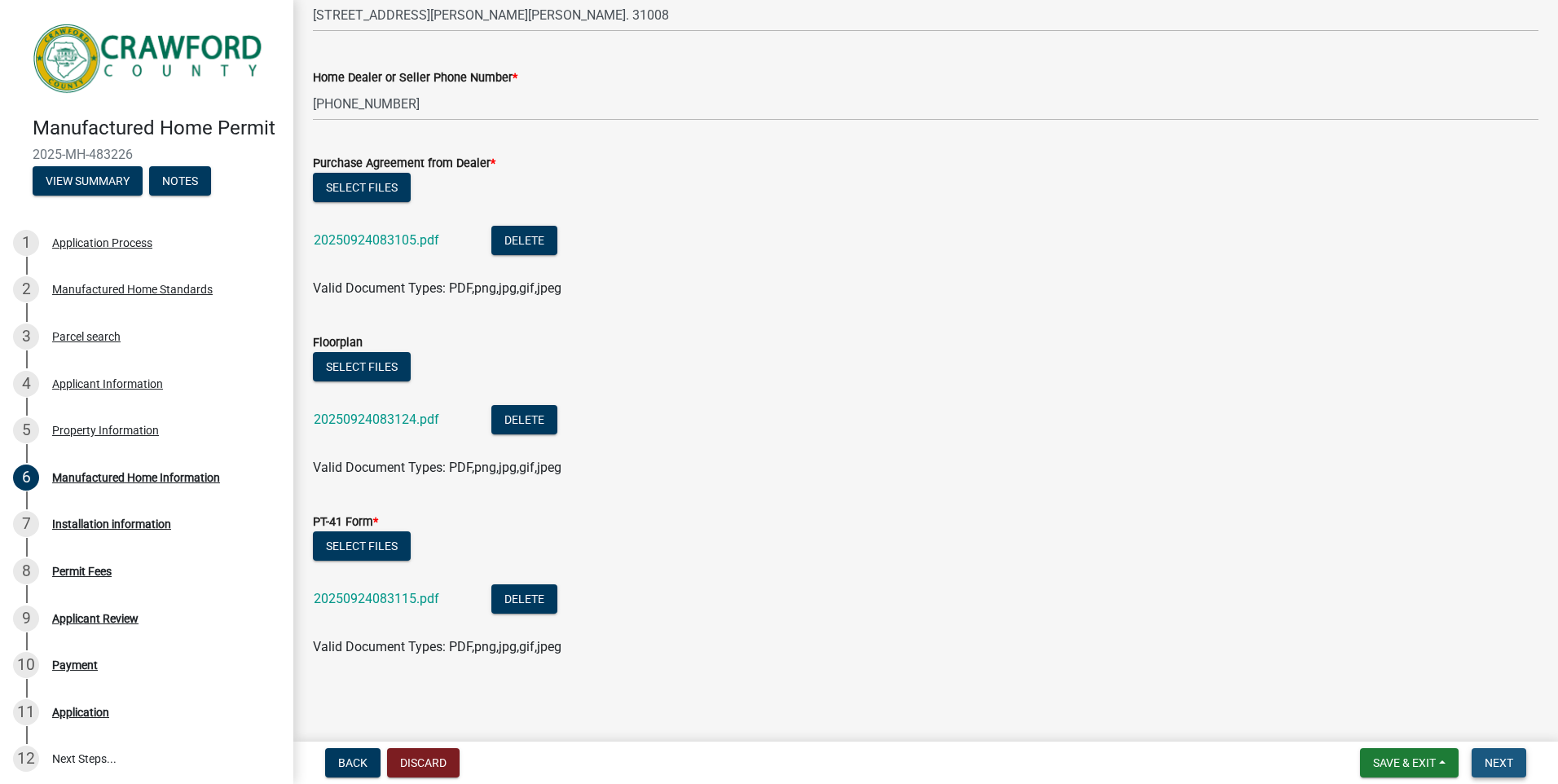
click at [1503, 756] on span "Next" at bounding box center [1499, 762] width 28 height 13
click at [1504, 756] on span "Next" at bounding box center [1499, 762] width 28 height 13
click at [1422, 758] on span "Save & Exit" at bounding box center [1404, 762] width 63 height 13
click at [1381, 721] on button "Save & Exit" at bounding box center [1394, 720] width 130 height 39
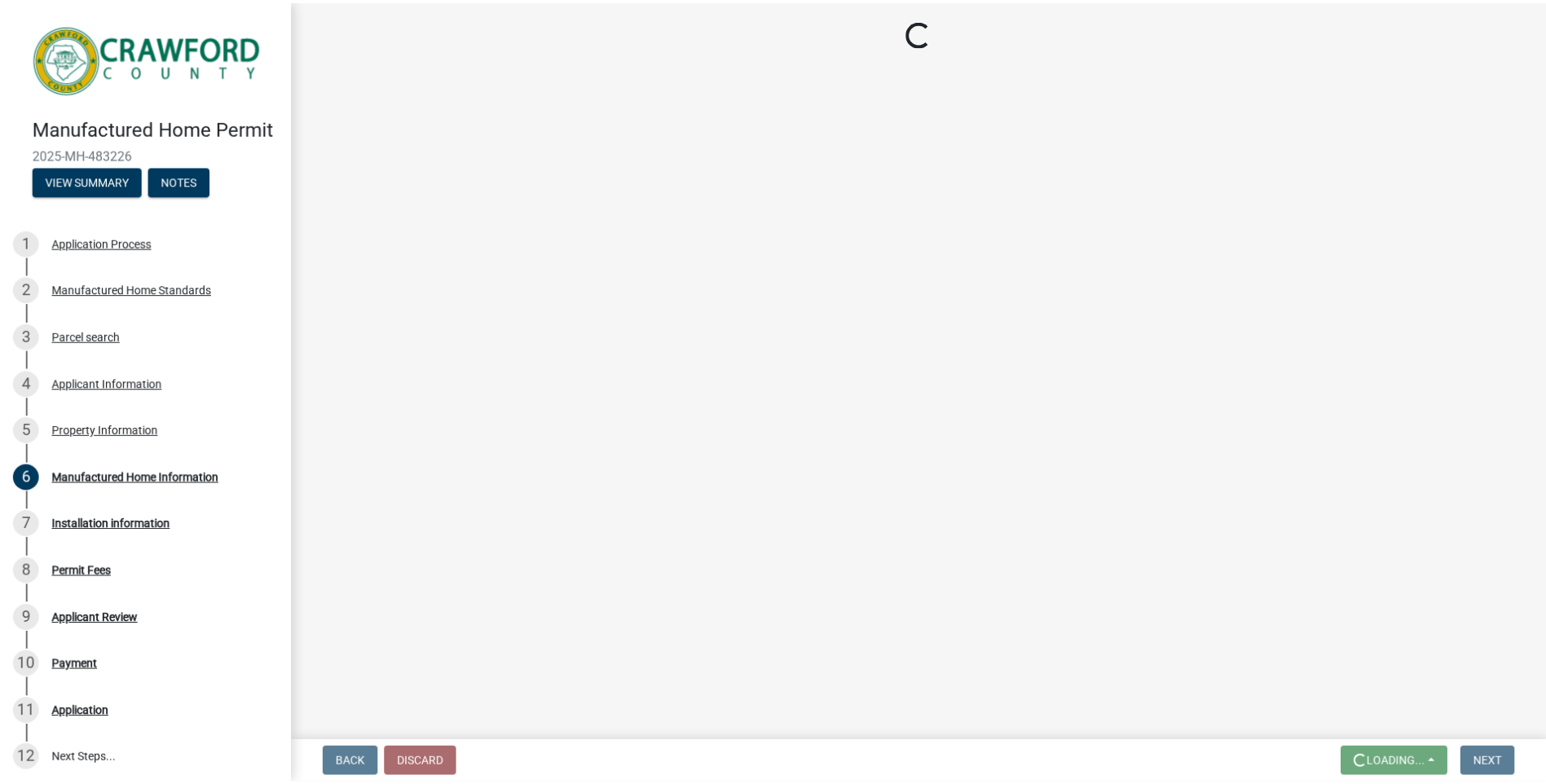
scroll to position [0, 0]
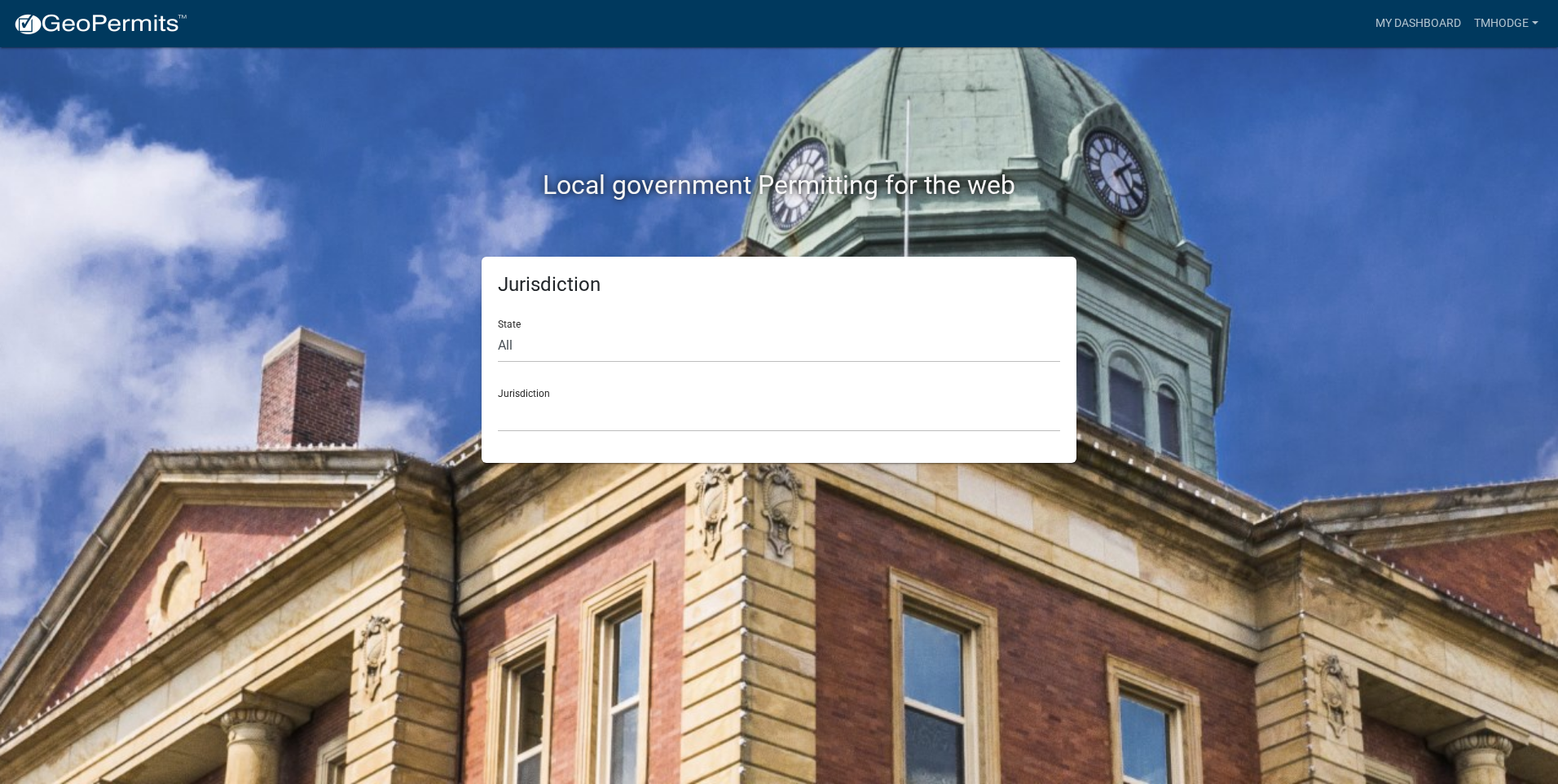
click at [576, 440] on div "Jurisdiction State All Colorado Georgia Indiana Iowa Kansas Minnesota Ohio Sout…" at bounding box center [779, 359] width 595 height 206
click at [563, 412] on select "Custer County, Colorado Carroll County, Georgia Cook County, Georgia Crawford C…" at bounding box center [779, 415] width 563 height 33
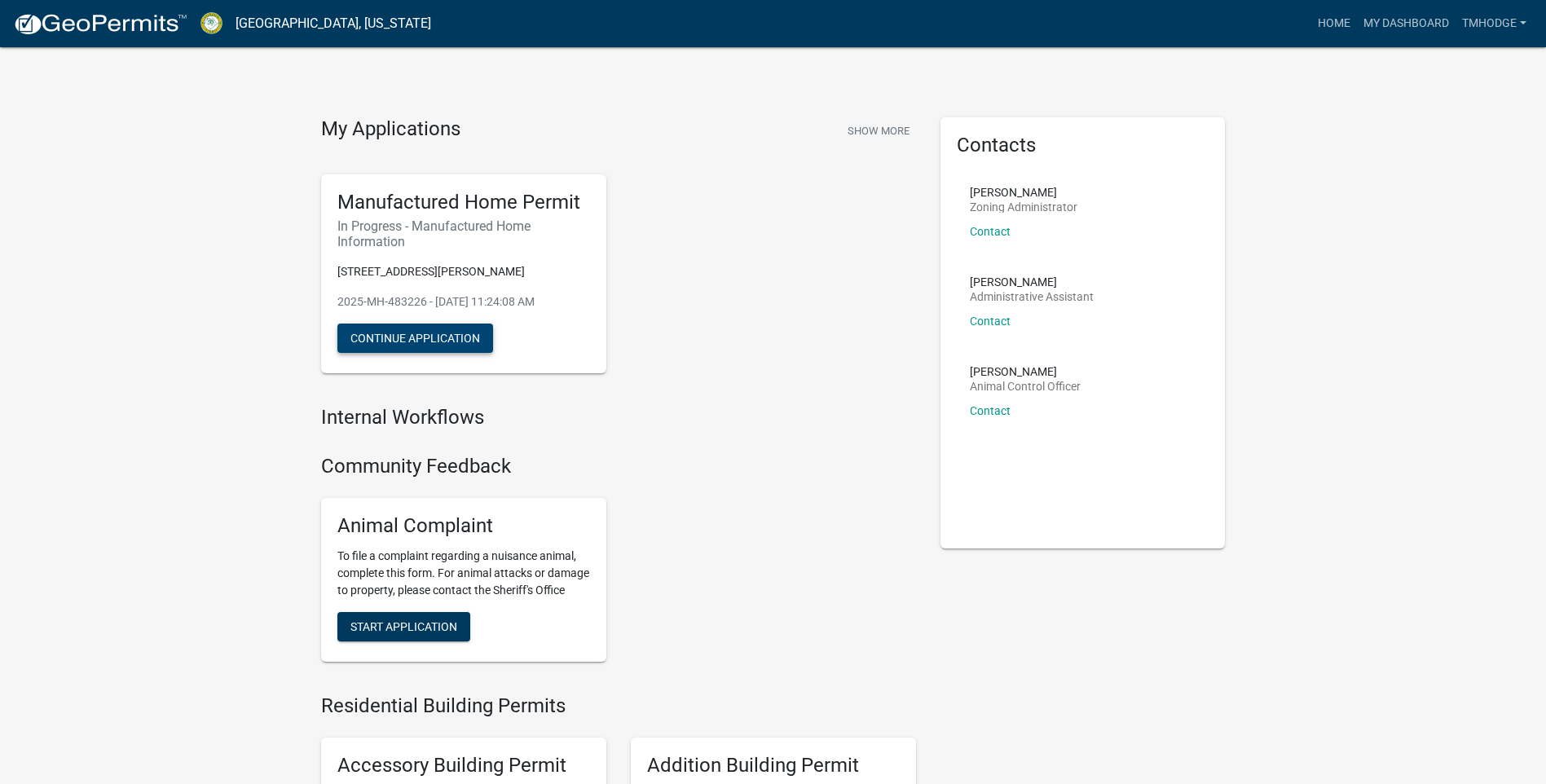
click at [457, 338] on button "Continue Application" at bounding box center [415, 338] width 155 height 29
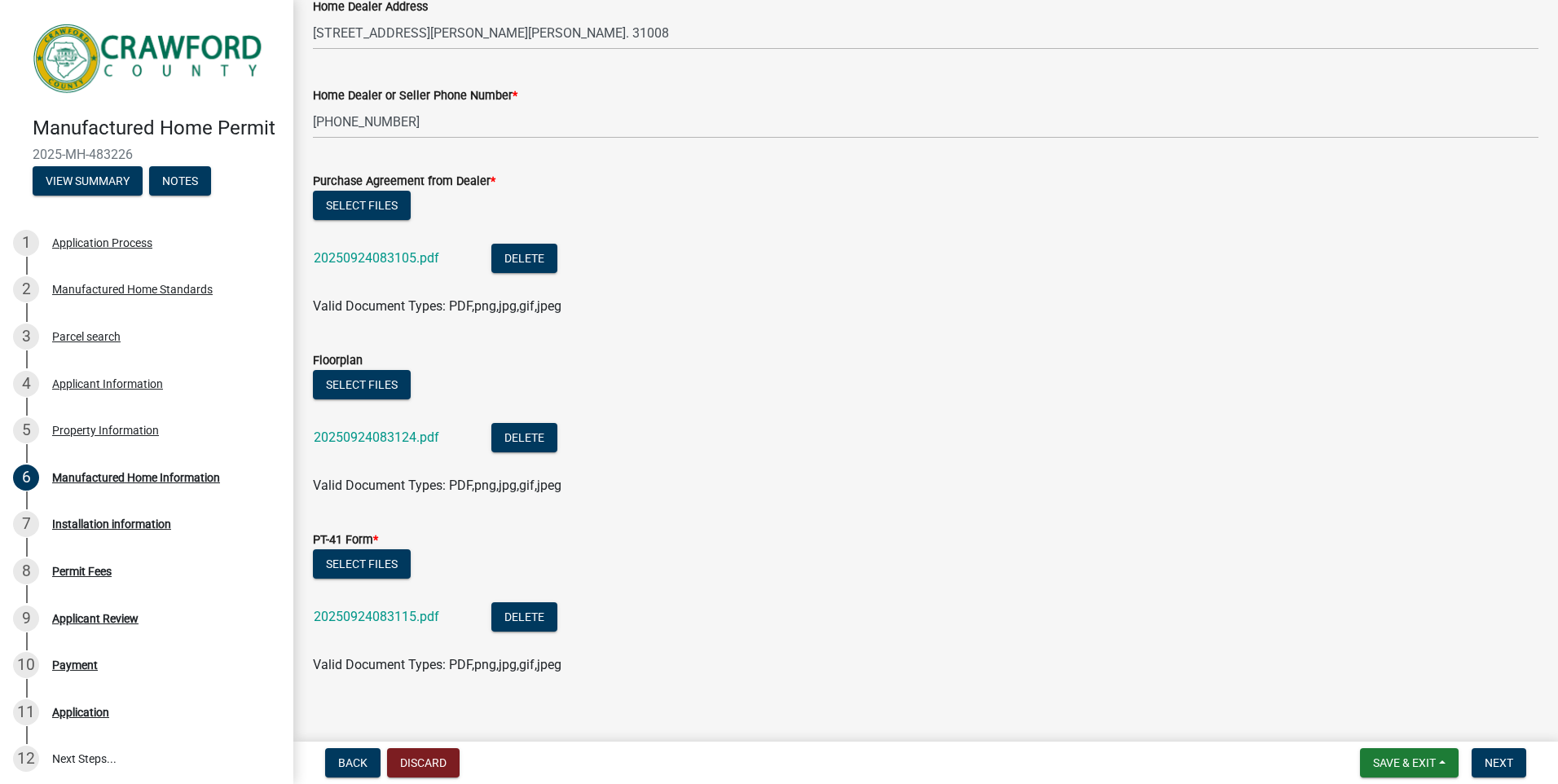
scroll to position [738, 0]
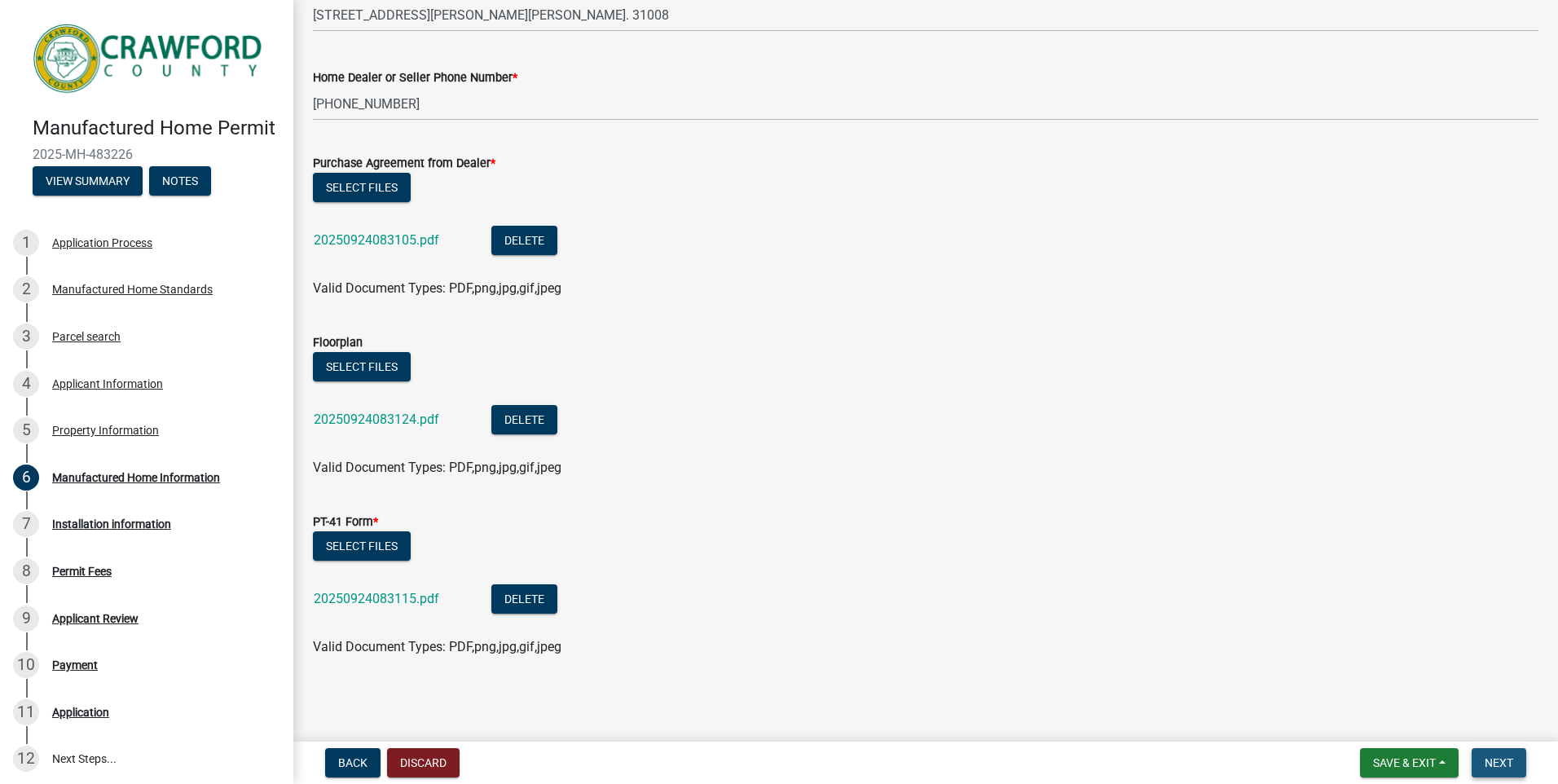
click at [1492, 756] on span "Next" at bounding box center [1499, 762] width 28 height 13
click at [1503, 760] on span "Next" at bounding box center [1499, 762] width 28 height 13
click at [151, 529] on div "Installation information" at bounding box center [112, 524] width 119 height 12
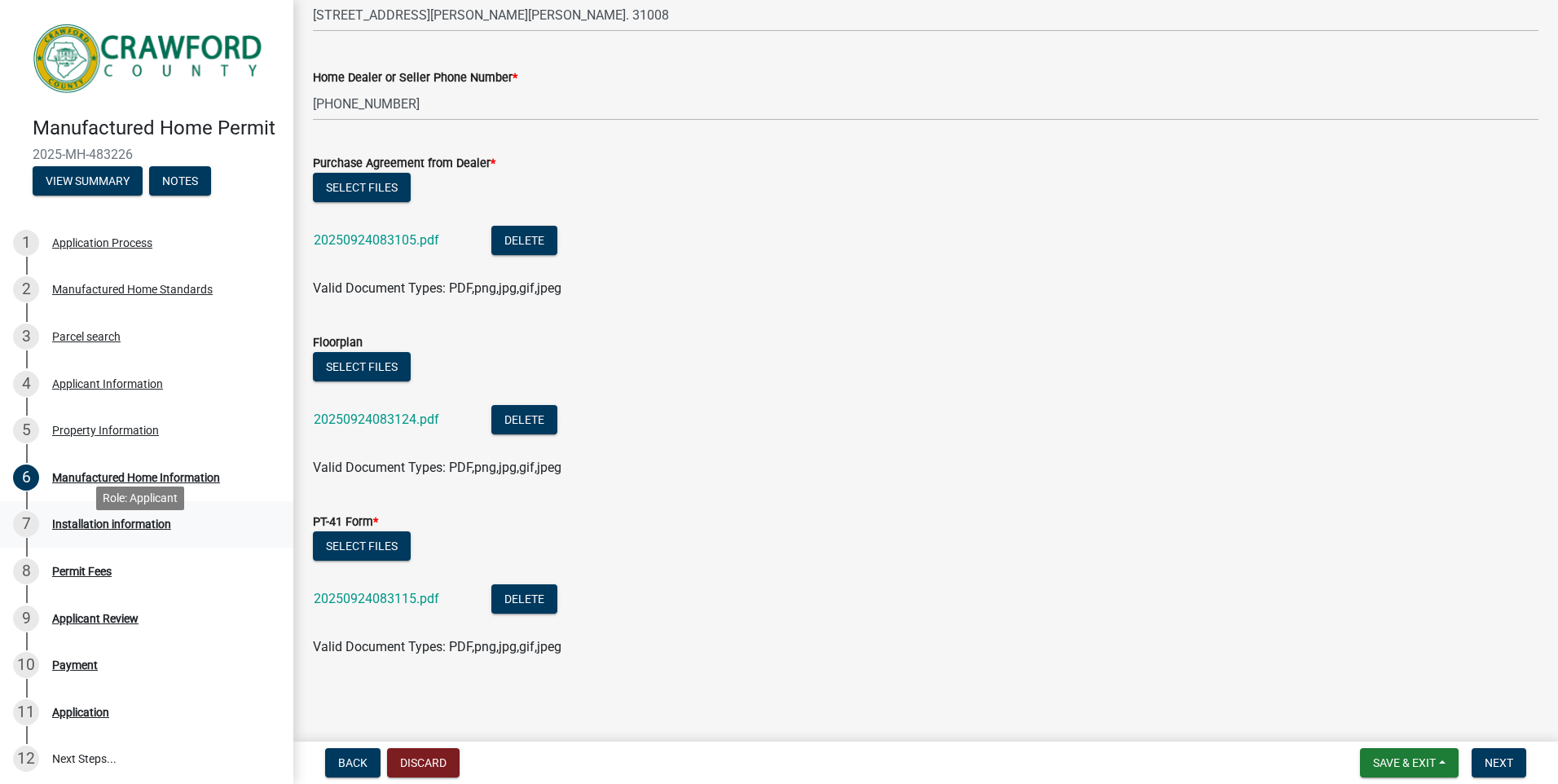
click at [87, 529] on div "Installation information" at bounding box center [112, 524] width 119 height 12
click at [1506, 765] on span "Next" at bounding box center [1499, 762] width 28 height 13
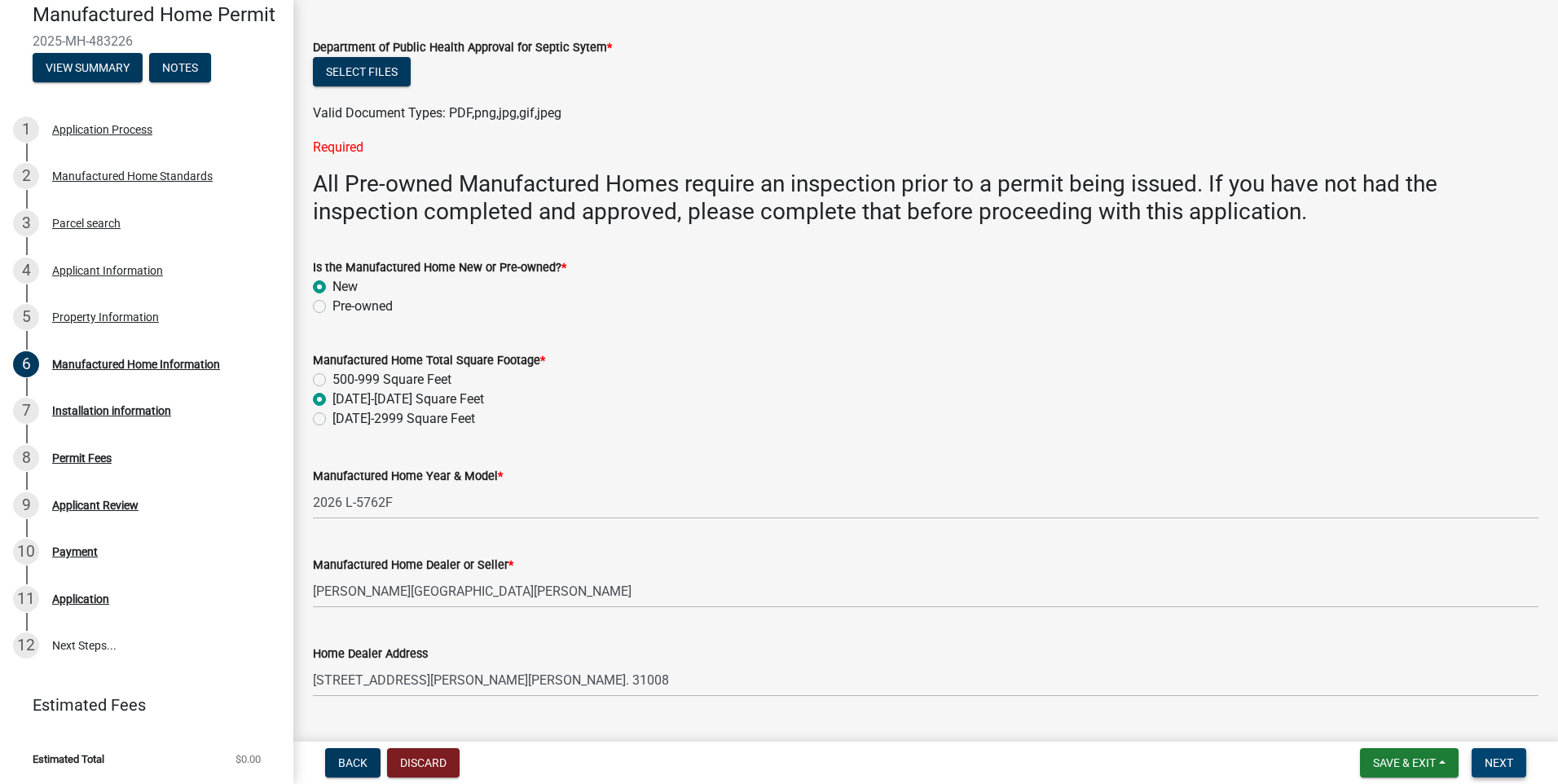
scroll to position [38, 0]
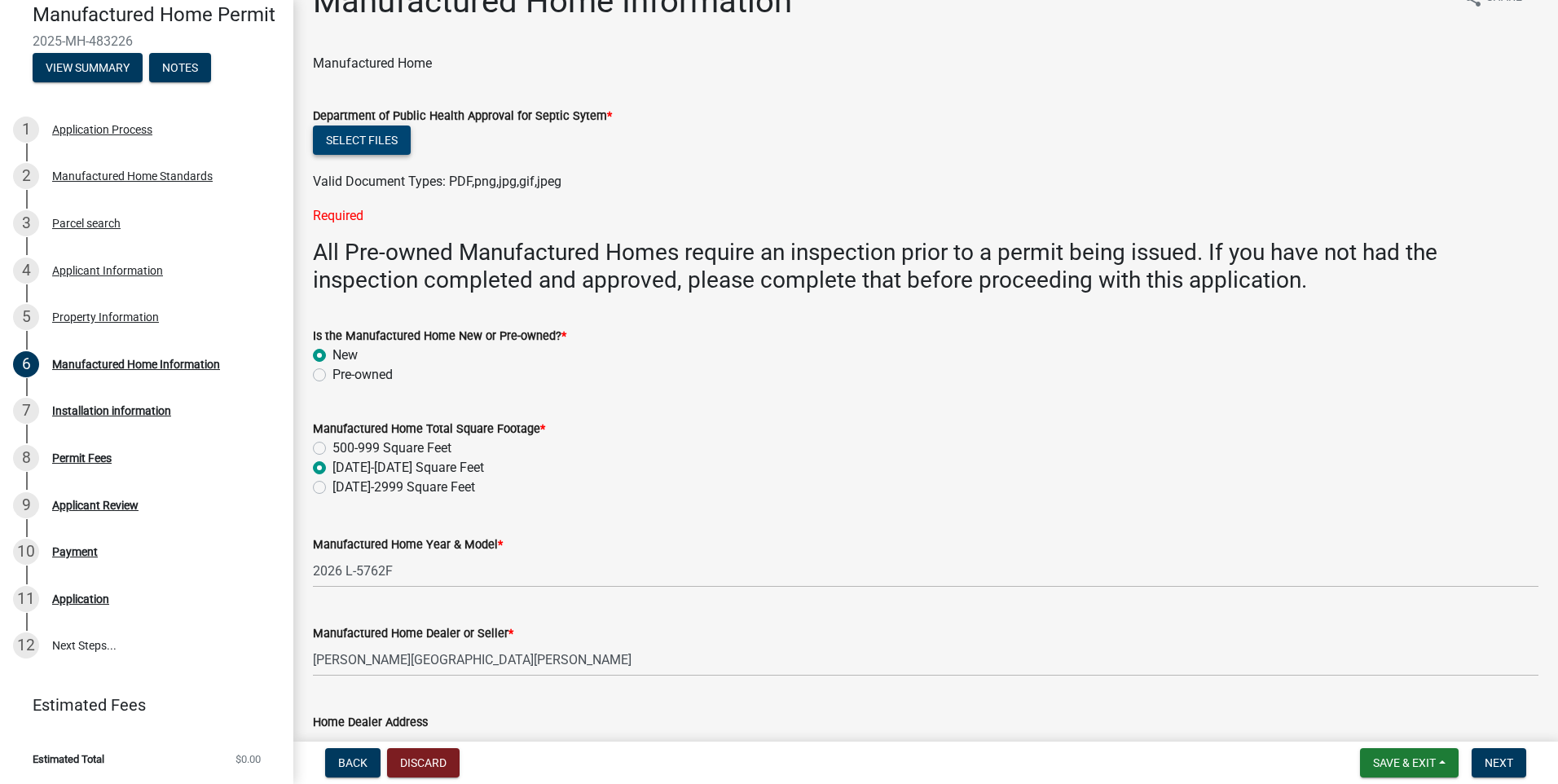
click at [371, 136] on button "Select files" at bounding box center [362, 140] width 98 height 29
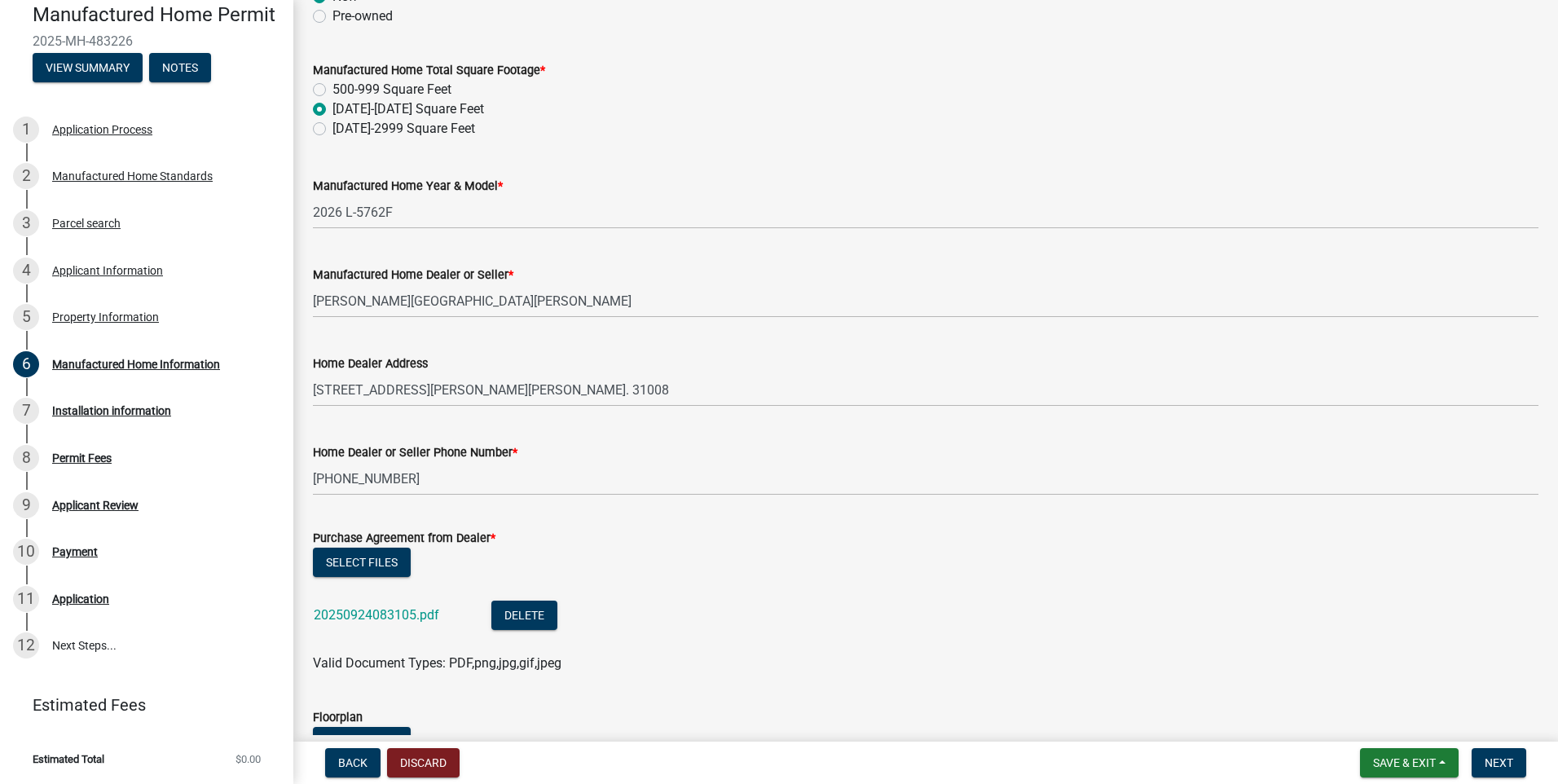
scroll to position [608, 0]
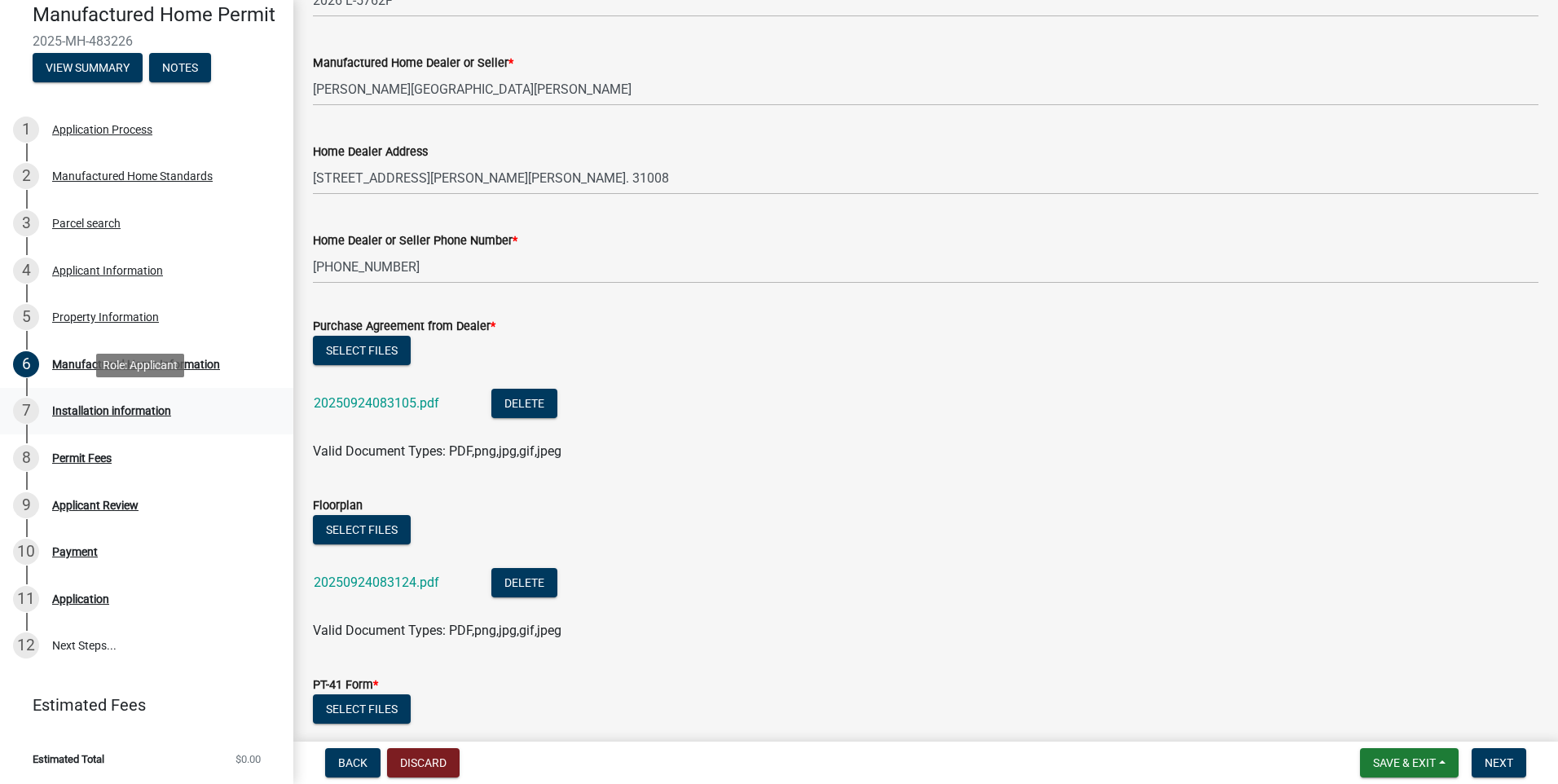
click at [132, 408] on div "Installation information" at bounding box center [112, 411] width 119 height 12
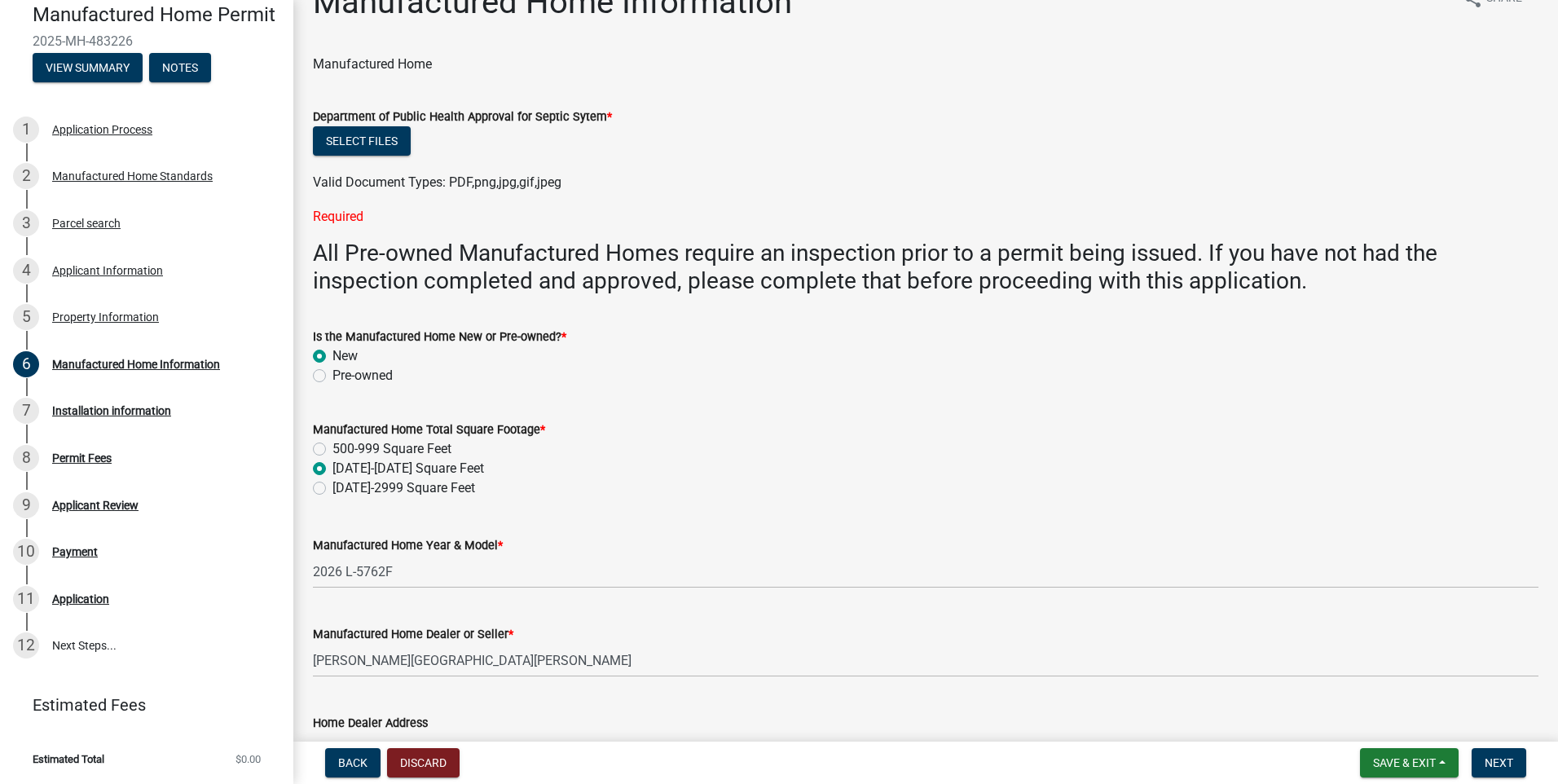
scroll to position [0, 0]
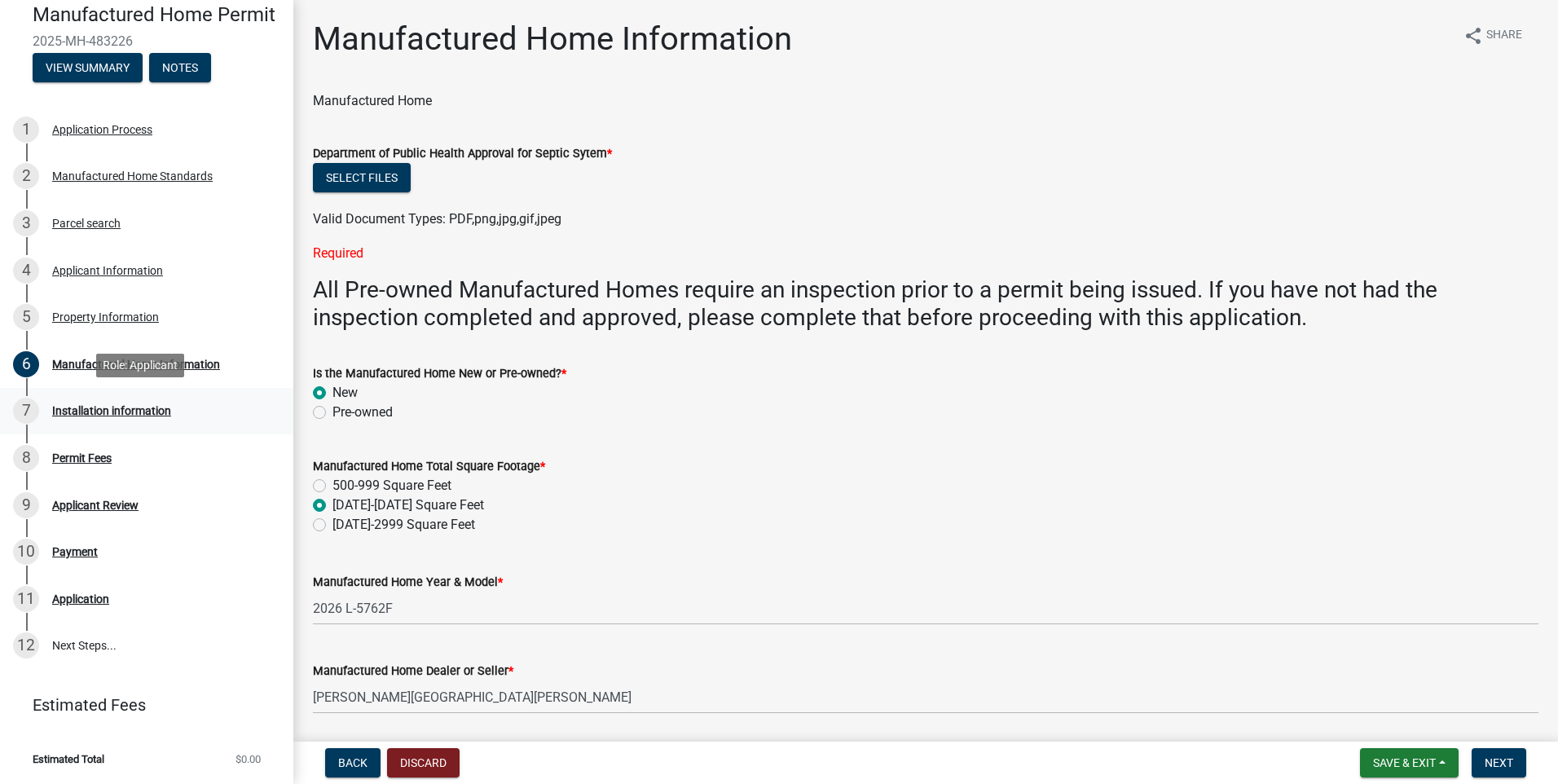
click at [140, 407] on div "Installation information" at bounding box center [112, 411] width 119 height 12
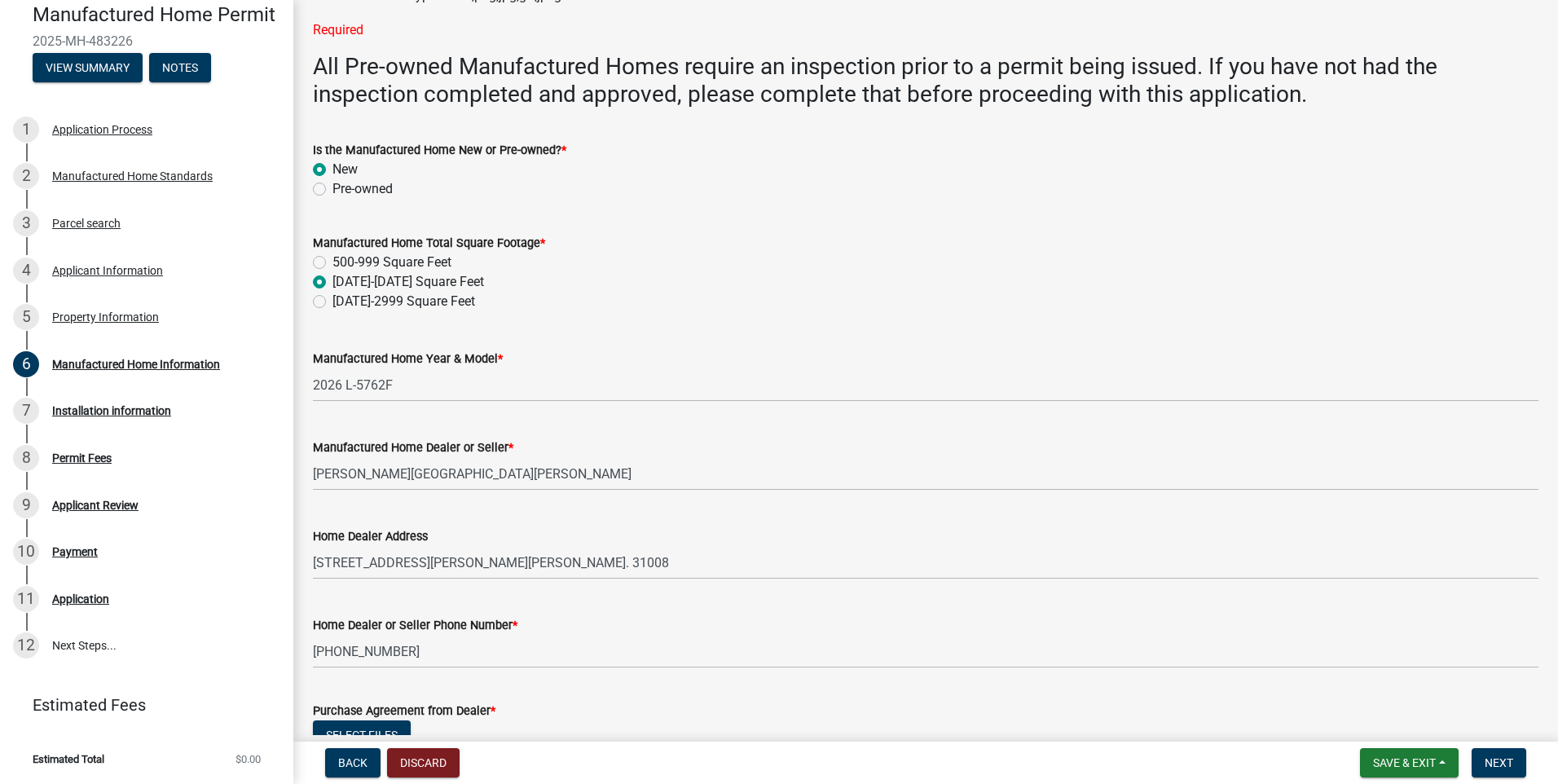
scroll to position [245, 0]
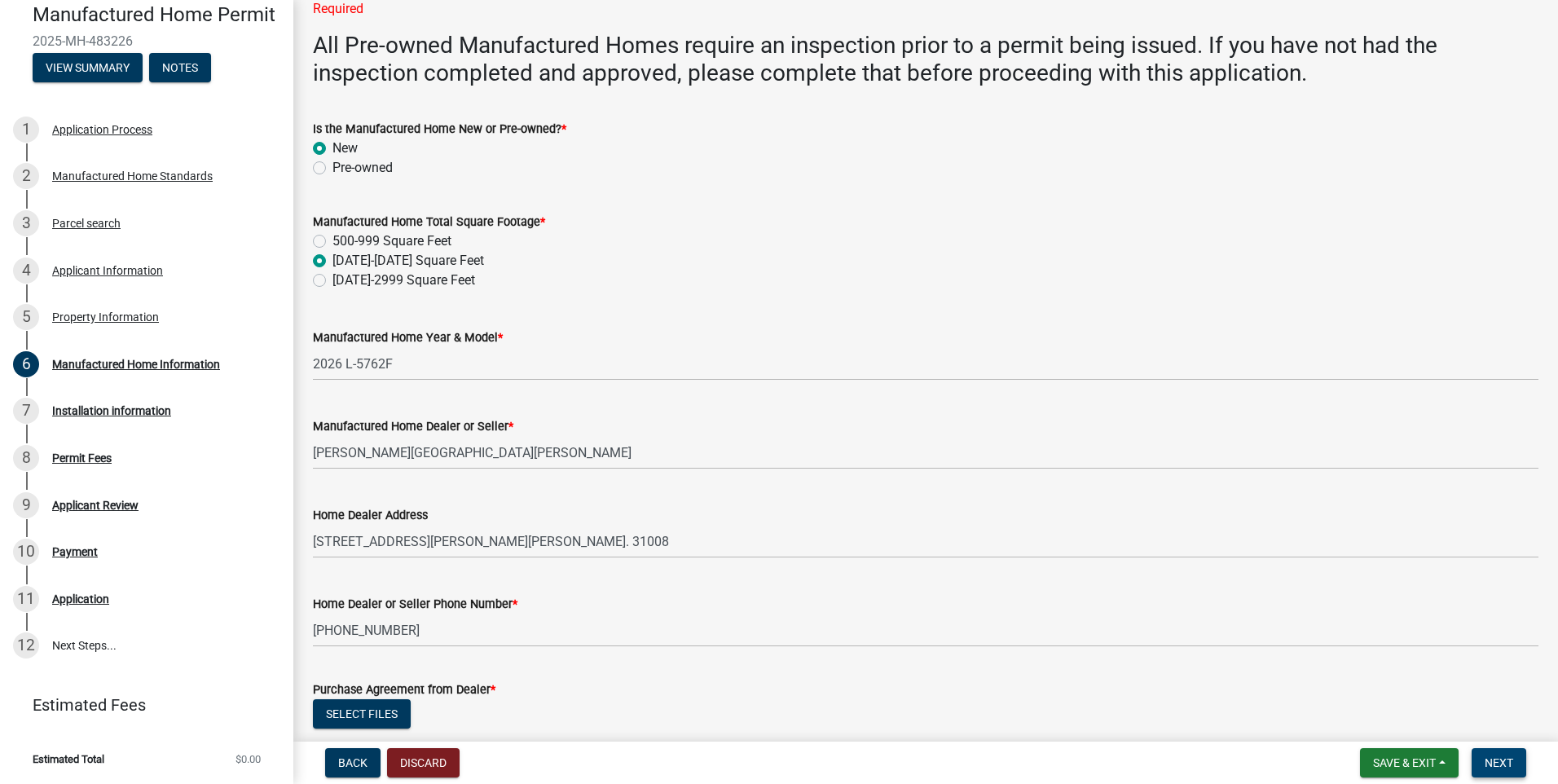
click at [1500, 765] on span "Next" at bounding box center [1499, 762] width 28 height 13
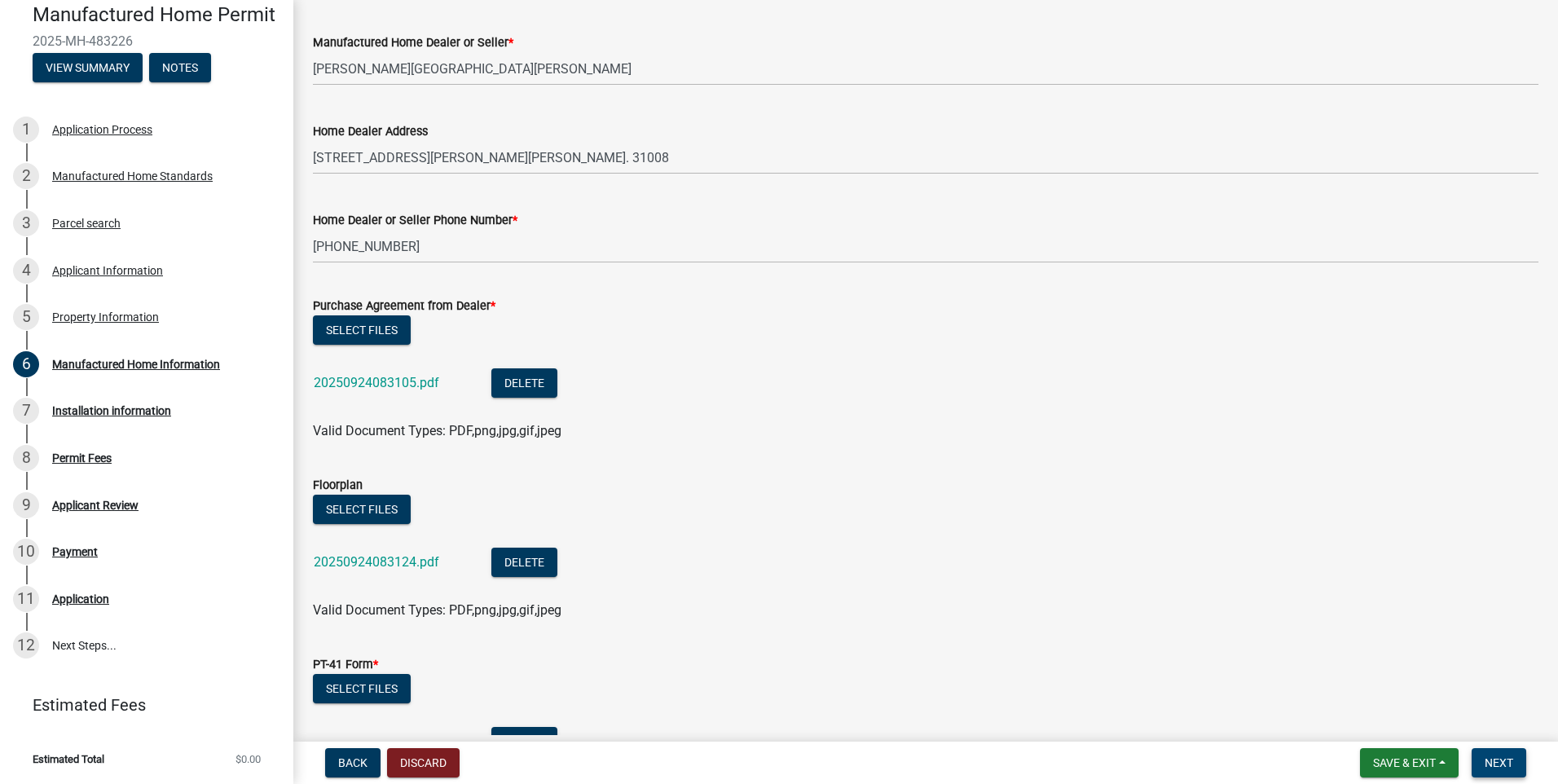
scroll to position [733, 0]
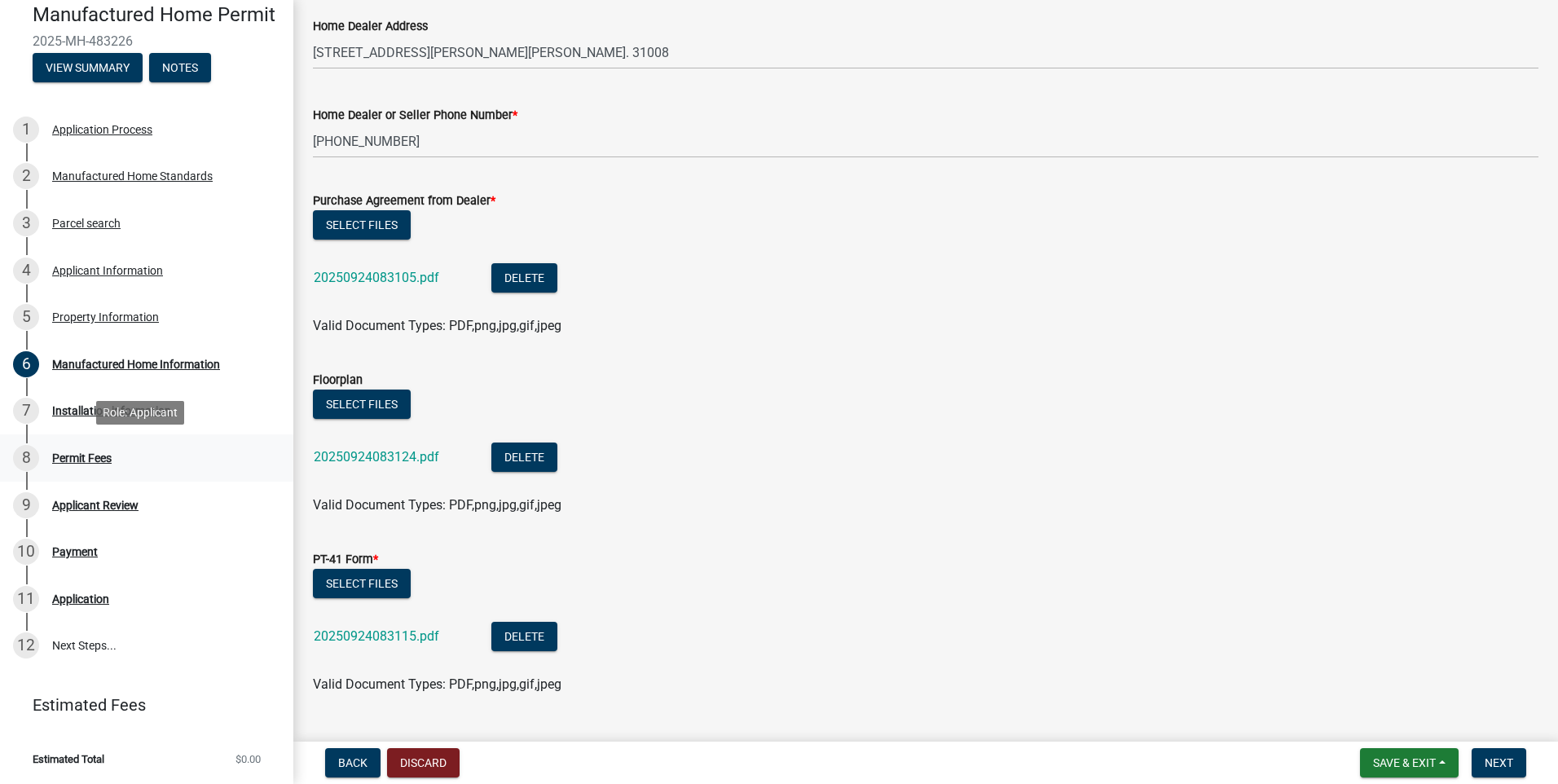
click at [73, 459] on div "Permit Fees" at bounding box center [82, 458] width 59 height 12
drag, startPoint x: 73, startPoint y: 459, endPoint x: 84, endPoint y: 502, distance: 44.4
click at [84, 502] on div "Applicant Review" at bounding box center [95, 505] width 87 height 12
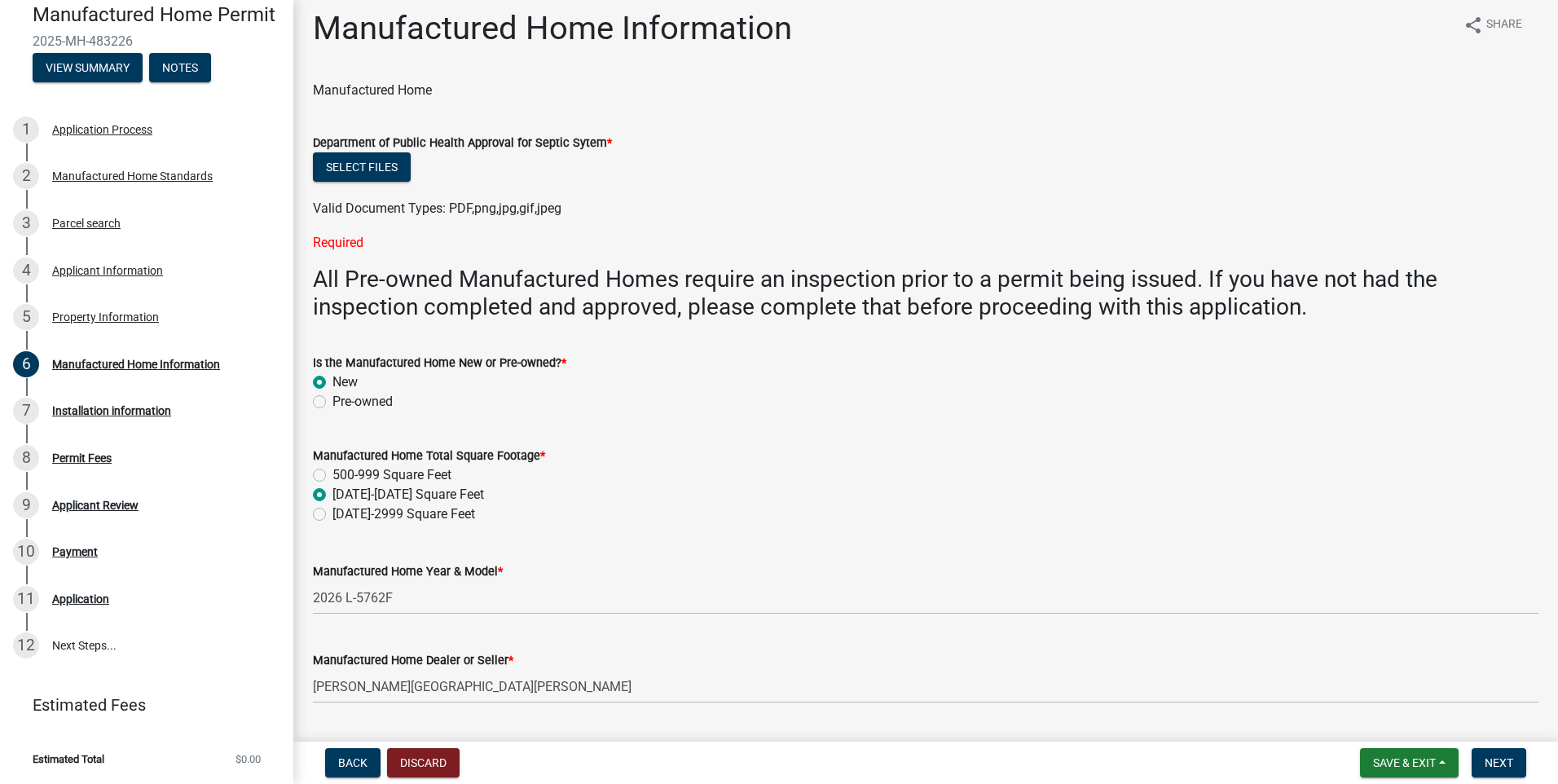
scroll to position [0, 0]
